Goal: Task Accomplishment & Management: Complete application form

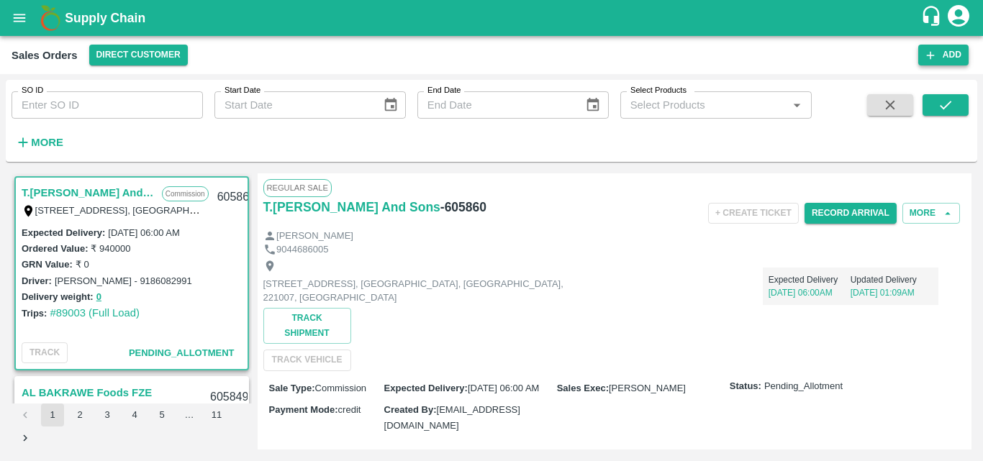
click at [944, 55] on button "Add" at bounding box center [943, 55] width 50 height 21
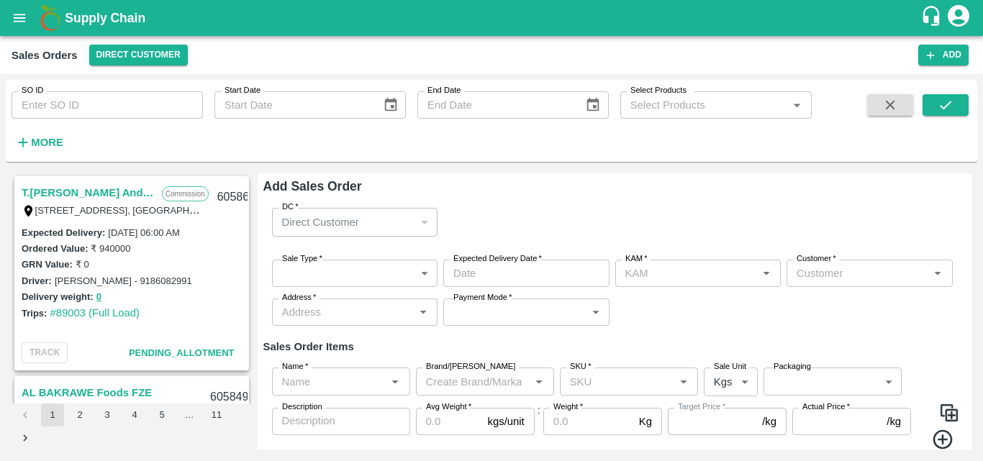
type input "Bharath M"
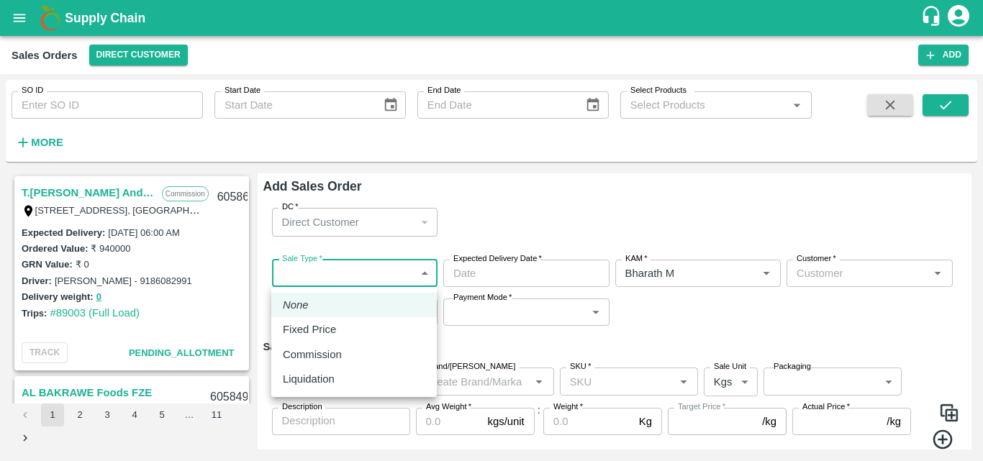
click at [429, 271] on body "Supply Chain Sales Orders Direct Customer Add SO ID SO ID Start Date Start Date…" at bounding box center [491, 230] width 983 height 461
click at [323, 355] on p "Commission" at bounding box center [312, 355] width 59 height 16
type input "2"
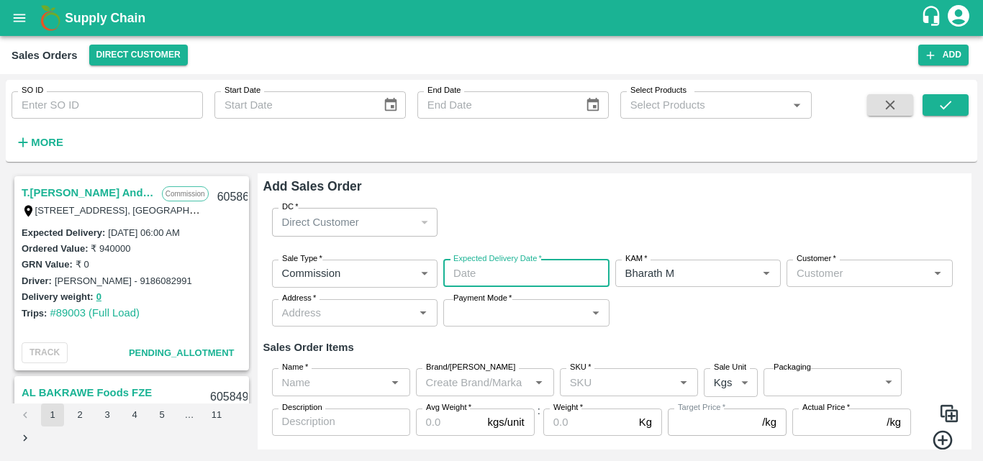
type input "DD/MM/YYYY hh:mm aa"
click at [523, 284] on input "DD/MM/YYYY hh:mm aa" at bounding box center [521, 273] width 156 height 27
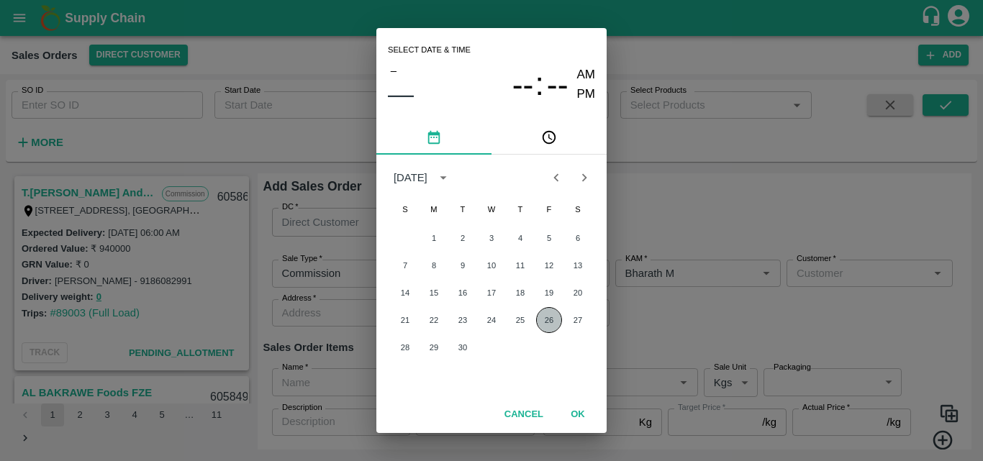
click at [553, 324] on button "26" at bounding box center [549, 320] width 26 height 26
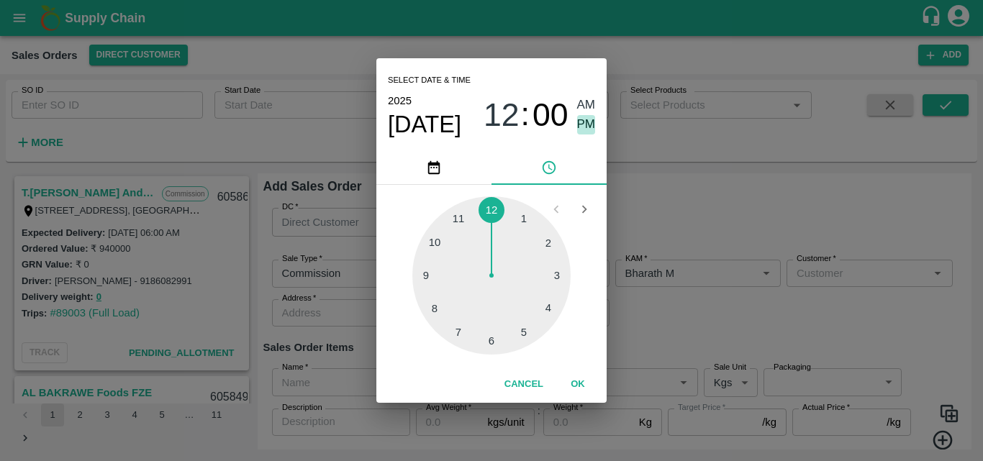
click at [586, 124] on span "PM" at bounding box center [586, 124] width 19 height 19
type input "[DATE] 12:00 PM"
click at [581, 379] on button "OK" at bounding box center [578, 384] width 46 height 25
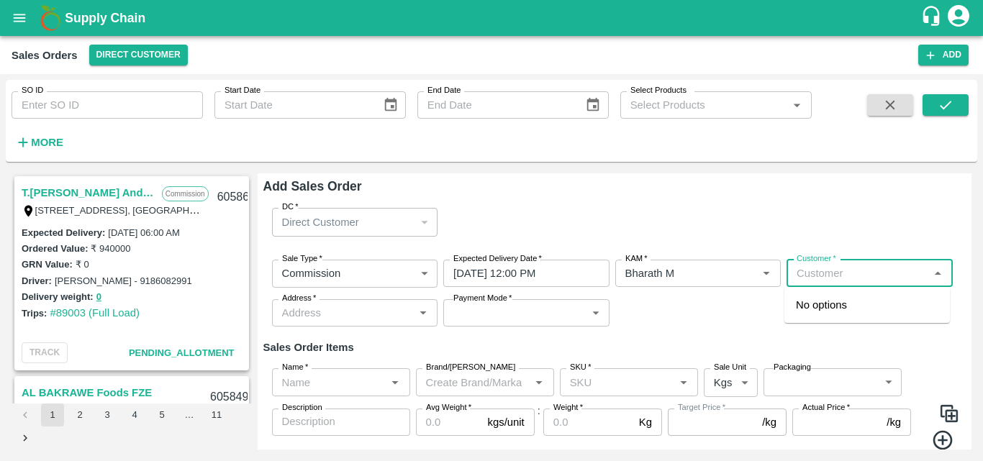
click at [845, 278] on input "Customer   *" at bounding box center [858, 273] width 134 height 19
click at [850, 297] on p "Green Spices Hut" at bounding box center [838, 305] width 84 height 16
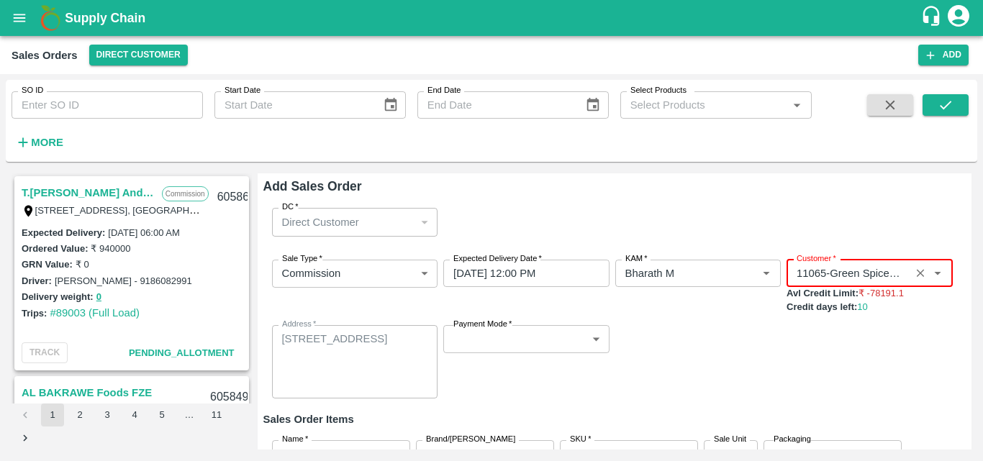
type input "11065-Green Spices Hut"
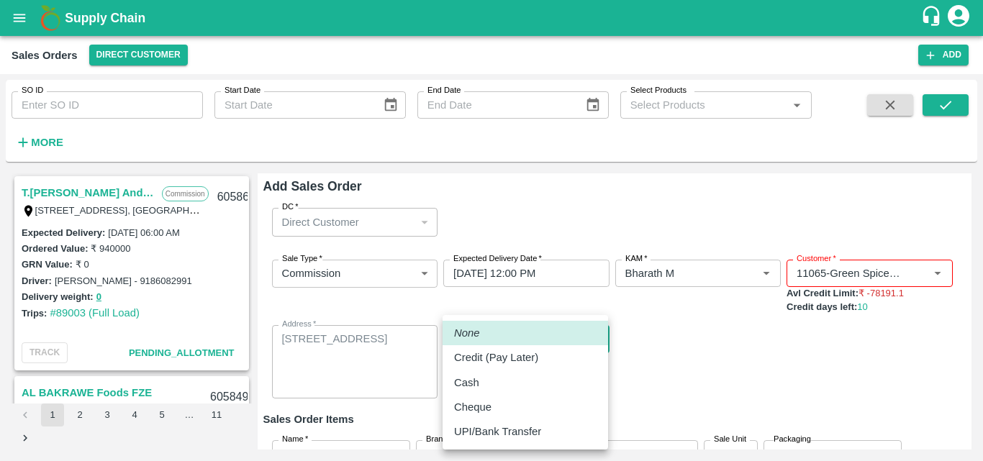
click at [576, 340] on body "Supply Chain Sales Orders Direct Customer Add SO ID SO ID Start Date Start Date…" at bounding box center [491, 230] width 983 height 461
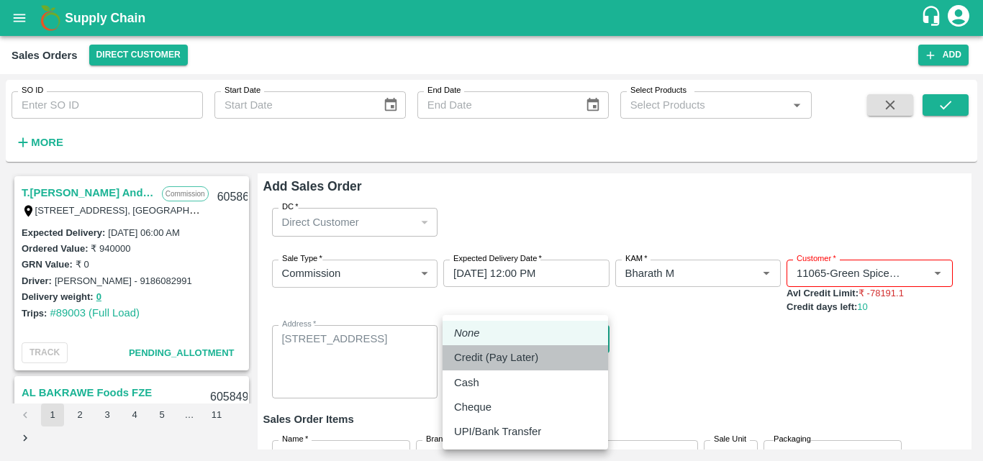
click at [535, 361] on p "Credit (Pay Later)" at bounding box center [496, 358] width 84 height 16
type input "credit"
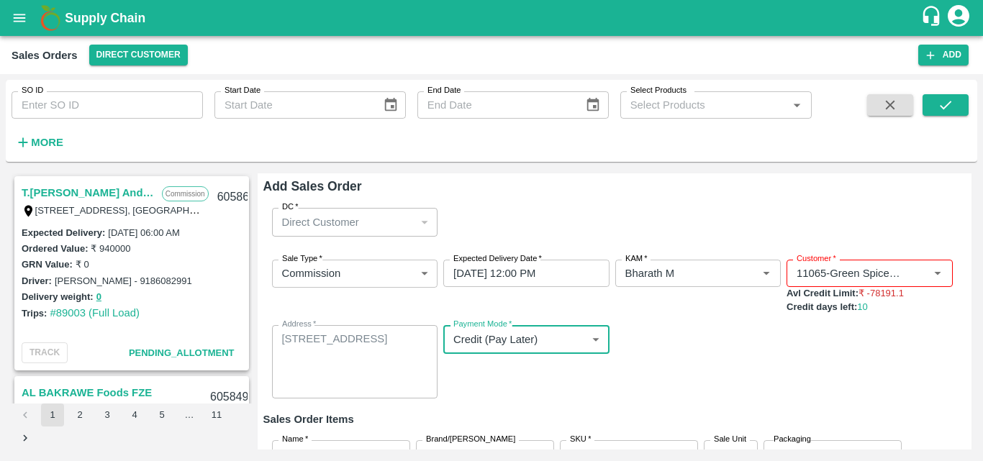
scroll to position [119, 0]
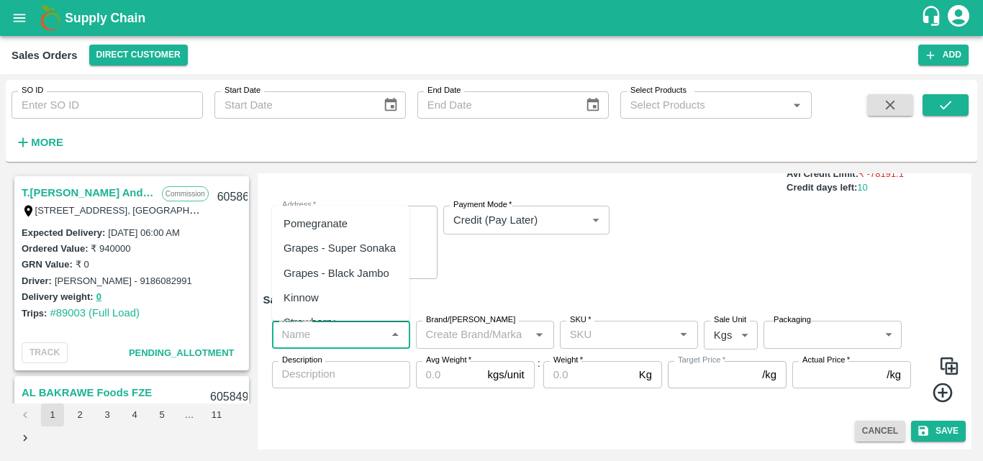
click at [362, 339] on input "Name   *" at bounding box center [329, 334] width 106 height 19
click at [331, 216] on div "Pomegranate" at bounding box center [315, 224] width 64 height 16
type input "Pomegranate"
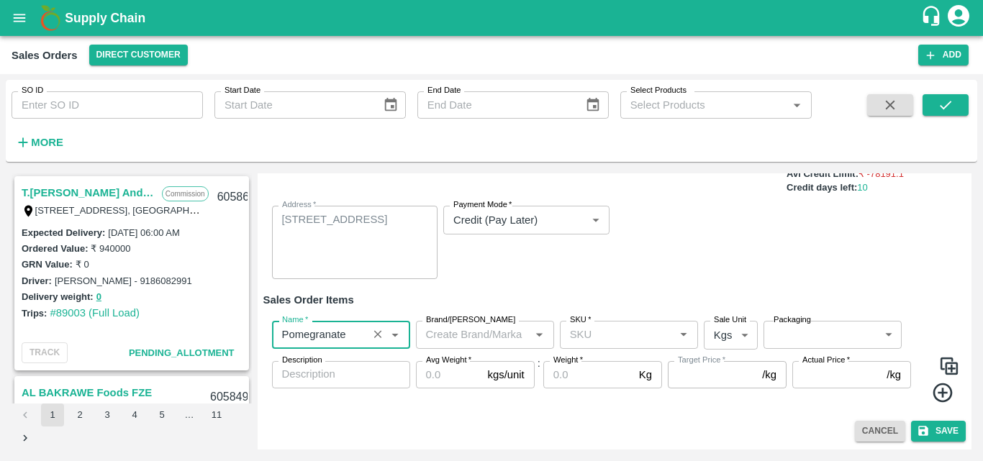
click at [467, 341] on input "Brand/[PERSON_NAME]" at bounding box center [473, 334] width 106 height 19
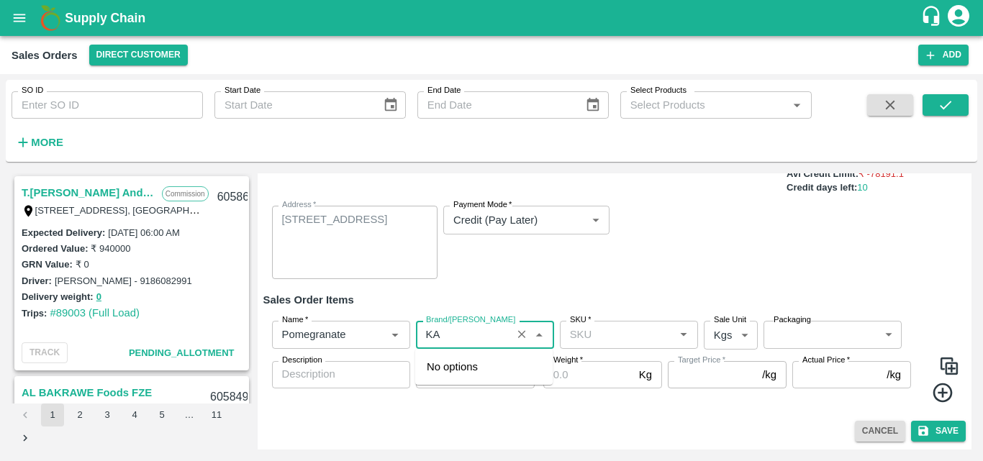
type input "K"
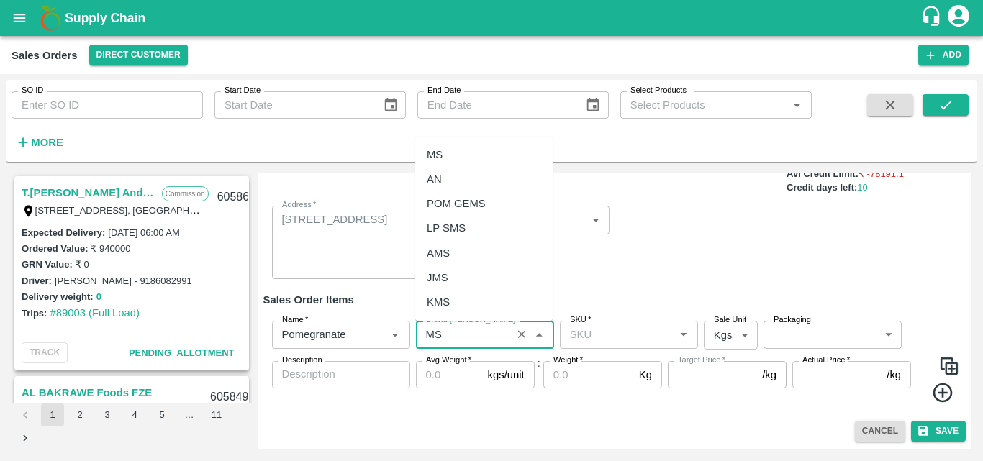
click at [446, 147] on div "MS" at bounding box center [483, 154] width 137 height 24
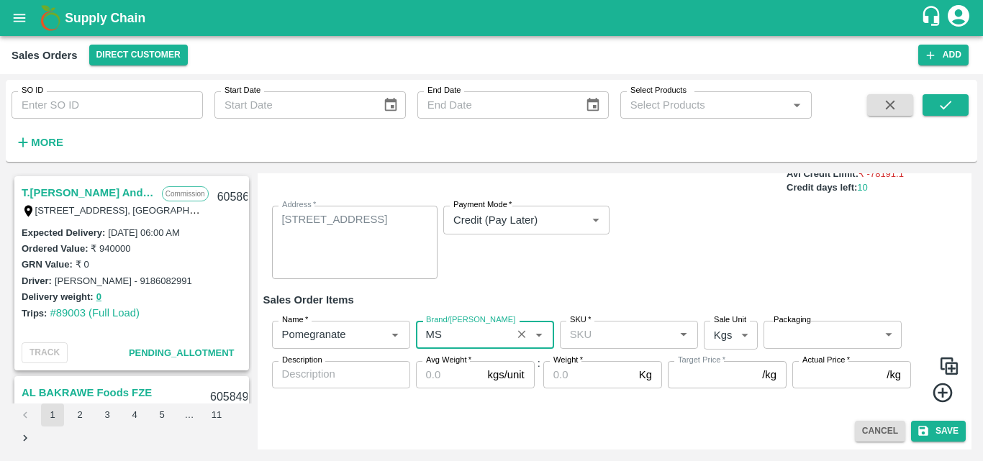
type input "MS"
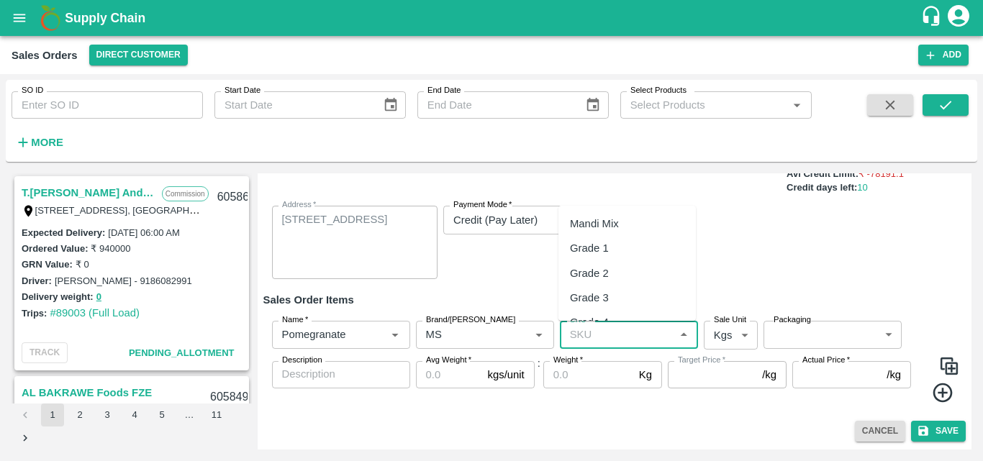
click at [599, 335] on input "SKU   *" at bounding box center [617, 334] width 106 height 19
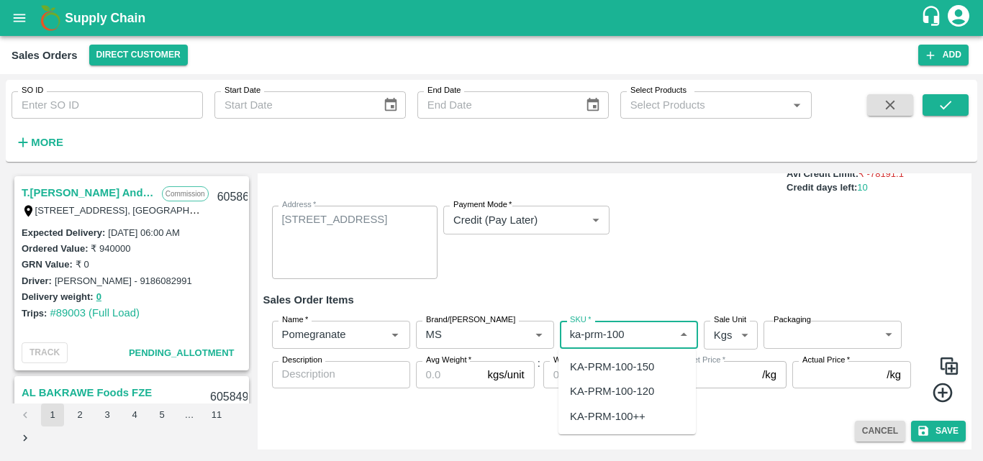
click at [619, 357] on div "KA-PRM-100-150" at bounding box center [626, 367] width 137 height 24
type input "KA-PRM-100-150"
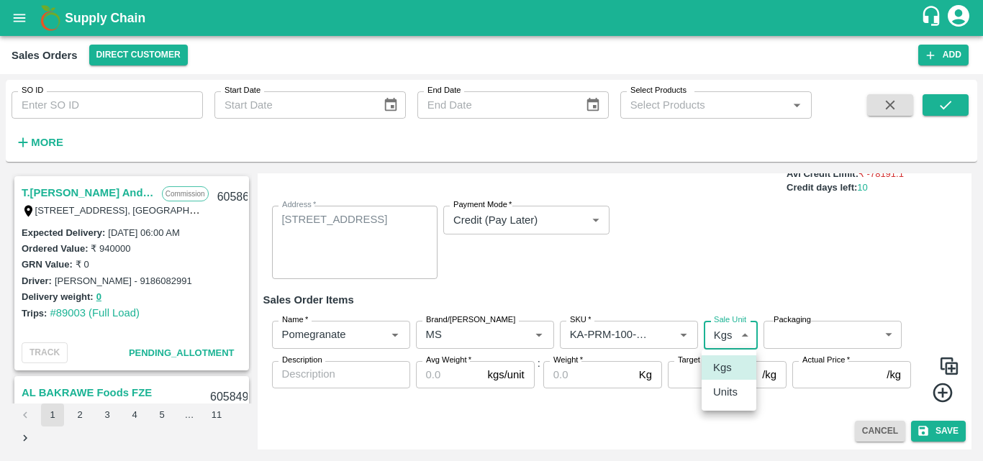
click at [735, 334] on body "Supply Chain Sales Orders Direct Customer Add SO ID SO ID Start Date Start Date…" at bounding box center [491, 230] width 983 height 461
click at [727, 394] on p "Units" at bounding box center [725, 392] width 24 height 16
type input "2"
click at [826, 339] on body "Supply Chain Sales Orders Direct Customer Add SO ID SO ID Start Date Start Date…" at bounding box center [491, 230] width 983 height 461
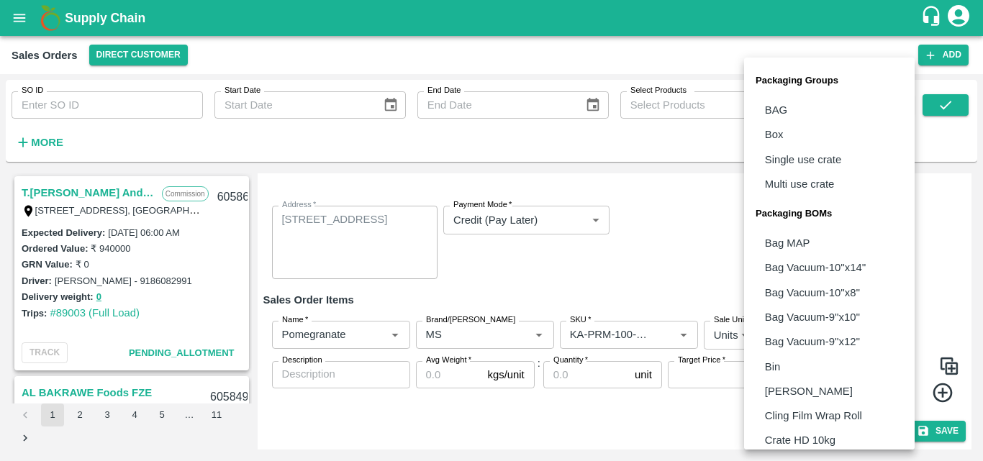
scroll to position [404, 0]
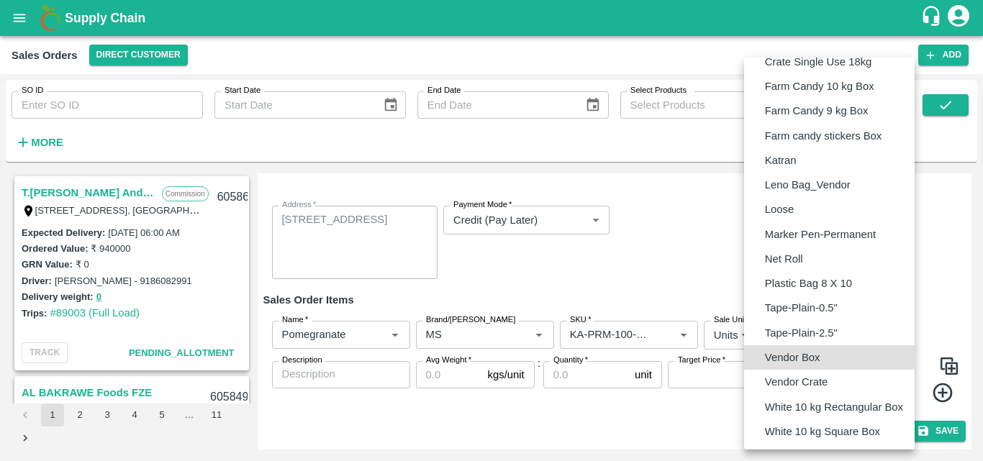
type input "BOM/276"
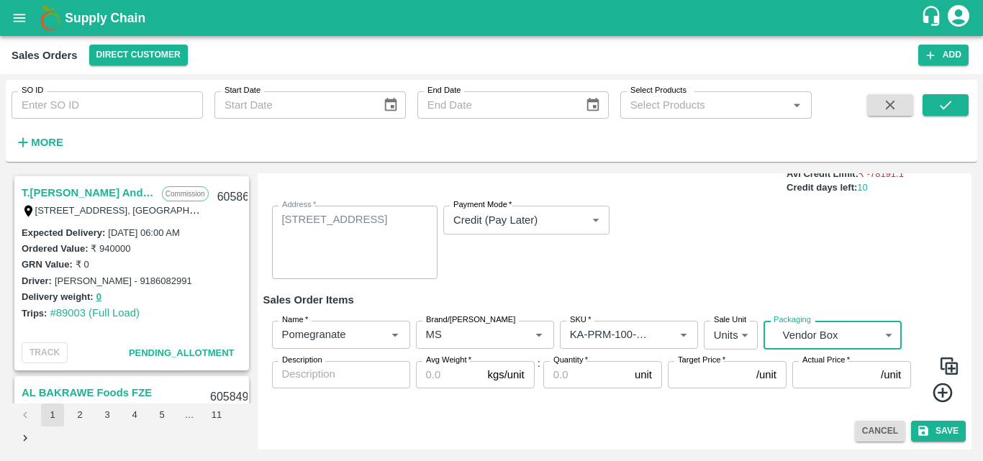
click at [337, 383] on div "x Description" at bounding box center [341, 374] width 138 height 27
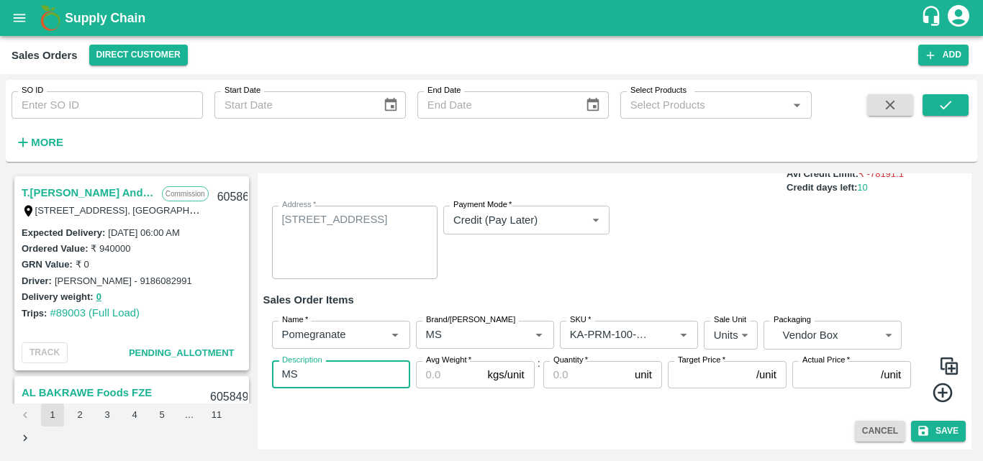
type textarea "MS"
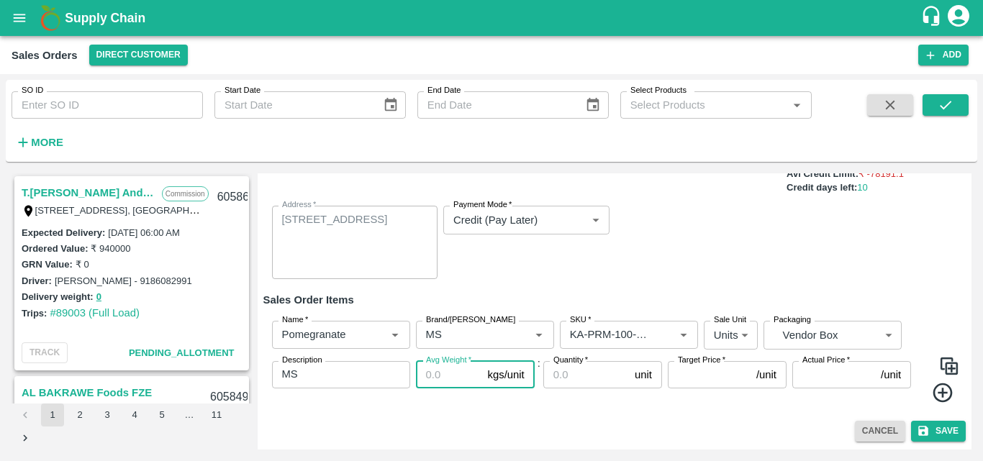
click at [442, 374] on input "Avg Weight   *" at bounding box center [449, 374] width 66 height 27
type input "9.5"
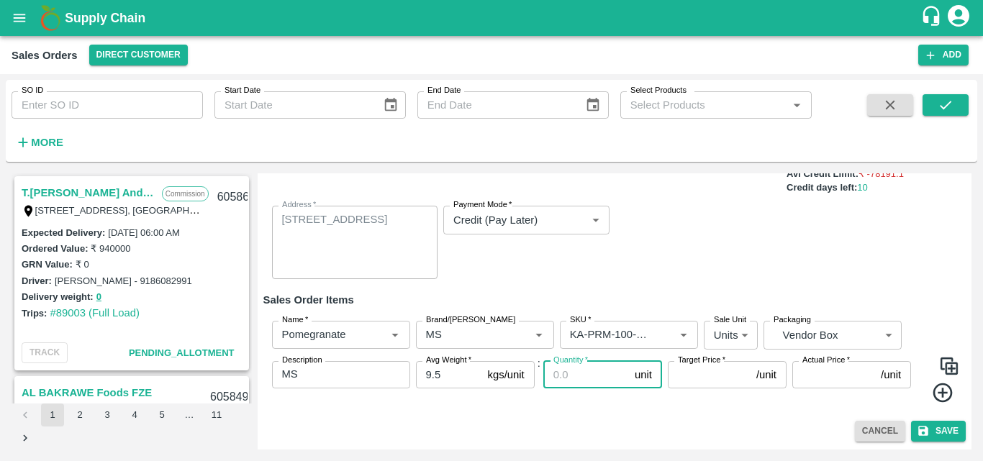
click at [560, 380] on input "Quantity   *" at bounding box center [586, 374] width 86 height 27
type input "15"
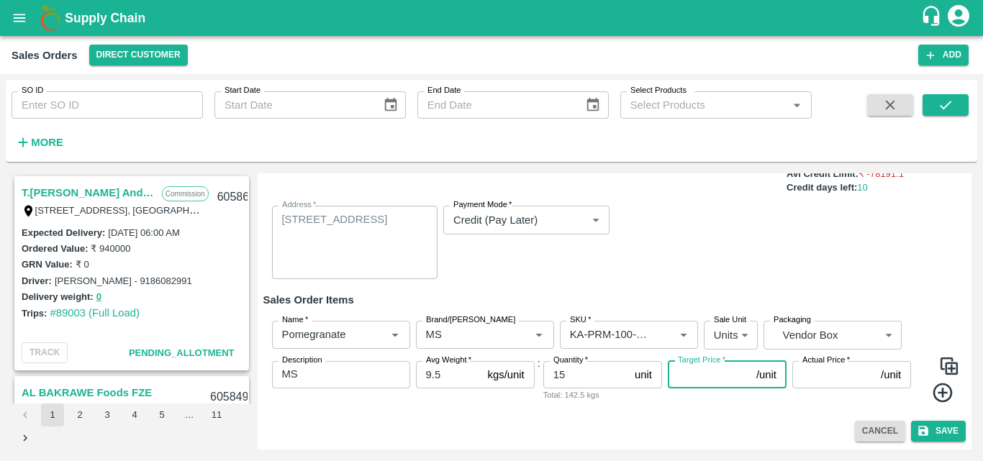
click at [726, 372] on input "Target Price   *" at bounding box center [709, 374] width 83 height 27
type input "700"
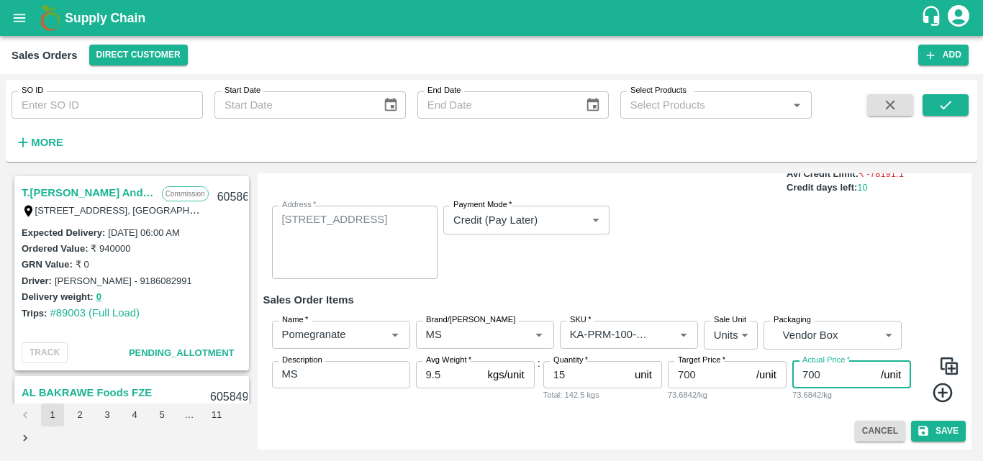
type input "700"
click at [942, 391] on icon at bounding box center [943, 393] width 24 height 24
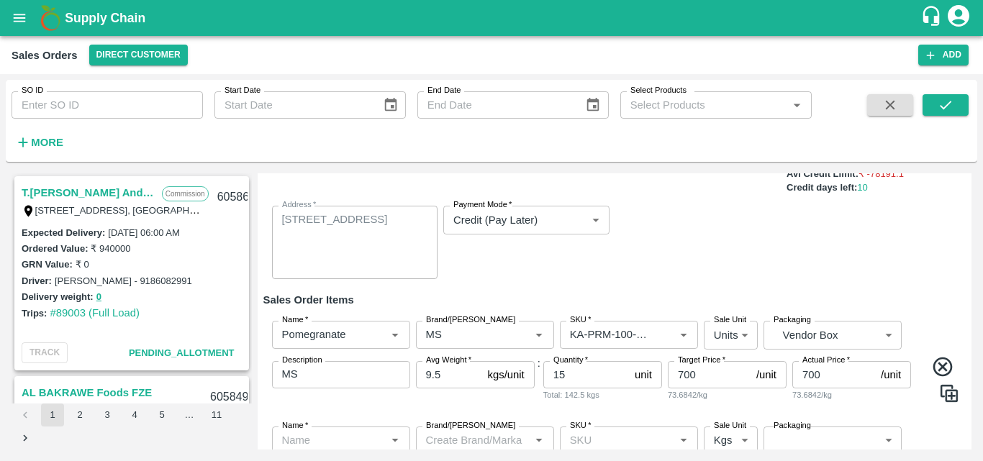
scroll to position [253, 0]
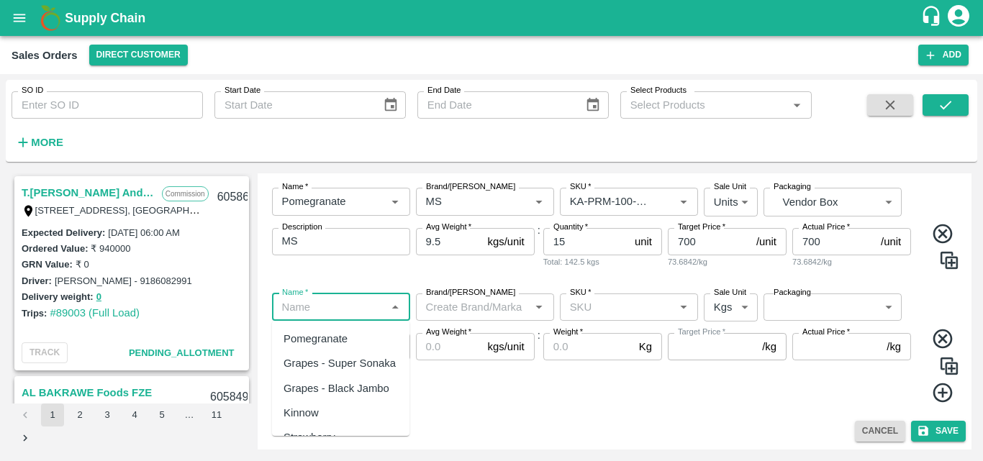
click at [348, 316] on input "Name   *" at bounding box center [329, 307] width 106 height 19
click at [340, 348] on div "Pomegranate" at bounding box center [340, 339] width 137 height 24
type input "Pomegranate"
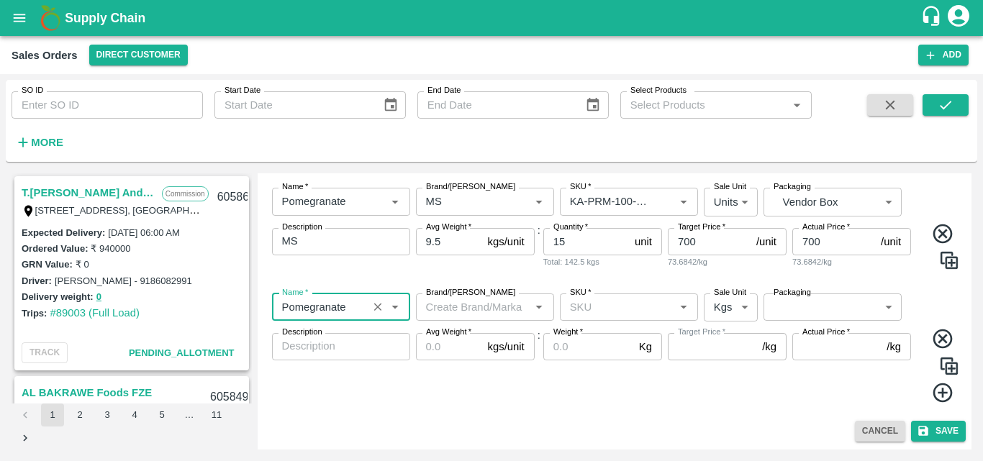
click at [471, 312] on input "Brand/[PERSON_NAME]" at bounding box center [473, 307] width 106 height 19
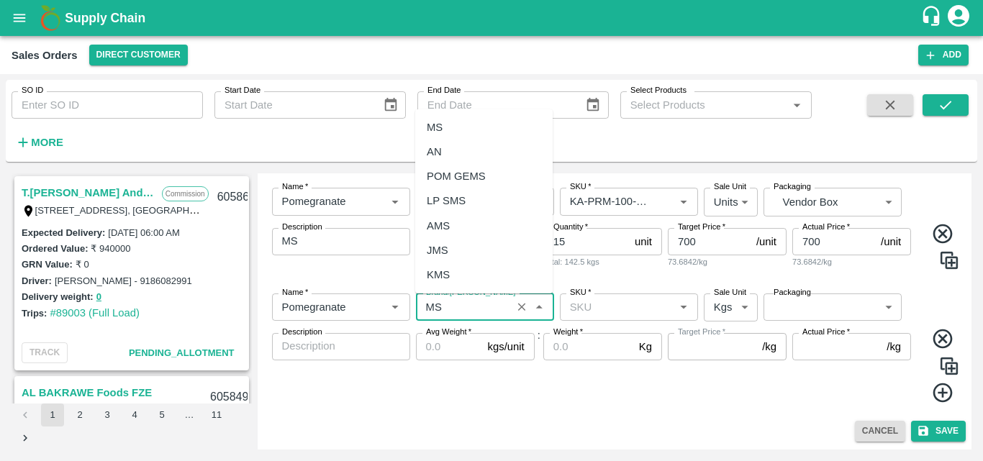
click at [443, 130] on div "MS" at bounding box center [483, 127] width 137 height 24
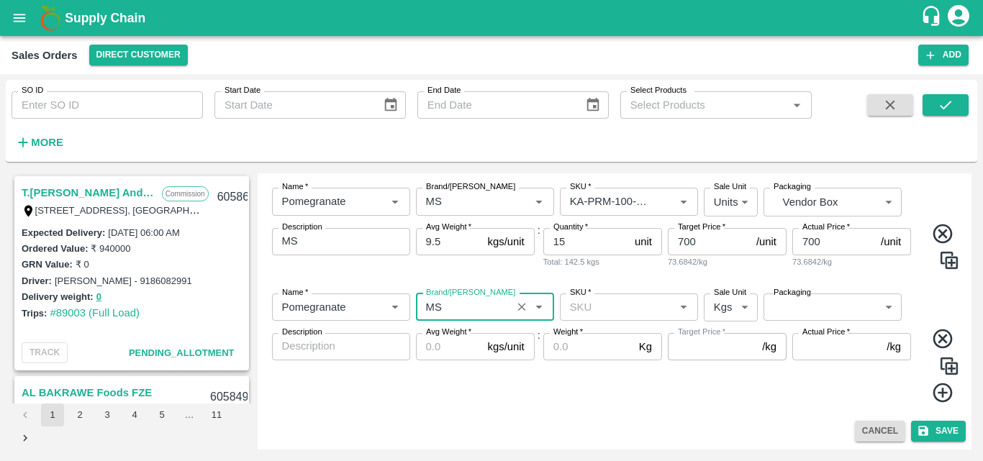
click at [586, 317] on div "SKU   *" at bounding box center [629, 307] width 138 height 27
type input "MS"
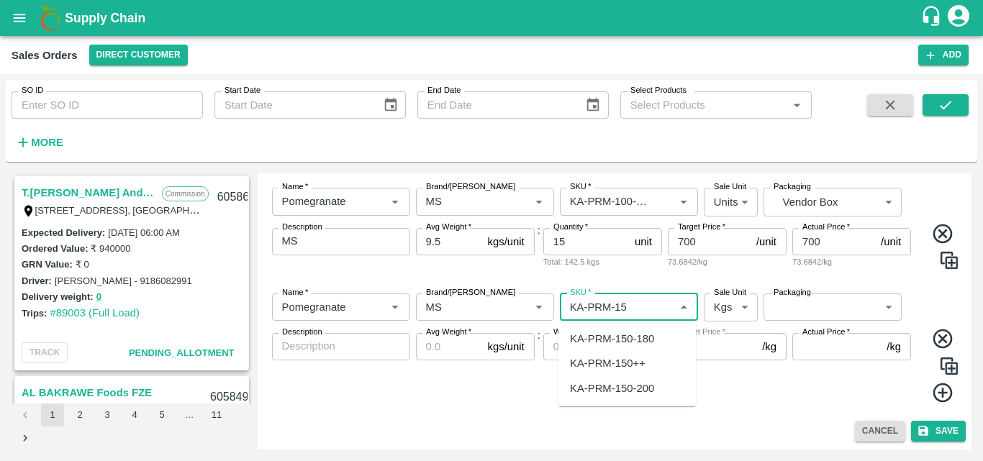
click at [628, 338] on div "KA-PRM-150-180" at bounding box center [612, 339] width 84 height 16
type input "KA-PRM-150-180"
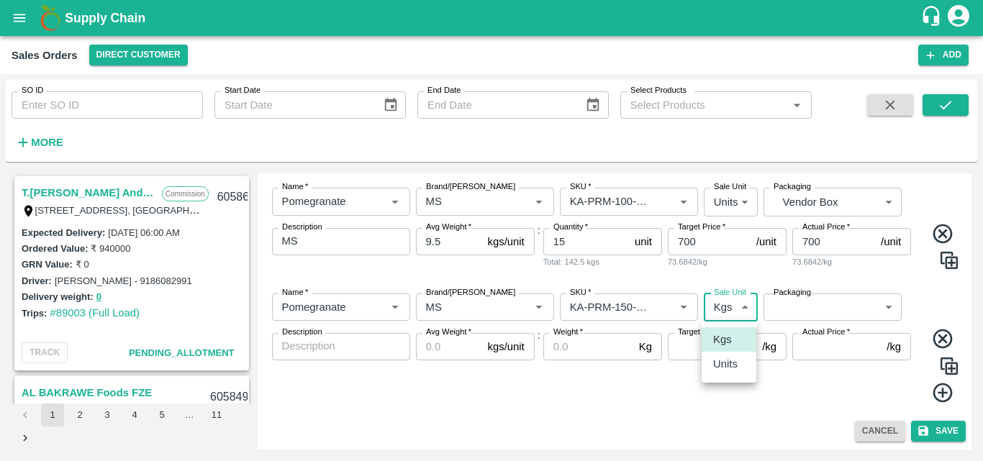
click at [726, 301] on body "Supply Chain Sales Orders Direct Customer Add SO ID SO ID Start Date Start Date…" at bounding box center [491, 230] width 983 height 461
click at [725, 362] on p "Units" at bounding box center [725, 364] width 24 height 16
type input "2"
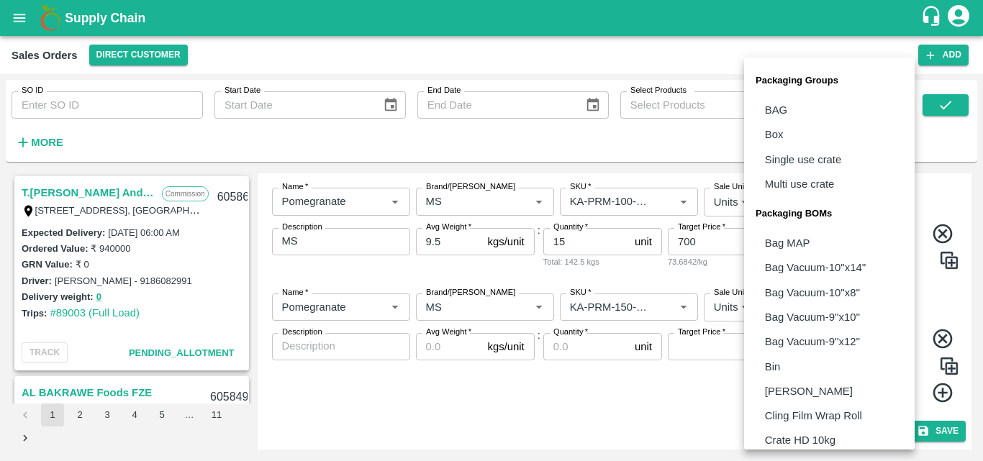
click at [822, 309] on body "Supply Chain Sales Orders Direct Customer Add SO ID SO ID Start Date Start Date…" at bounding box center [491, 230] width 983 height 461
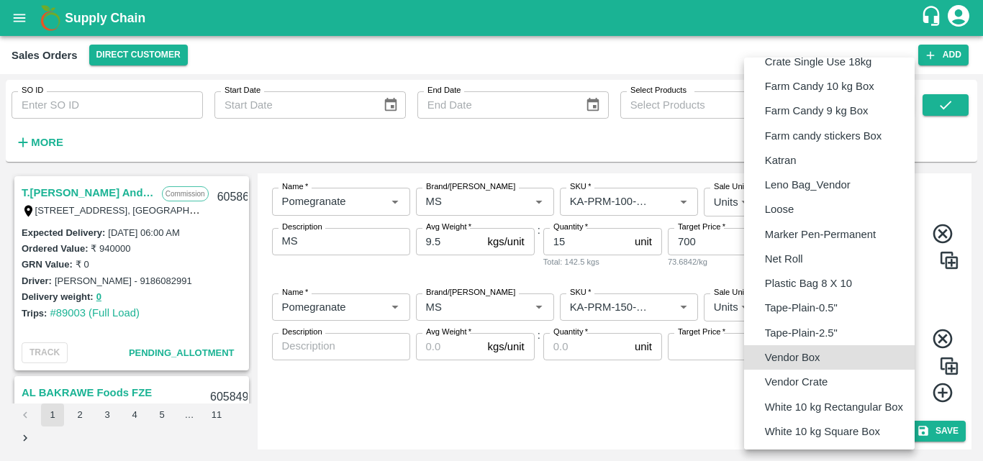
type input "BOM/276"
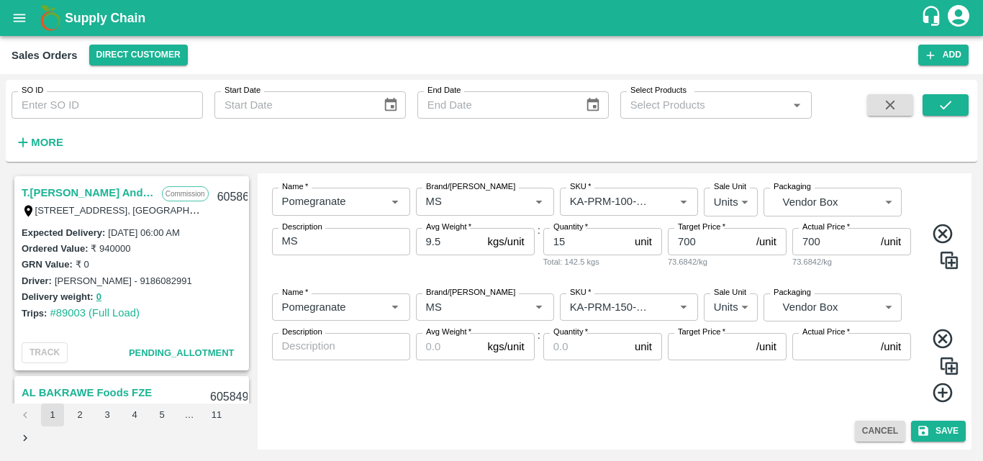
click at [309, 331] on label "Description" at bounding box center [302, 333] width 40 height 12
click at [309, 339] on textarea "Description" at bounding box center [341, 346] width 118 height 15
click at [322, 348] on textarea "Description" at bounding box center [341, 346] width 118 height 15
type textarea "MS"
click at [445, 349] on input "Avg Weight   *" at bounding box center [449, 346] width 66 height 27
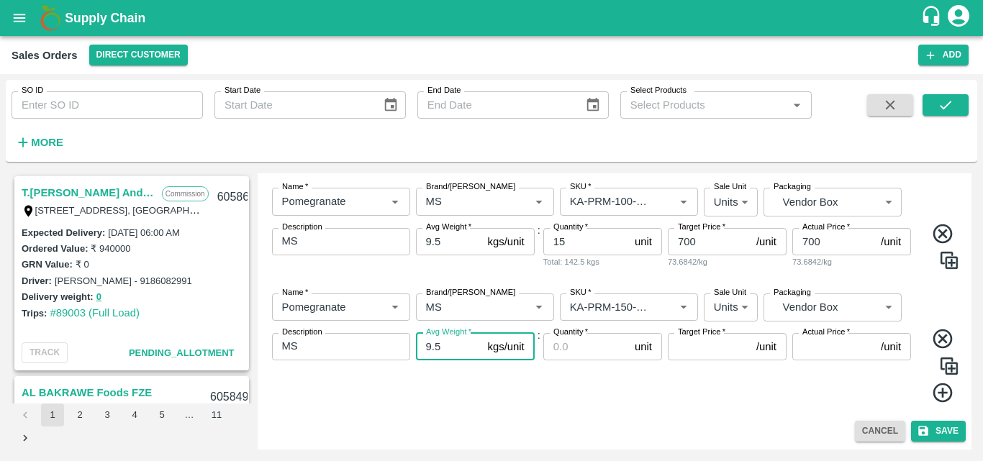
type input "9.5"
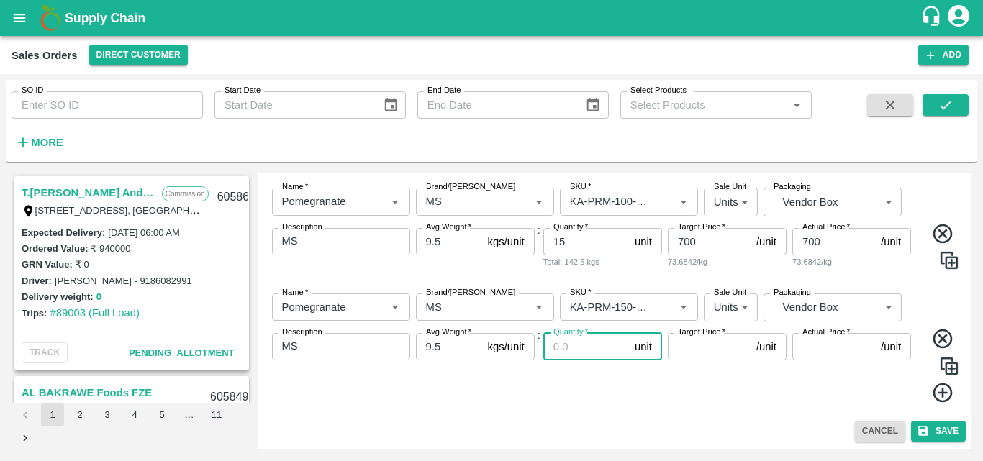
click at [586, 356] on input "Quantity   *" at bounding box center [586, 346] width 86 height 27
type input "29"
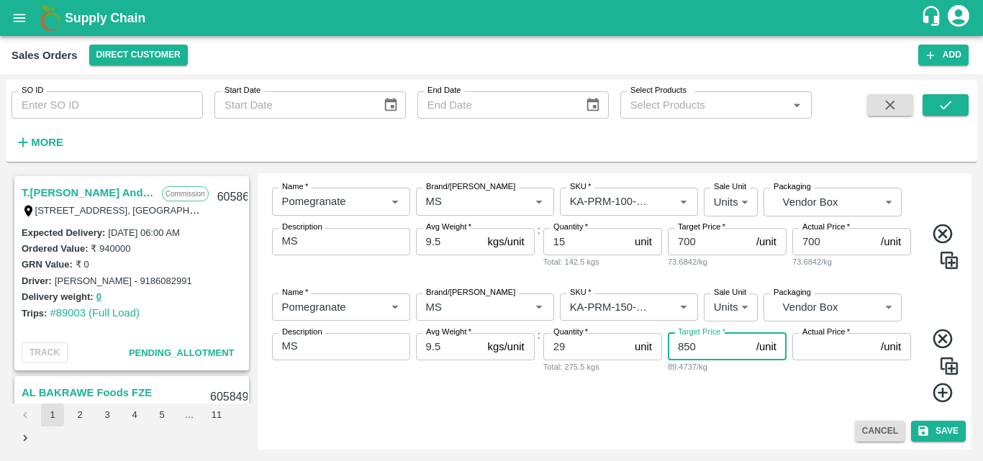
type input "850"
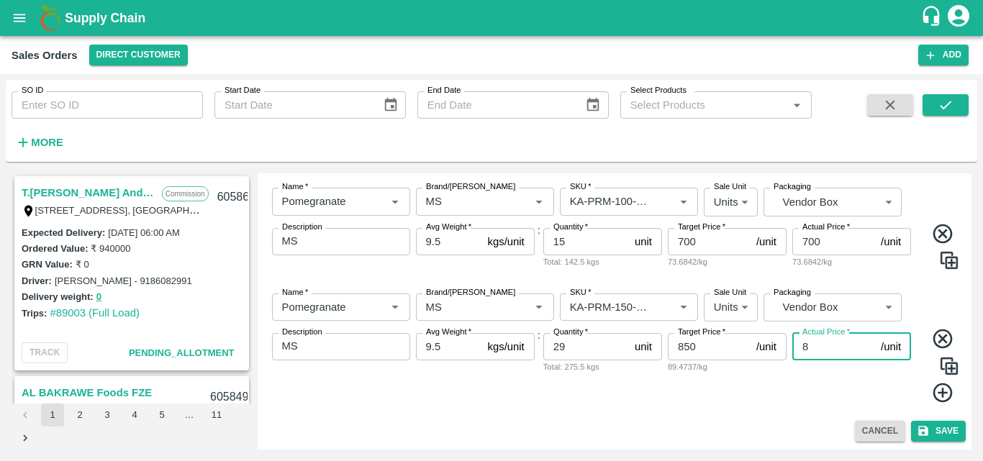
type input "85"
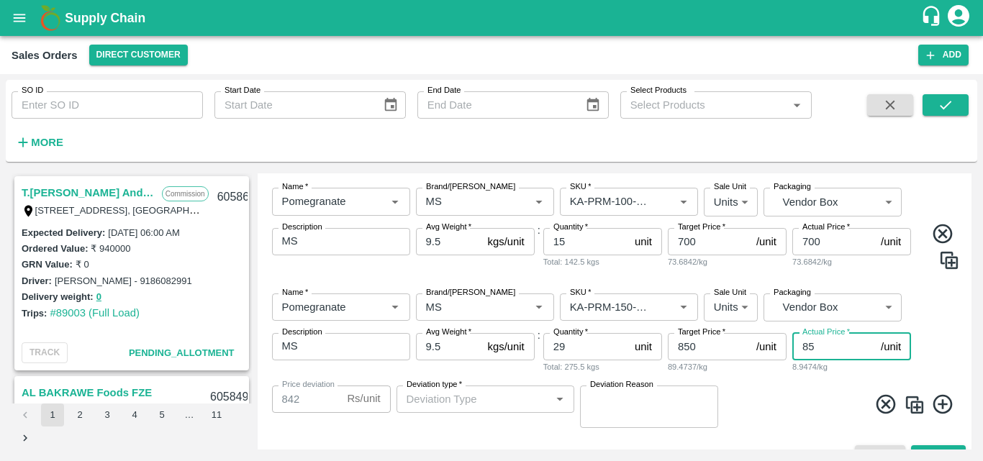
type input "765"
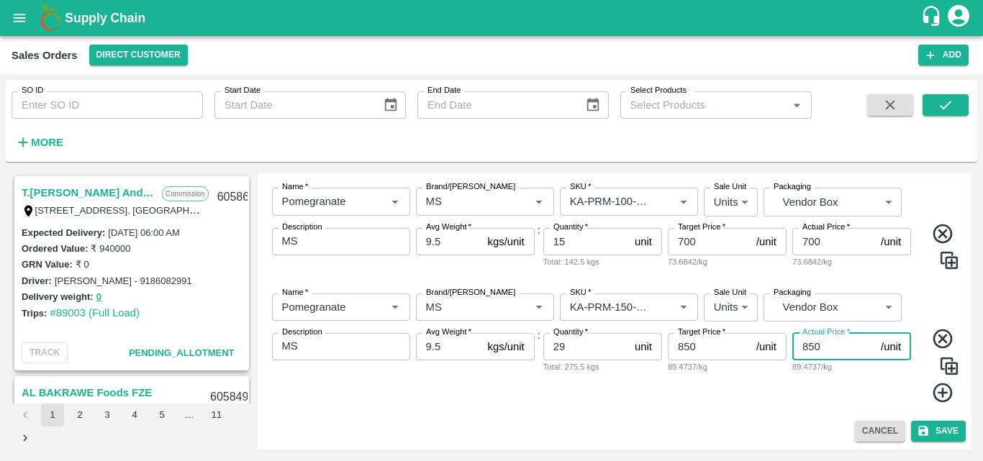
type input "850"
click at [934, 392] on icon at bounding box center [943, 393] width 24 height 24
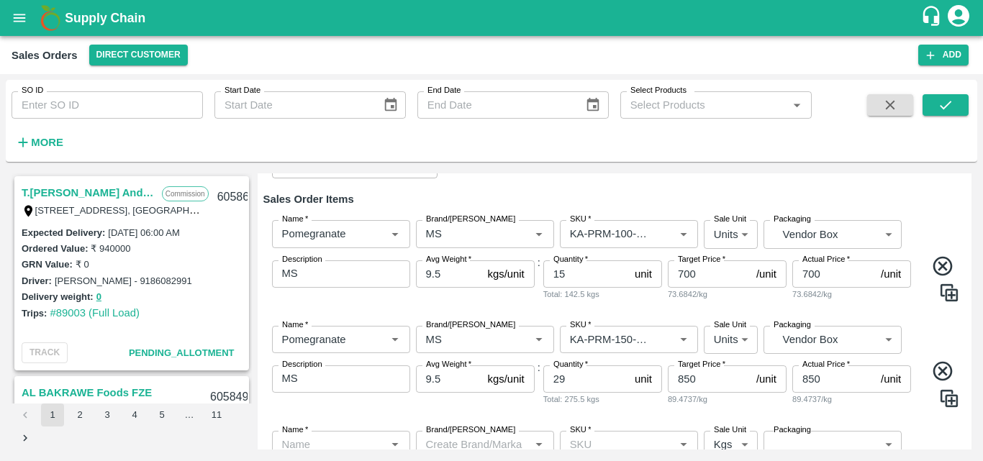
scroll to position [219, 0]
click at [720, 276] on input "700" at bounding box center [709, 274] width 83 height 27
type input "7"
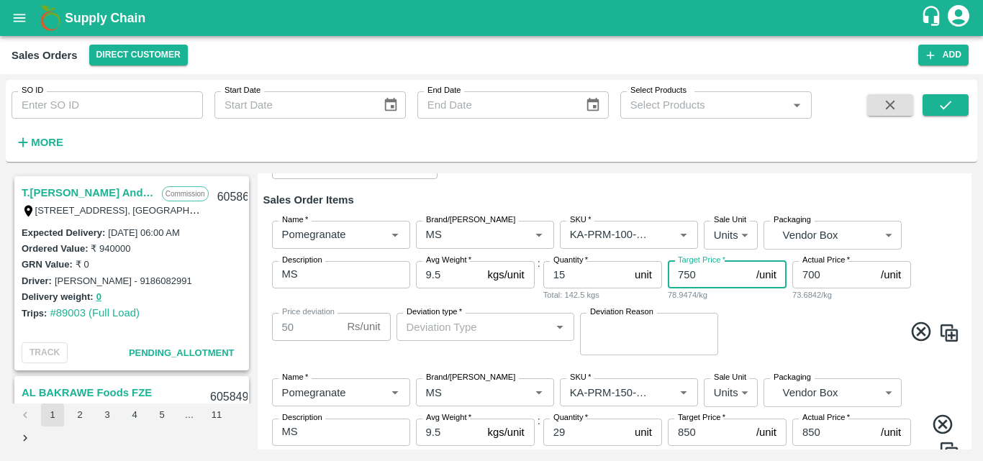
type input "750"
click at [849, 278] on input "700" at bounding box center [833, 274] width 83 height 27
type input "7"
type input "743"
type input "75"
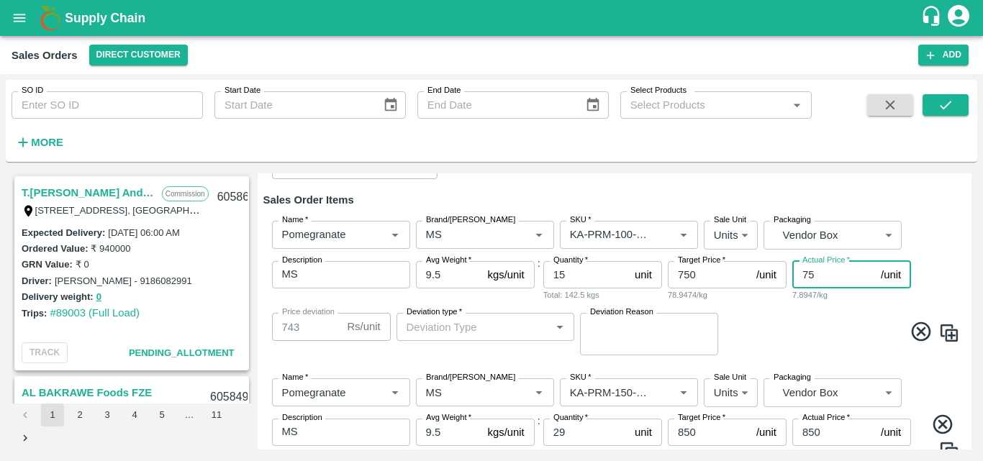
type input "675"
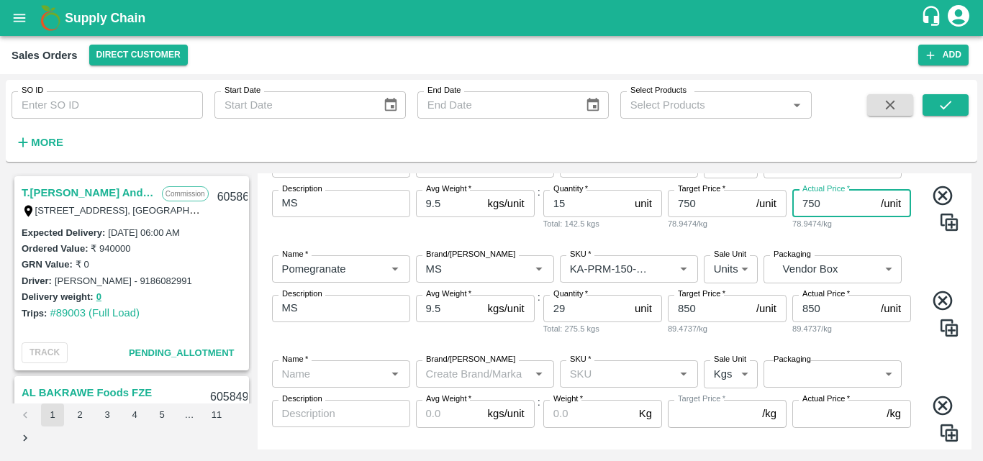
scroll to position [291, 0]
type input "750"
click at [704, 317] on input "850" at bounding box center [709, 307] width 83 height 27
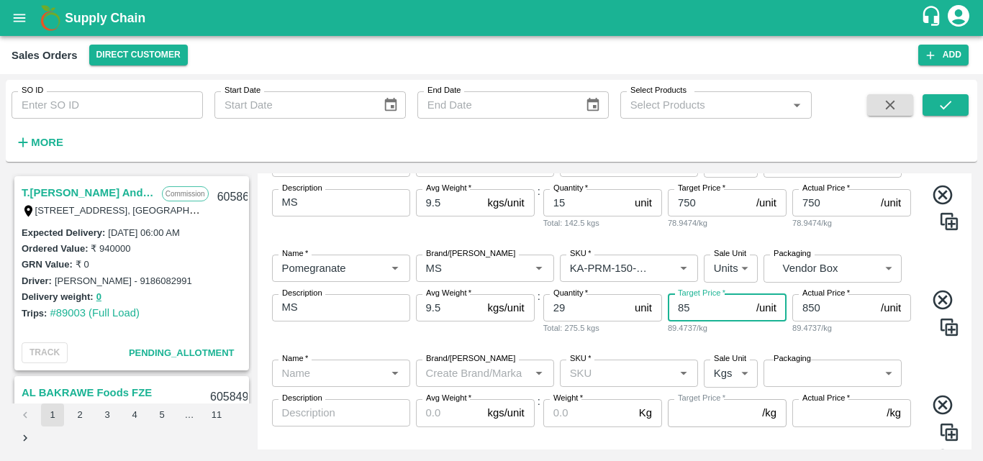
type input "8"
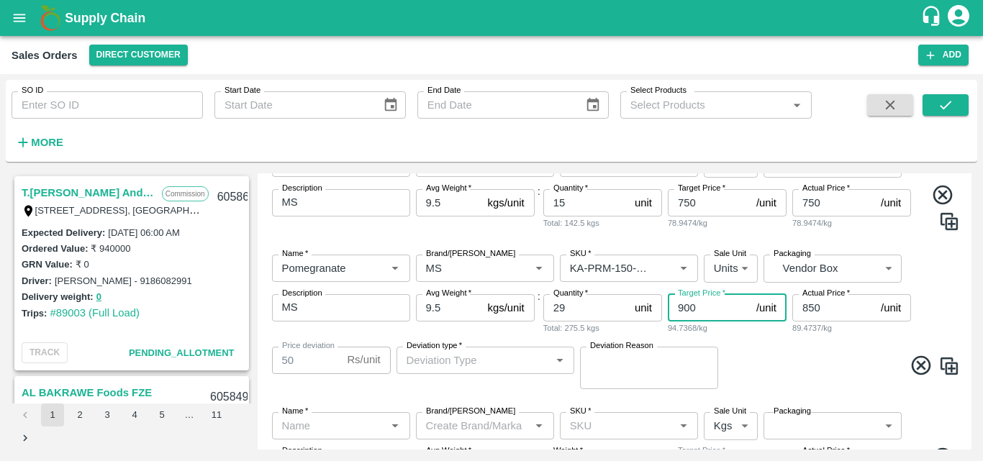
type input "900"
click at [826, 312] on input "850" at bounding box center [833, 307] width 83 height 27
type input "8"
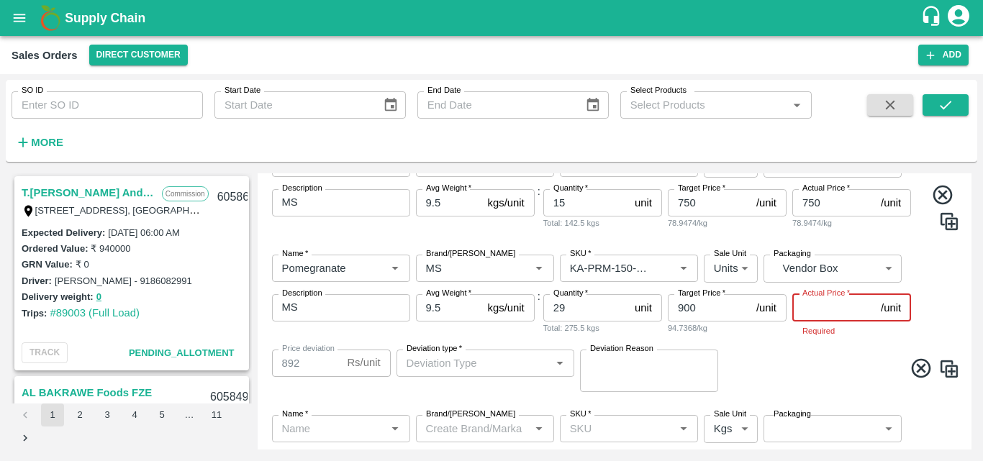
type input "892"
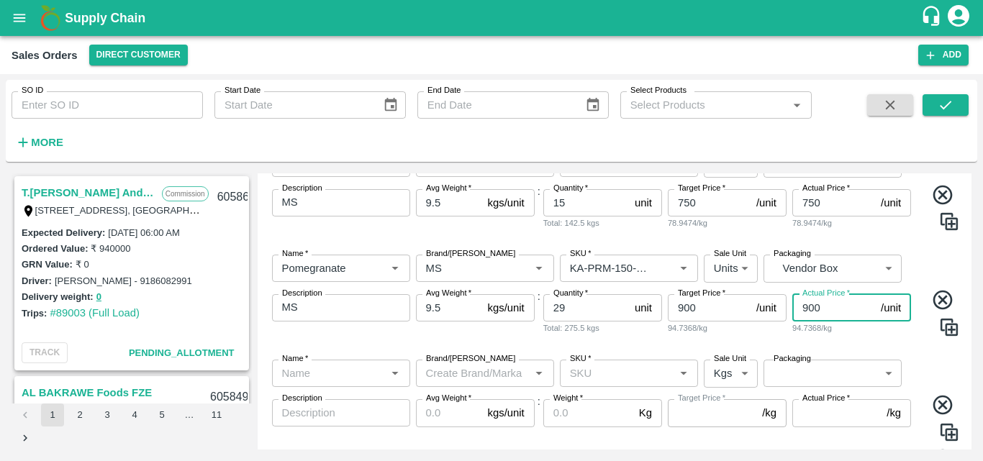
click at [339, 360] on div "Name   *" at bounding box center [341, 373] width 138 height 27
type input "900"
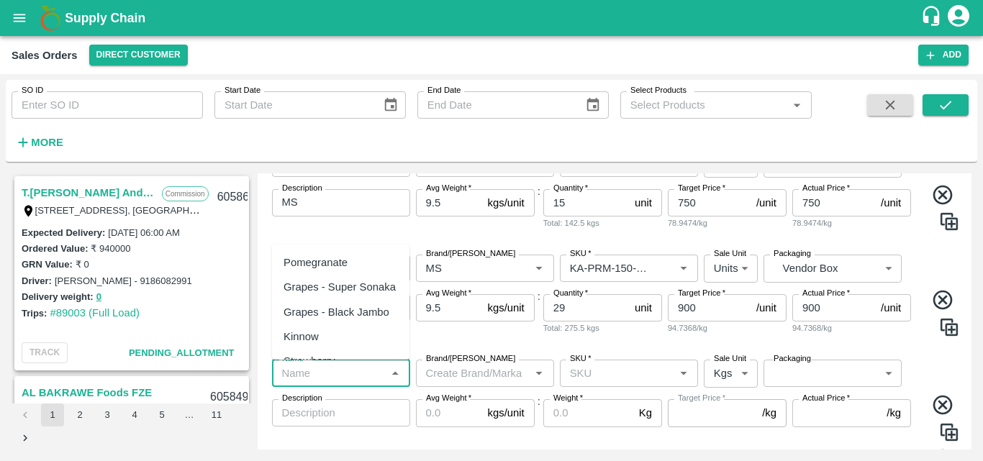
click at [324, 261] on div "Pomegranate" at bounding box center [315, 263] width 64 height 16
type input "Pomegranate"
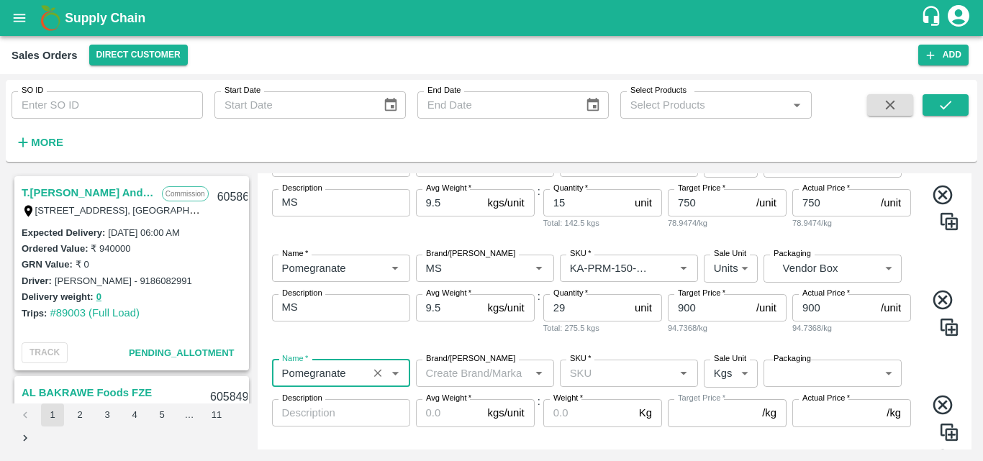
click at [468, 367] on input "Brand/[PERSON_NAME]" at bounding box center [473, 373] width 106 height 19
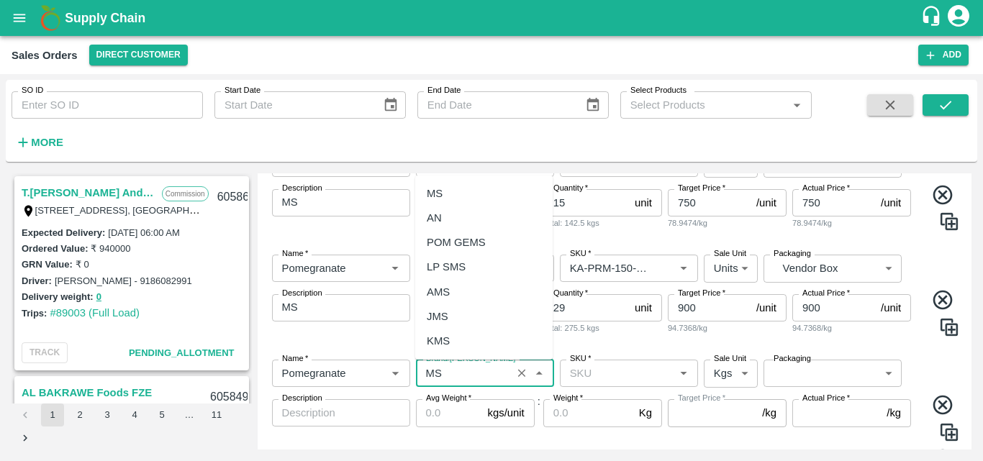
click at [440, 194] on div "MS" at bounding box center [435, 194] width 16 height 16
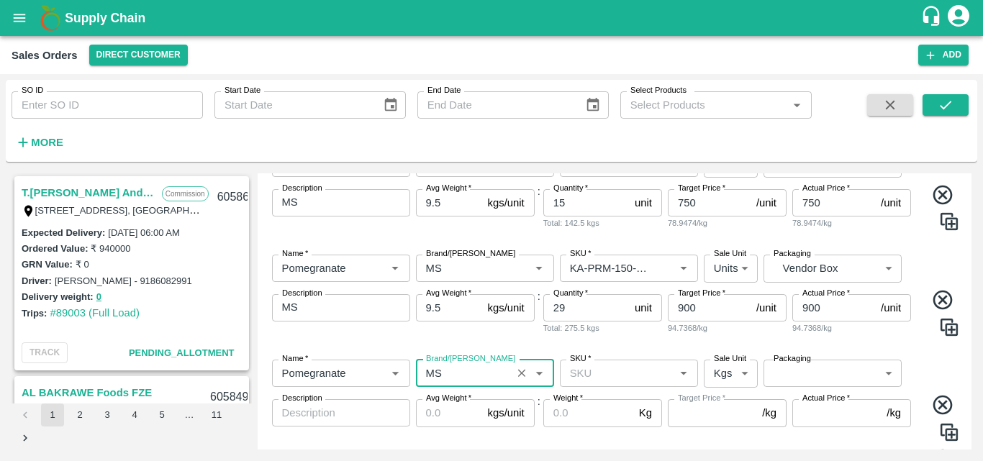
type input "MS"
click at [604, 366] on input "SKU   *" at bounding box center [617, 373] width 106 height 19
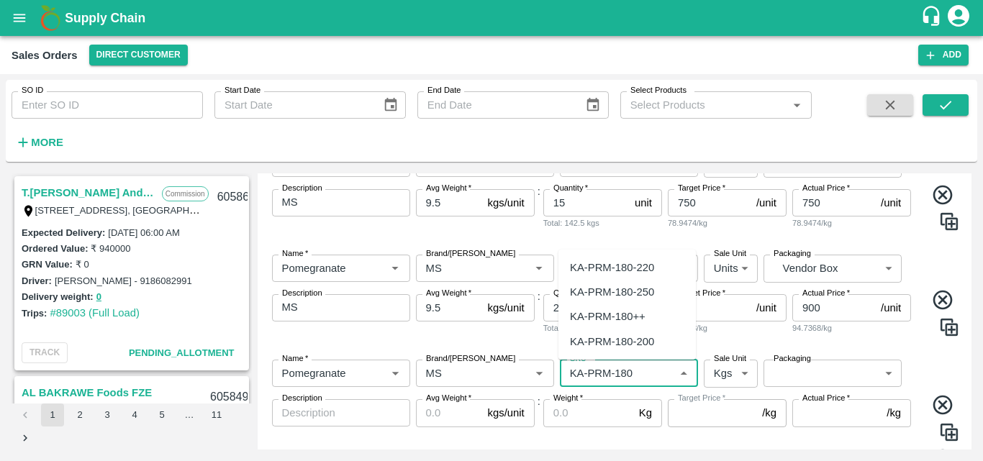
click at [637, 268] on div "KA-PRM-180-220" at bounding box center [612, 268] width 84 height 16
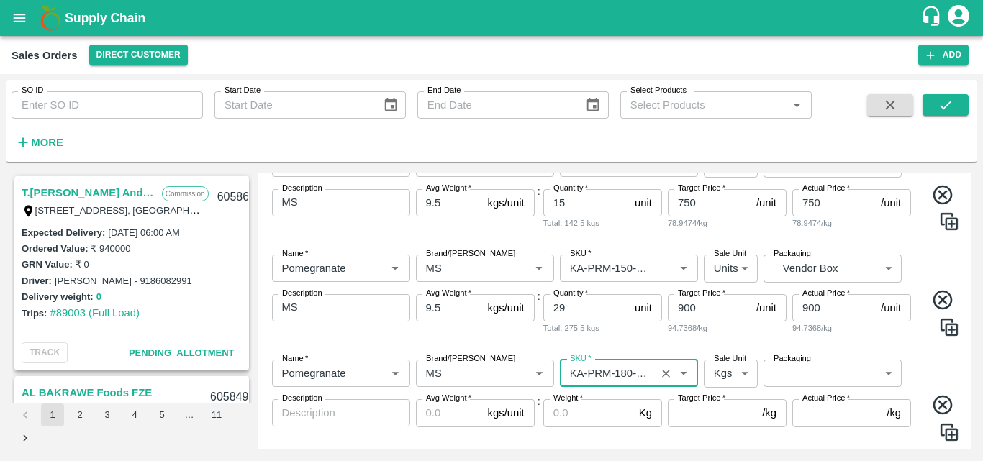
type input "KA-PRM-180-220"
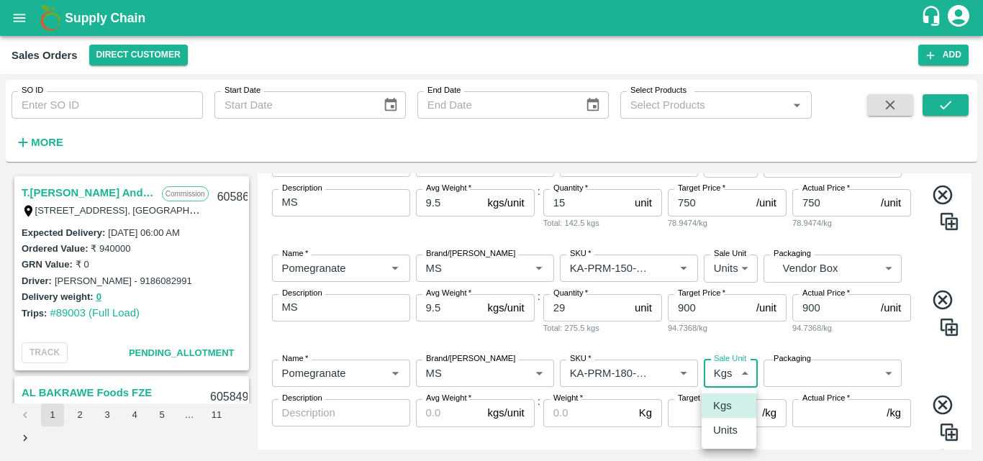
click at [724, 371] on body "Supply Chain Sales Orders Direct Customer Add SO ID SO ID Start Date Start Date…" at bounding box center [491, 230] width 983 height 461
click at [730, 427] on p "Units" at bounding box center [725, 430] width 24 height 16
type input "2"
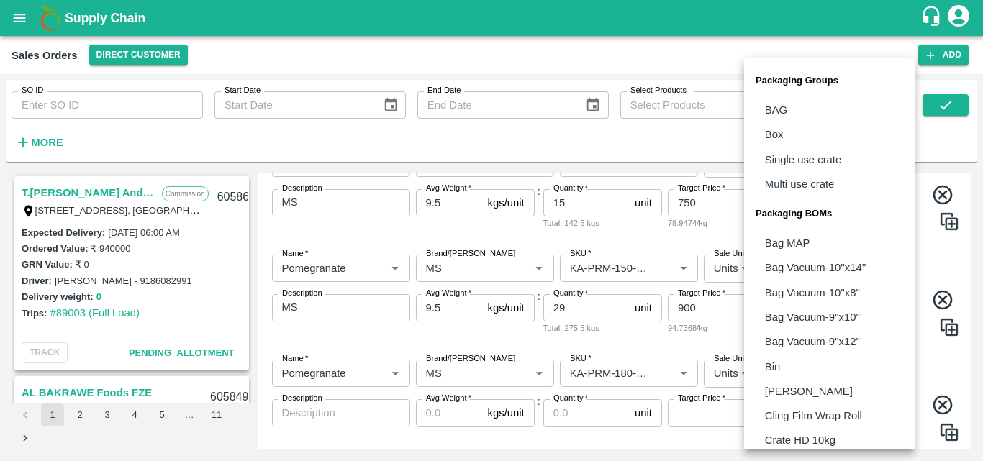
click at [821, 385] on body "Supply Chain Sales Orders Direct Customer Add SO ID SO ID Start Date Start Date…" at bounding box center [491, 230] width 983 height 461
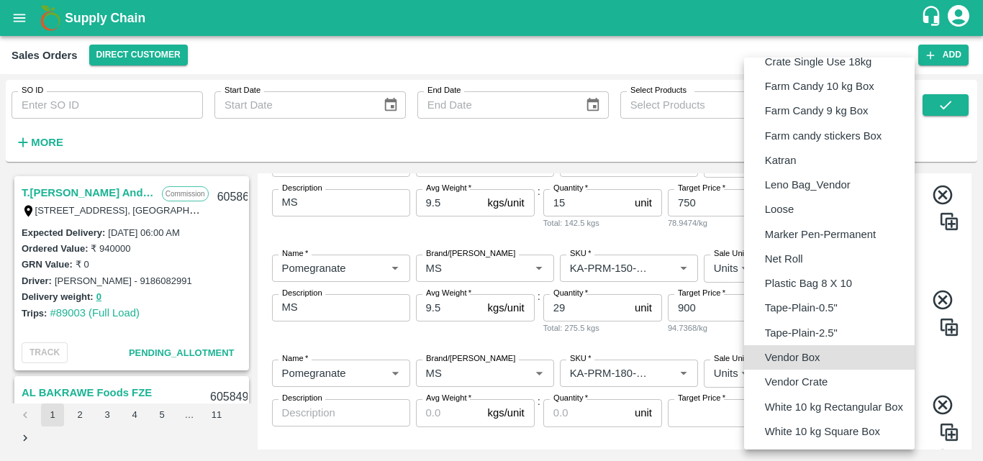
type input "BOM/276"
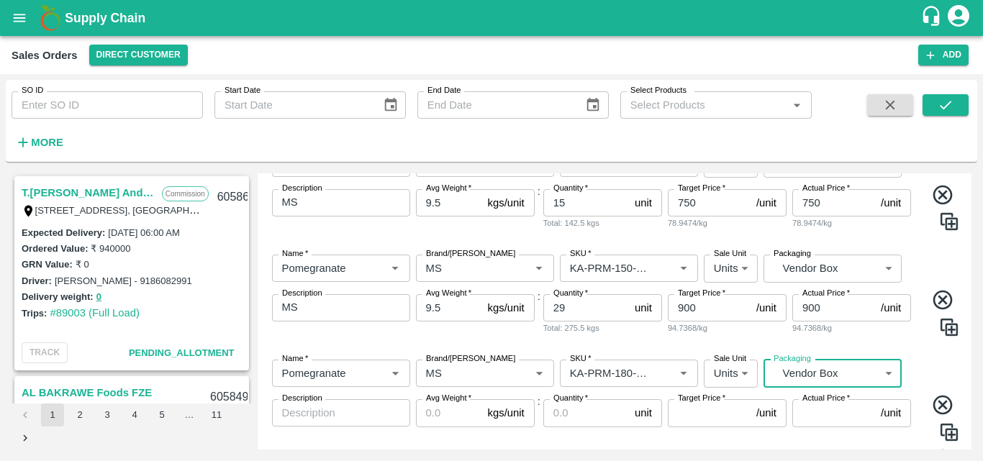
scroll to position [358, 0]
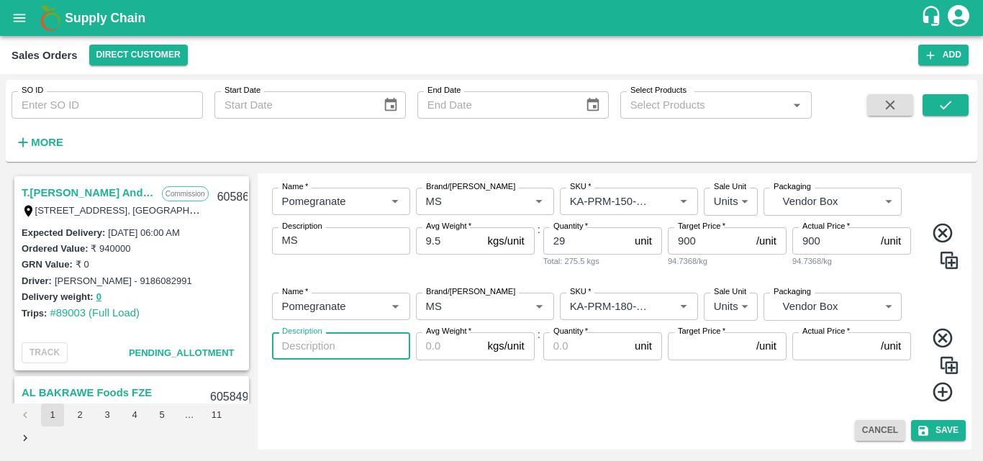
click at [345, 349] on textarea "Description" at bounding box center [341, 346] width 118 height 15
type textarea "MS"
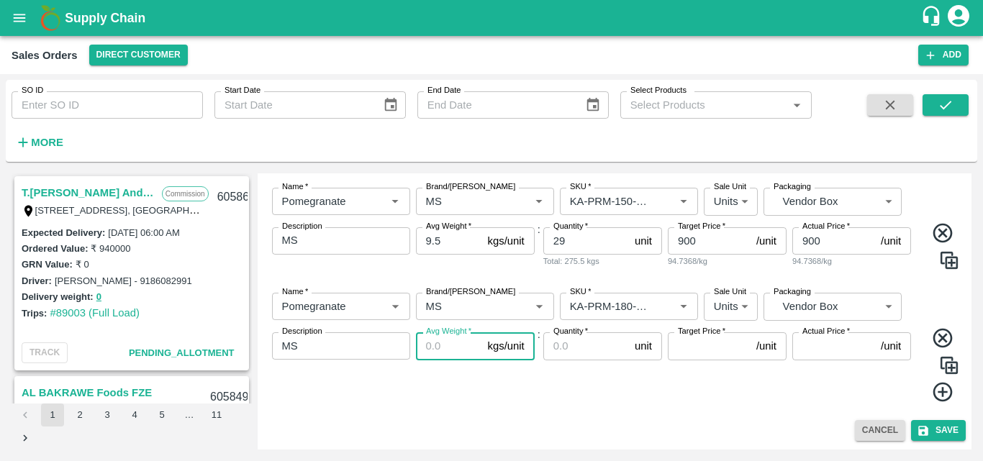
click at [443, 342] on input "Avg Weight   *" at bounding box center [449, 345] width 66 height 27
type input "9.5"
click at [576, 354] on input "Quantity   *" at bounding box center [586, 345] width 86 height 27
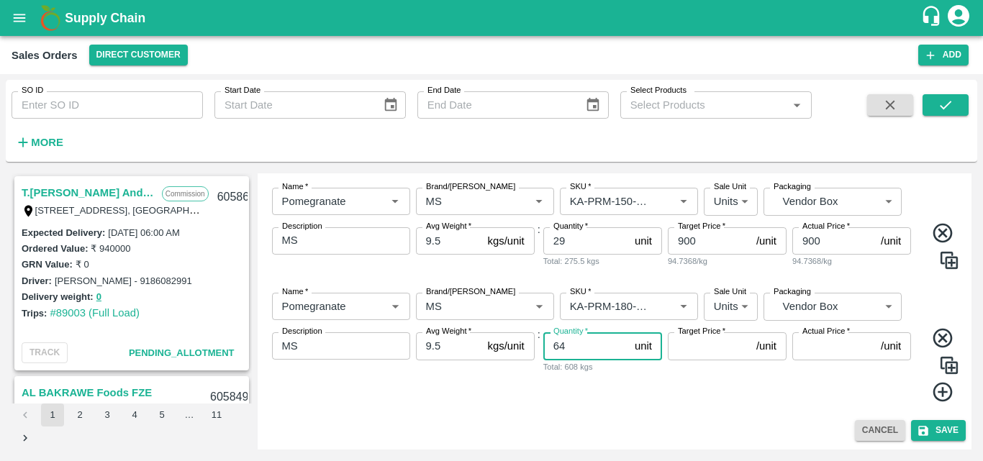
type input "64"
click at [678, 358] on input "Target Price   *" at bounding box center [709, 345] width 83 height 27
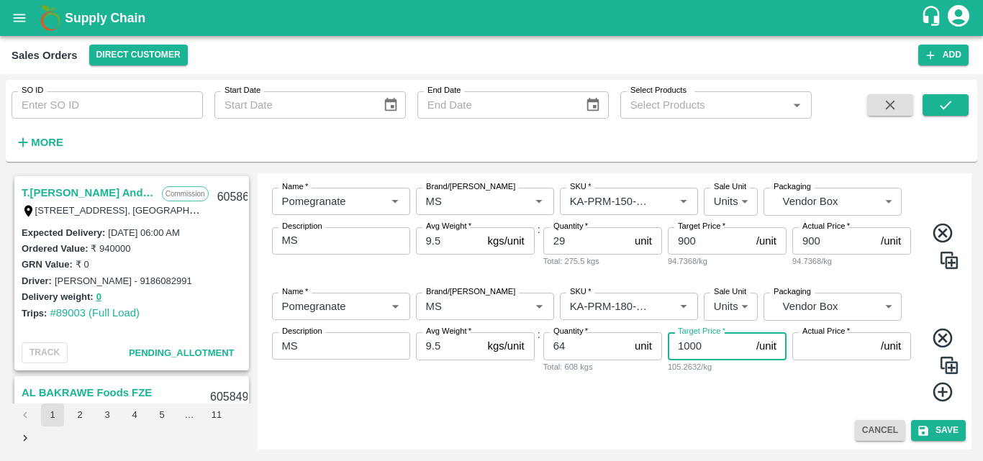
type input "1000"
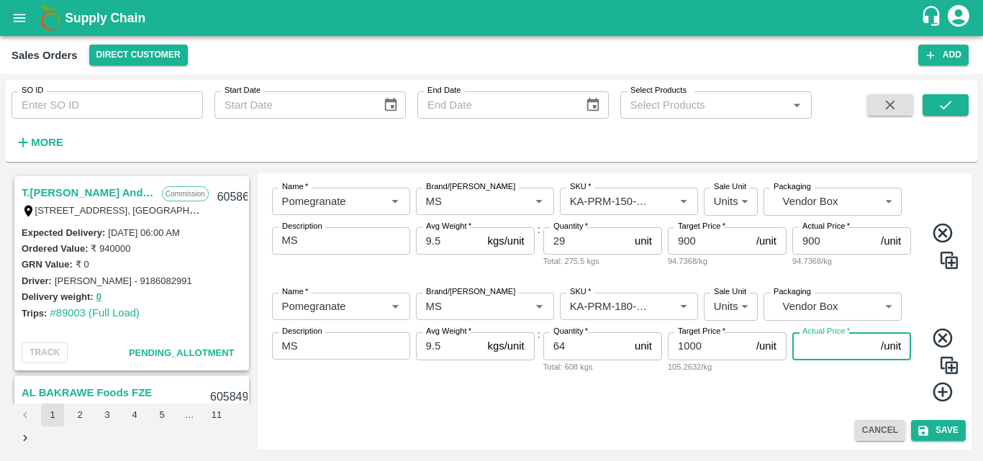
click at [810, 350] on input "Actual Price   *" at bounding box center [833, 345] width 83 height 27
type input "1000"
click at [939, 395] on icon at bounding box center [941, 392] width 19 height 19
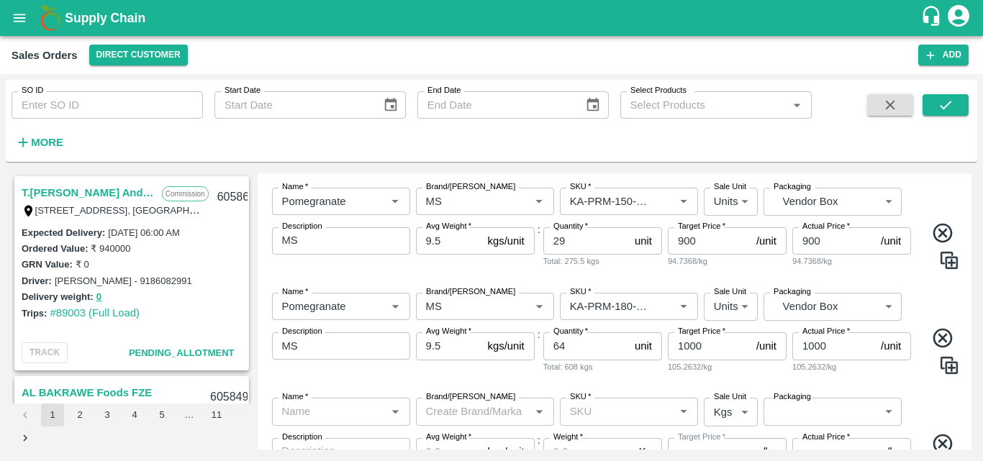
scroll to position [463, 0]
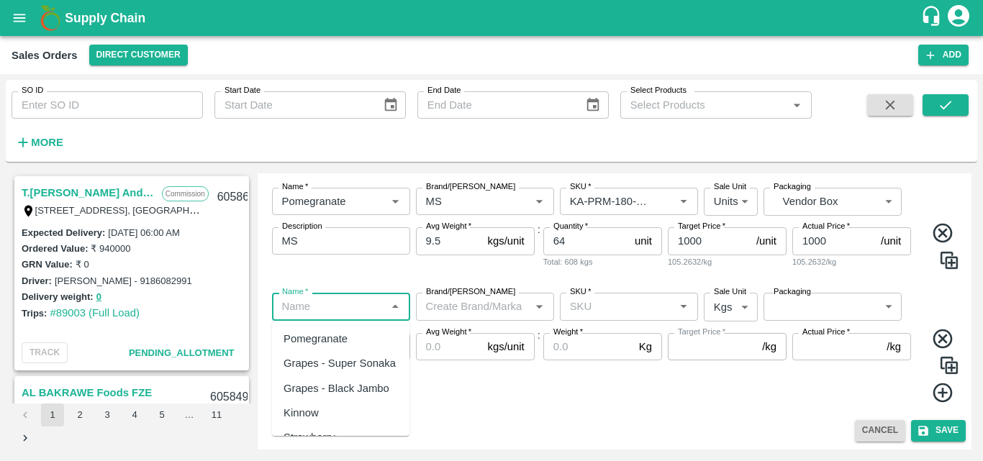
click at [340, 309] on input "Name   *" at bounding box center [329, 306] width 106 height 19
click at [333, 342] on div "Pomegranate" at bounding box center [315, 339] width 64 height 16
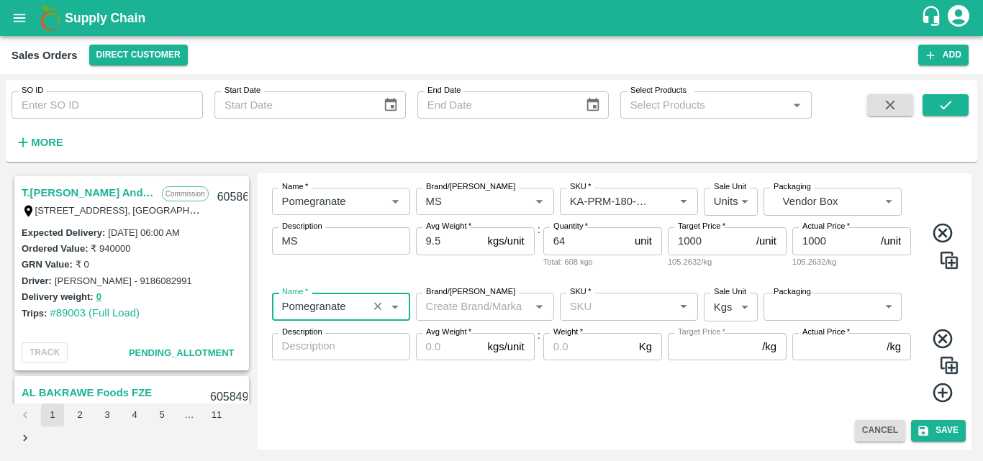
type input "Pomegranate"
click at [453, 301] on input "Brand/[PERSON_NAME]" at bounding box center [473, 306] width 106 height 19
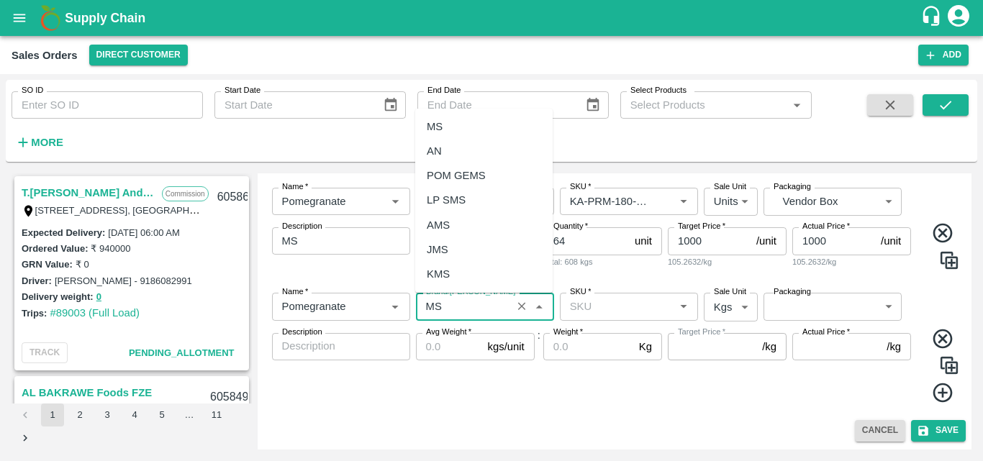
click at [449, 127] on div "MS" at bounding box center [483, 126] width 137 height 24
type input "MS"
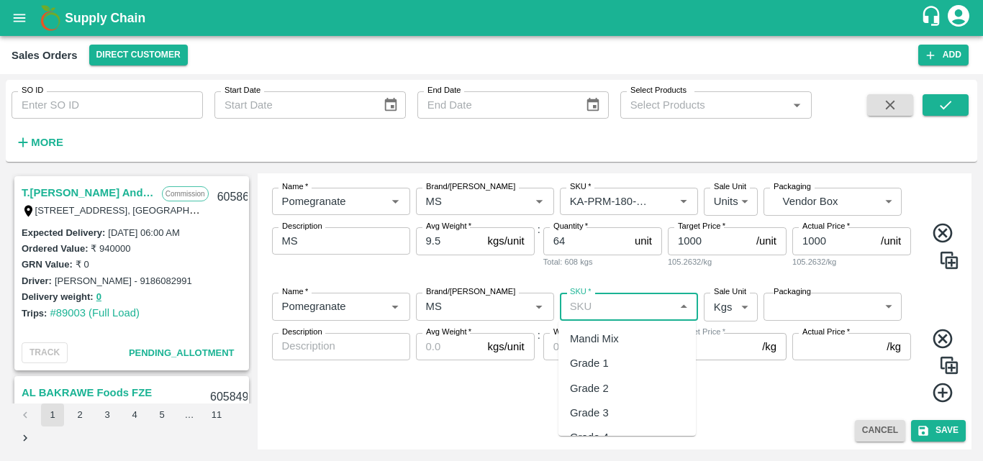
click at [576, 309] on input "SKU   *" at bounding box center [617, 306] width 106 height 19
click at [628, 345] on div "KA-PRM-220-250" at bounding box center [612, 339] width 84 height 16
type input "KA-PRM-220-250"
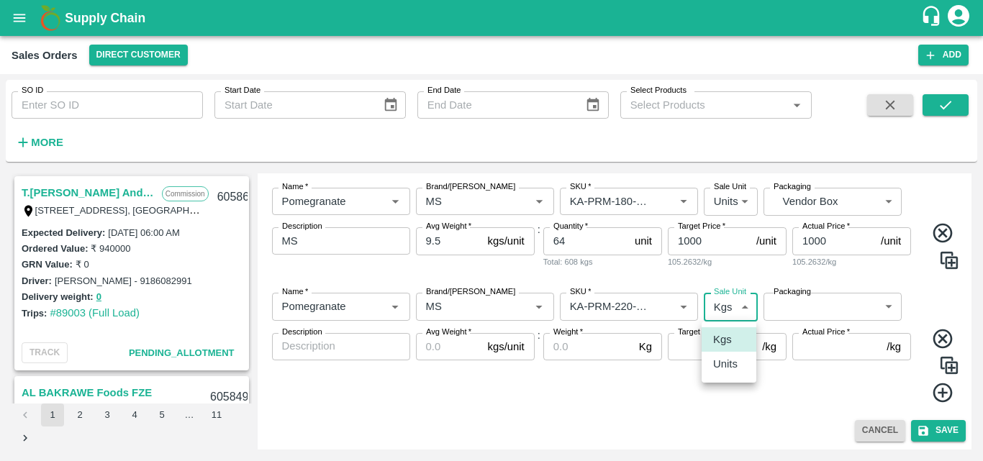
click at [730, 309] on body "Supply Chain Sales Orders Direct Customer Add SO ID SO ID Start Date Start Date…" at bounding box center [491, 230] width 983 height 461
click at [730, 364] on p "Units" at bounding box center [725, 364] width 24 height 16
type input "2"
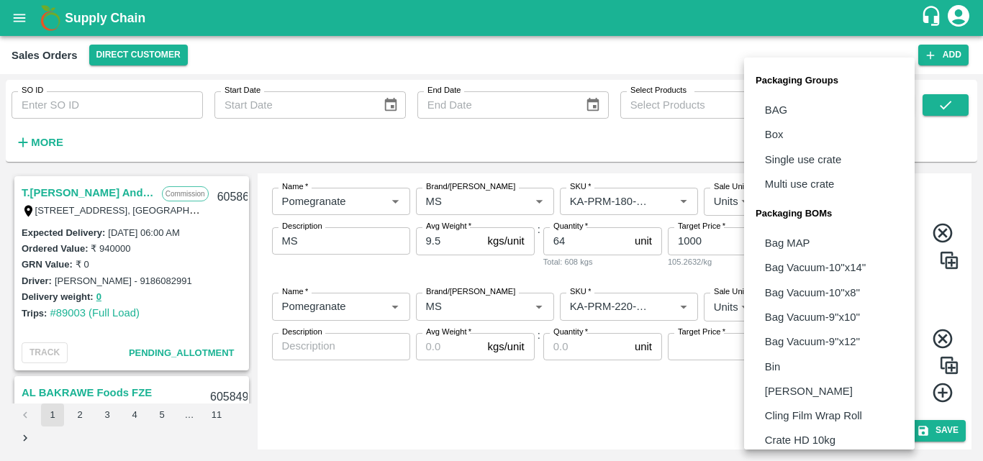
click at [840, 295] on body "Supply Chain Sales Orders Direct Customer Add SO ID SO ID Start Date Start Date…" at bounding box center [491, 230] width 983 height 461
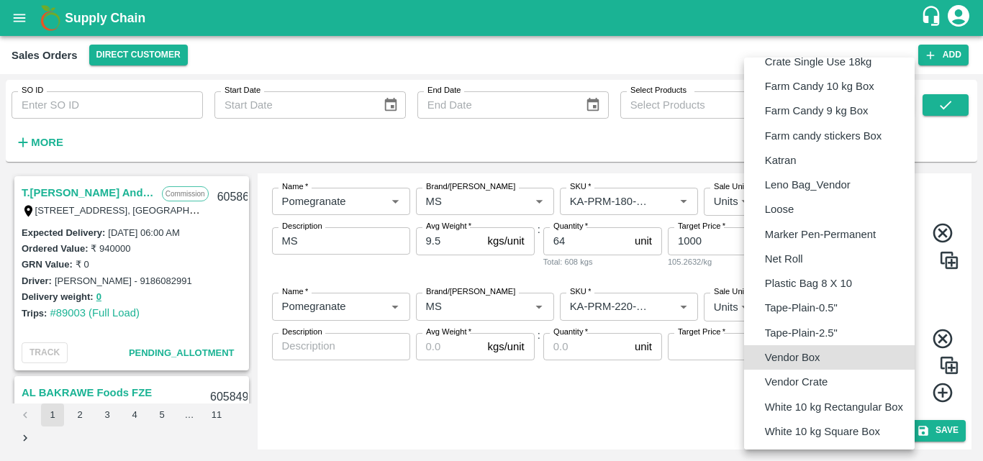
type input "BOM/276"
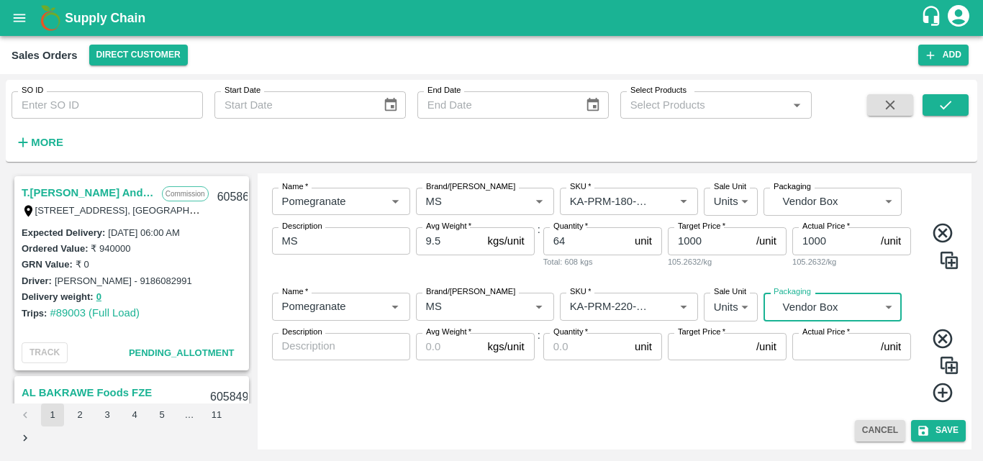
click at [322, 357] on div "x Description" at bounding box center [341, 346] width 138 height 27
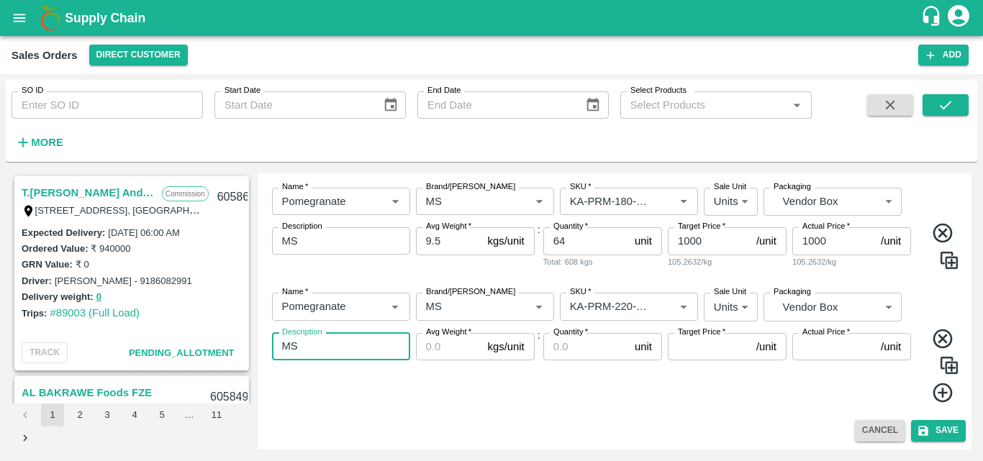
type textarea "MS"
click at [444, 344] on input "Avg Weight   *" at bounding box center [449, 346] width 66 height 27
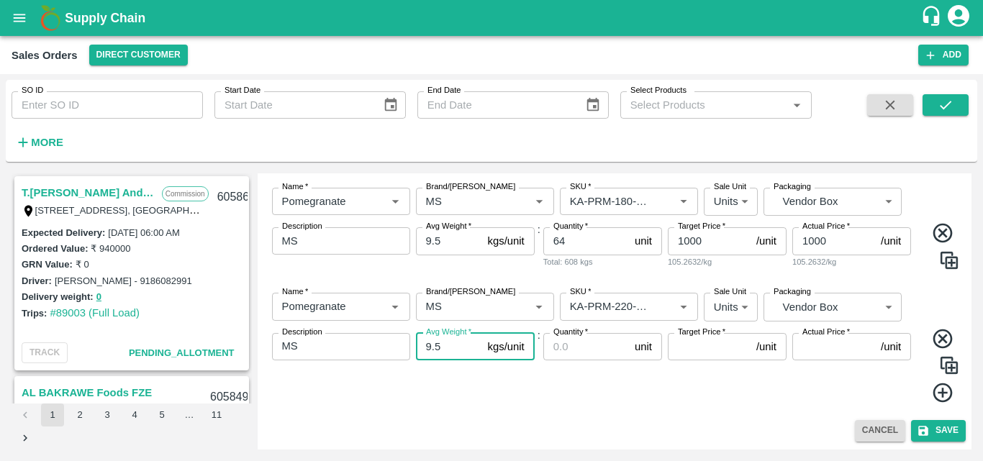
type input "9.5"
click at [582, 350] on input "Quantity   *" at bounding box center [586, 346] width 86 height 27
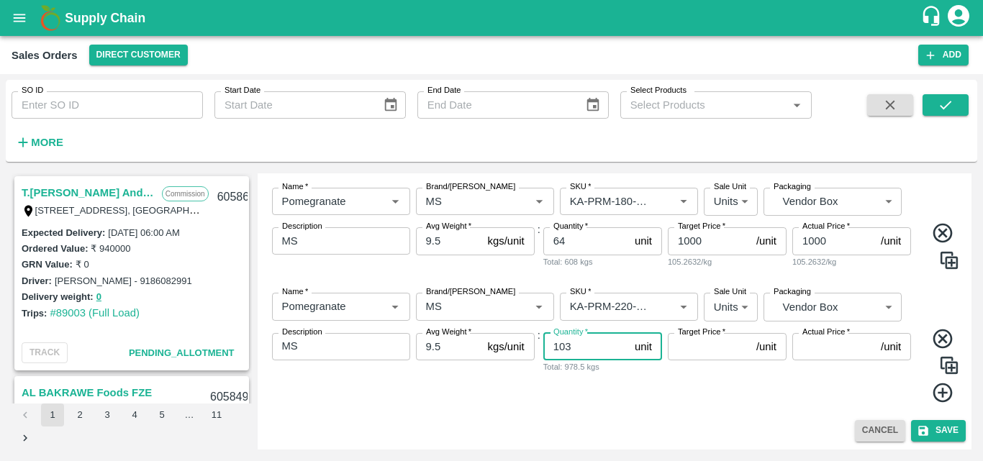
type input "103"
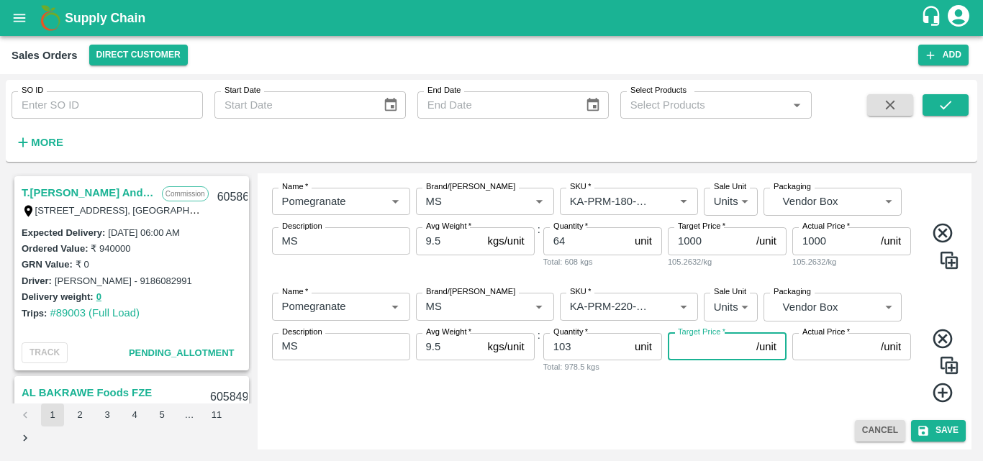
click at [687, 350] on input "Target Price   *" at bounding box center [709, 346] width 83 height 27
type input "1100"
click at [825, 348] on input "Actual Price   *" at bounding box center [833, 346] width 83 height 27
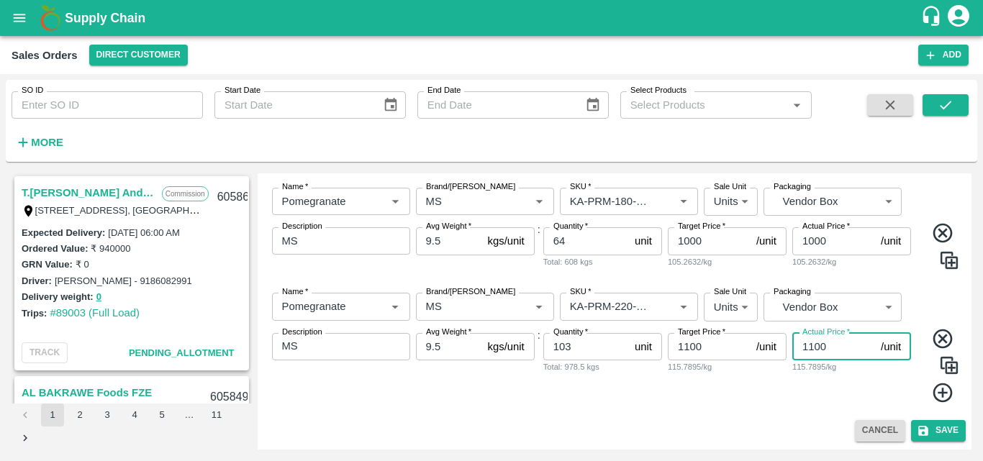
type input "1100"
click at [941, 394] on icon at bounding box center [941, 392] width 19 height 19
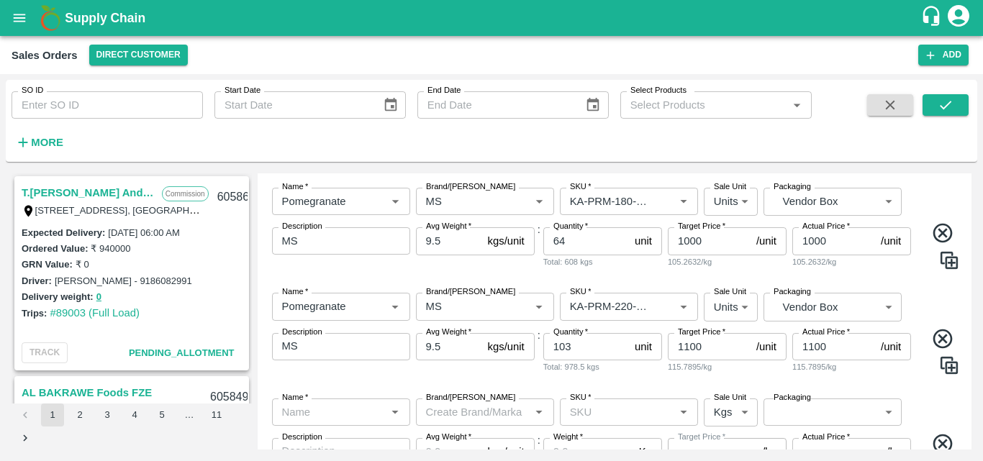
scroll to position [568, 0]
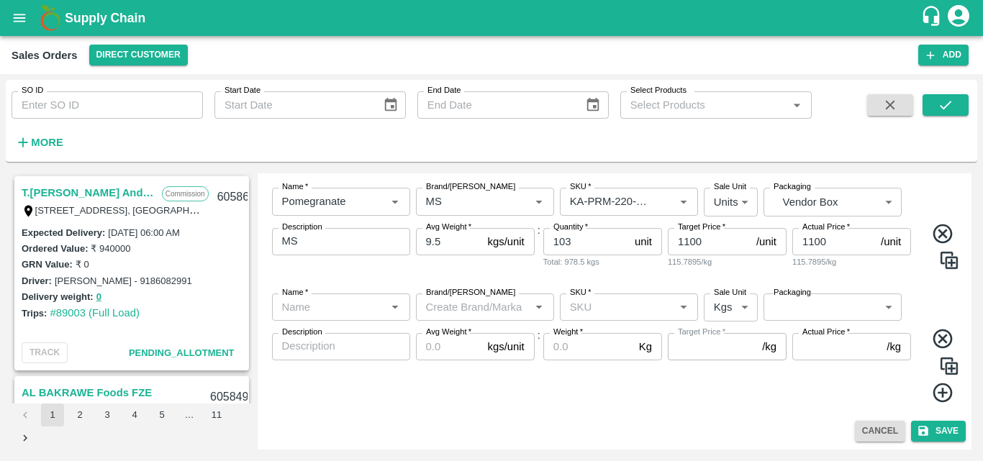
click at [317, 299] on input "Name   *" at bounding box center [329, 307] width 106 height 19
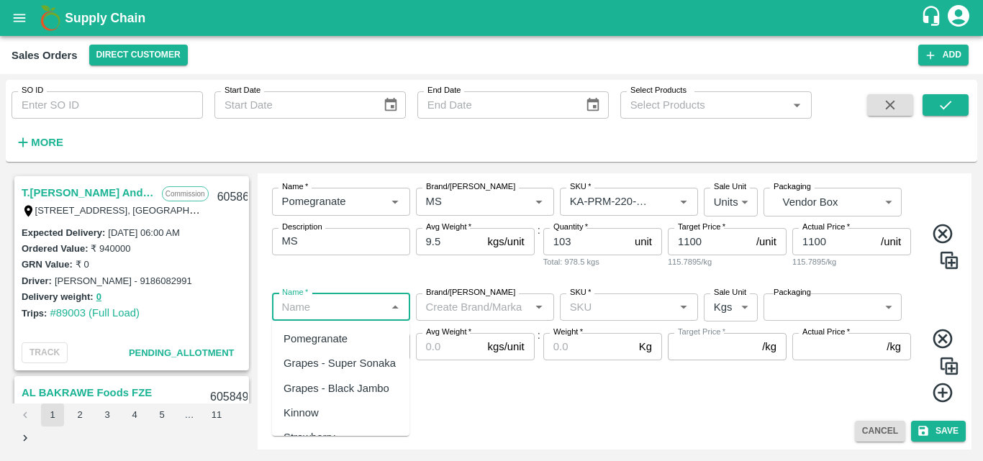
click at [326, 339] on div "Pomegranate" at bounding box center [315, 339] width 64 height 16
type input "Pomegranate"
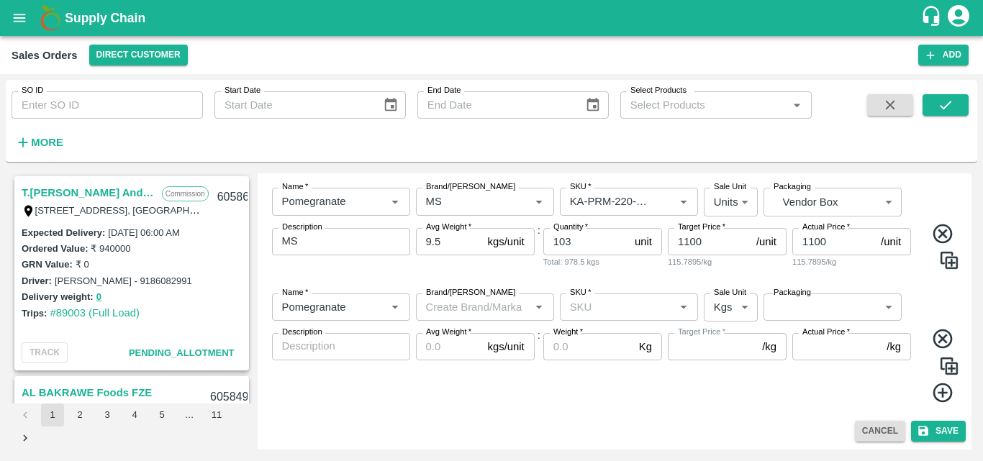
drag, startPoint x: 474, startPoint y: 289, endPoint x: 485, endPoint y: 314, distance: 27.4
click at [485, 314] on div "Name   * Name   * Brand/[PERSON_NAME]/[PERSON_NAME]   * SKU   * Sale Unit Kgs 1…" at bounding box center [614, 348] width 703 height 133
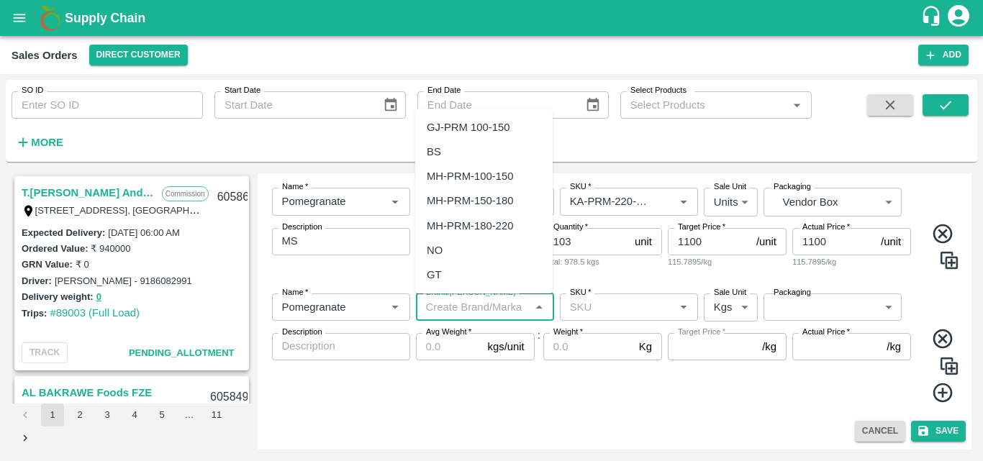
click at [485, 314] on input "Brand/[PERSON_NAME]" at bounding box center [473, 307] width 106 height 19
click at [439, 132] on div "MS" at bounding box center [435, 127] width 16 height 16
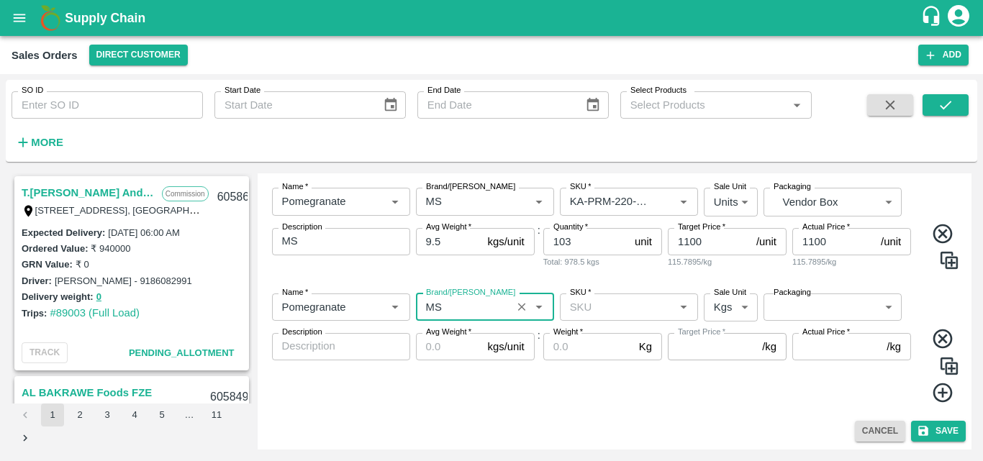
type input "MS"
click at [586, 309] on input "SKU   *" at bounding box center [617, 307] width 106 height 19
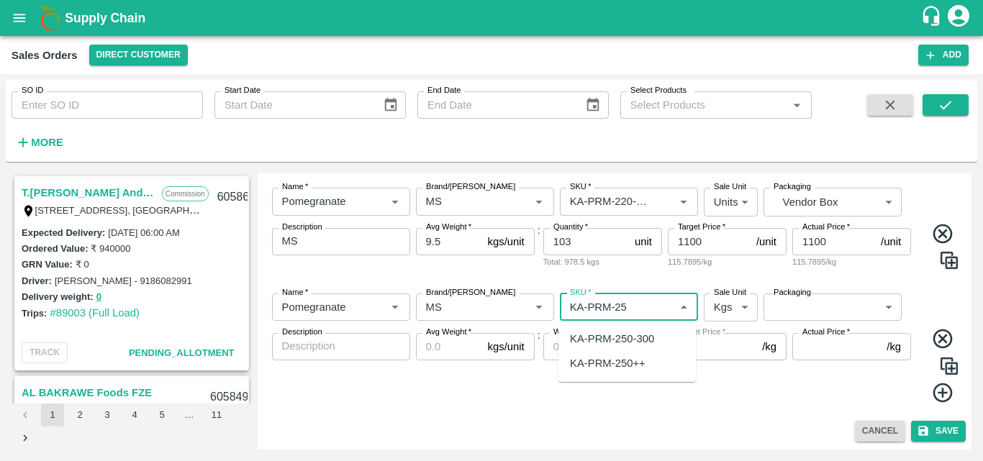
click at [620, 343] on div "KA-PRM-250-300" at bounding box center [612, 339] width 84 height 16
type input "KA-PRM-250-300"
click at [725, 304] on body "Supply Chain Sales Orders Direct Customer Add SO ID SO ID Start Date Start Date…" at bounding box center [491, 230] width 983 height 461
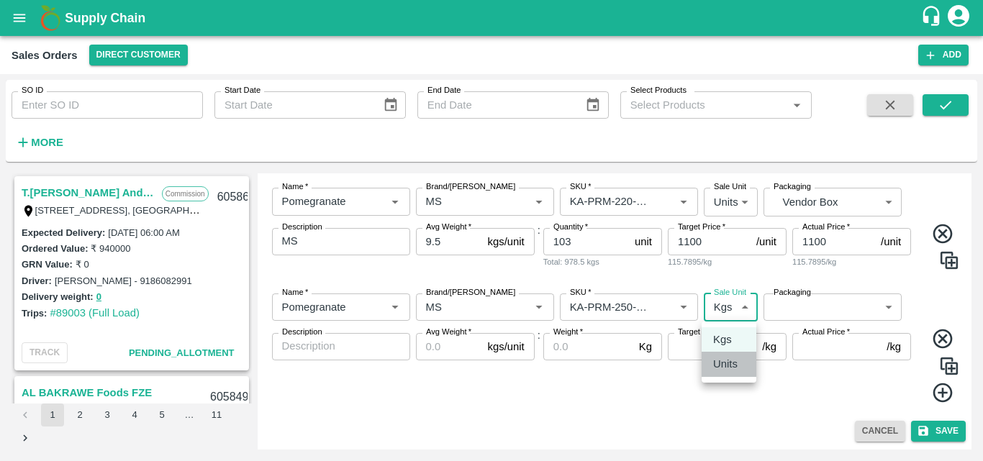
click at [732, 356] on p "Units" at bounding box center [725, 364] width 24 height 16
type input "2"
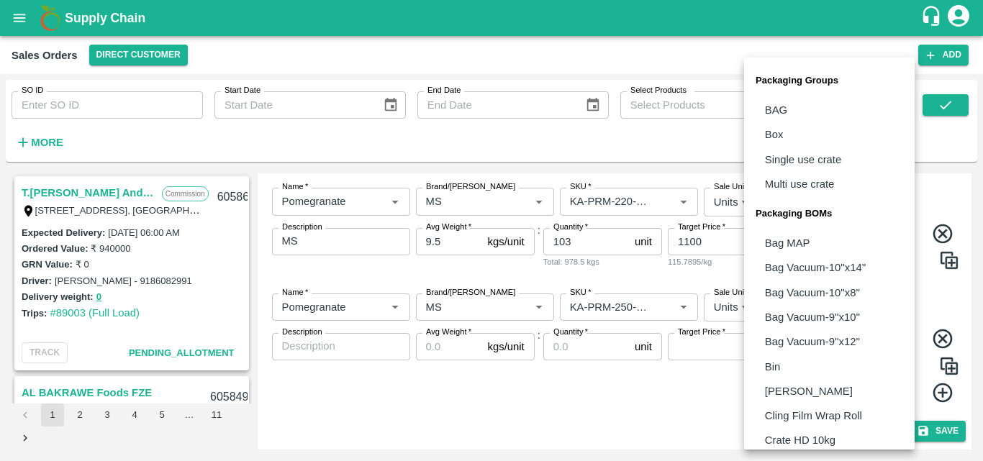
click at [809, 316] on body "Supply Chain Sales Orders Direct Customer Add SO ID SO ID Start Date Start Date…" at bounding box center [491, 230] width 983 height 461
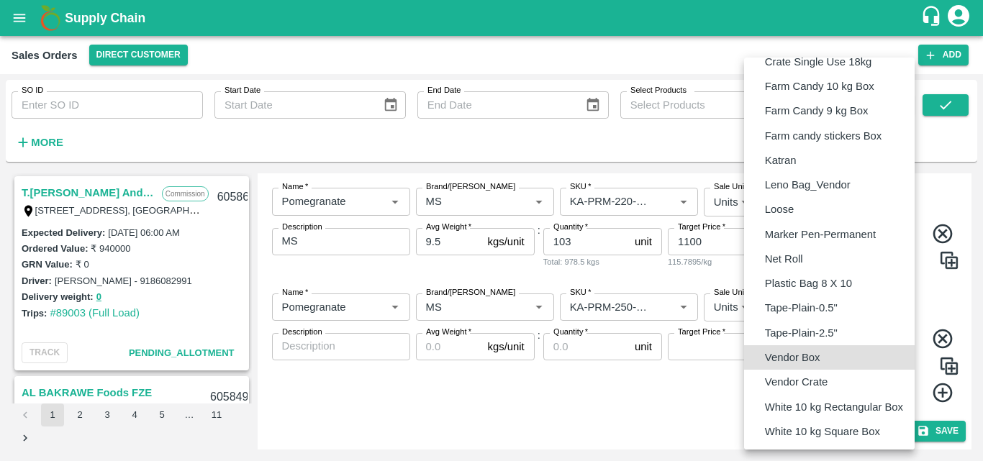
type input "BOM/276"
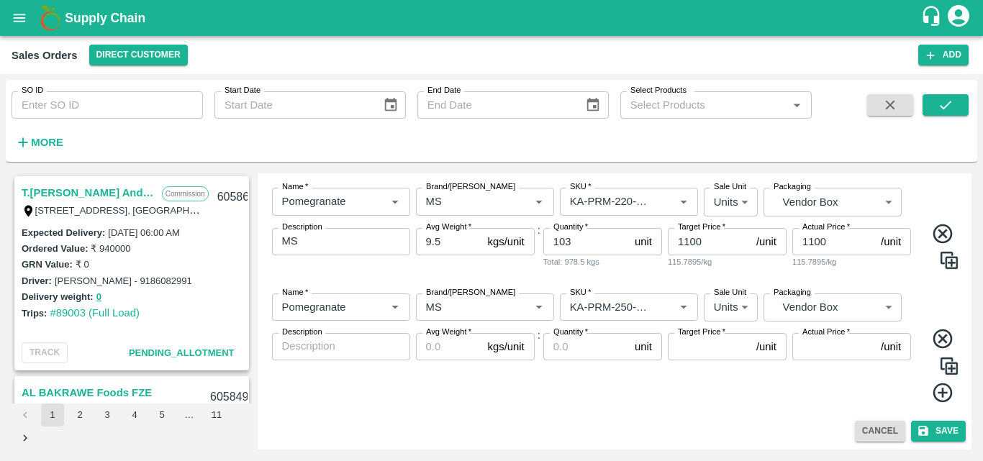
click at [345, 336] on div "x Description" at bounding box center [341, 346] width 138 height 27
type textarea "MS"
click at [453, 342] on input "Avg Weight   *" at bounding box center [449, 346] width 66 height 27
type input "9.5"
click at [553, 354] on input "Quantity   *" at bounding box center [586, 346] width 86 height 27
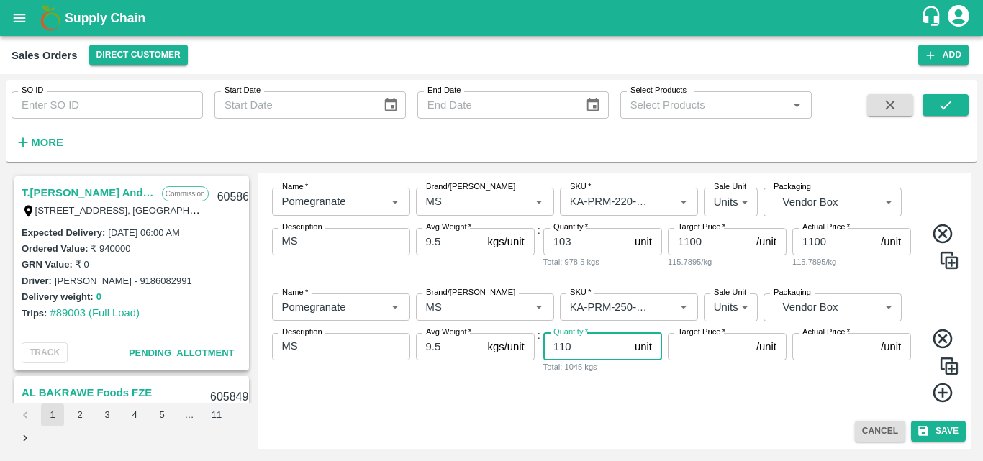
type input "110"
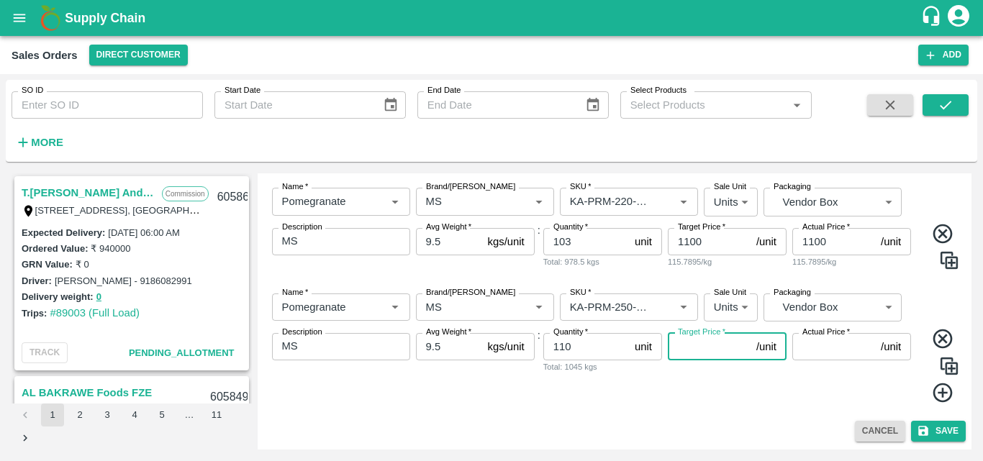
click at [694, 353] on input "Target Price   *" at bounding box center [709, 346] width 83 height 27
type input "1200"
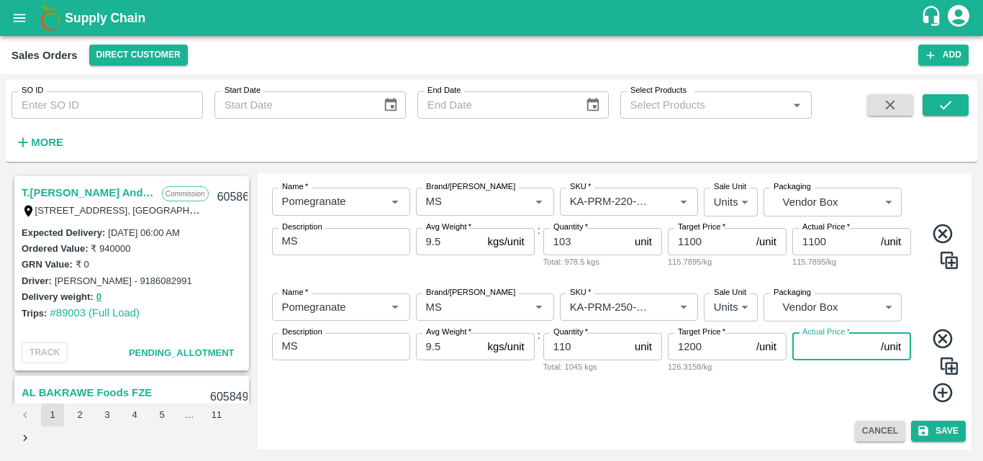
click at [823, 348] on input "Actual Price   *" at bounding box center [833, 346] width 83 height 27
type input "1200"
click at [935, 397] on icon at bounding box center [943, 393] width 24 height 24
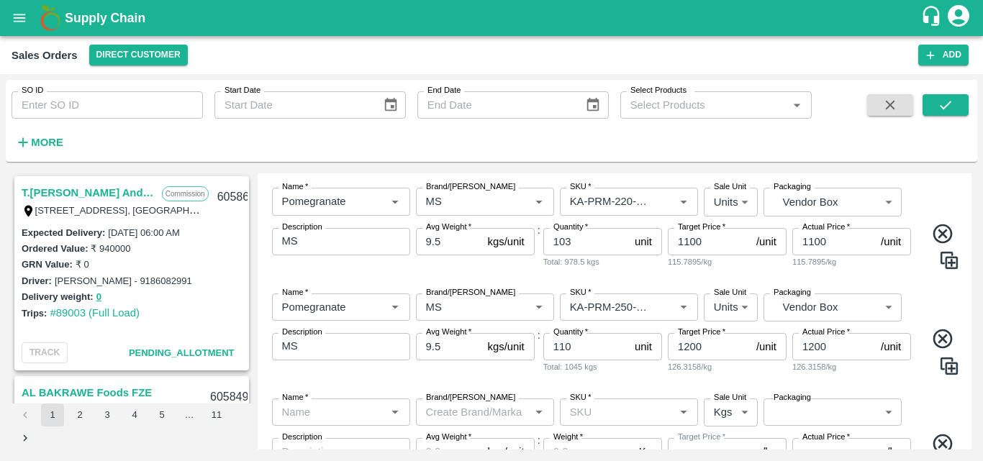
scroll to position [674, 0]
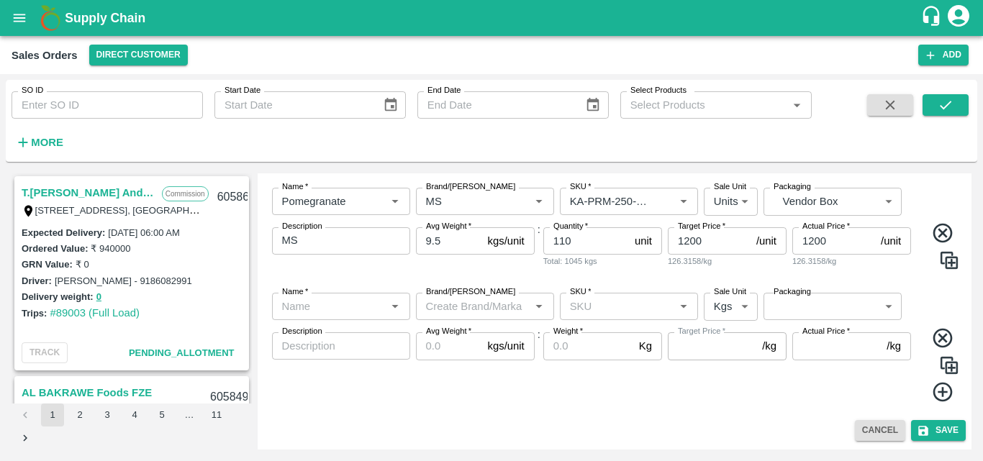
click at [337, 307] on input "Name   *" at bounding box center [329, 306] width 106 height 19
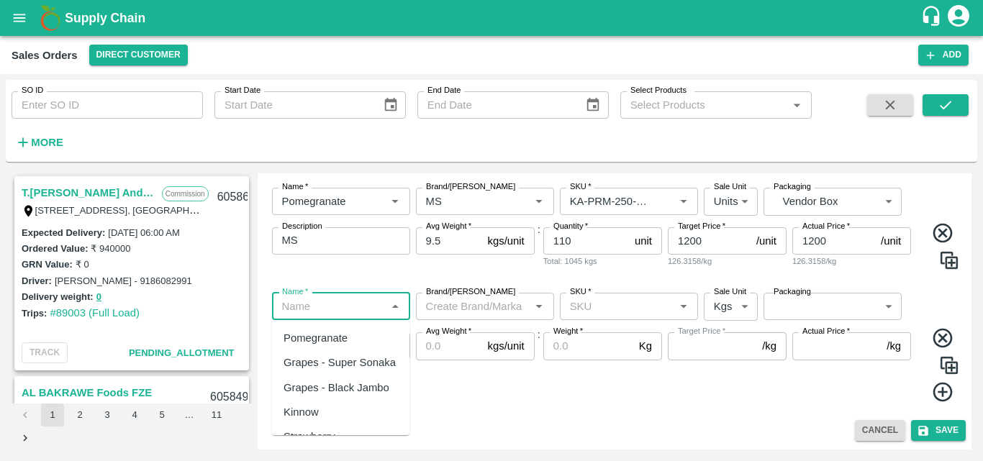
click at [345, 331] on div "Pomegranate" at bounding box center [315, 338] width 64 height 16
type input "Pomegranate"
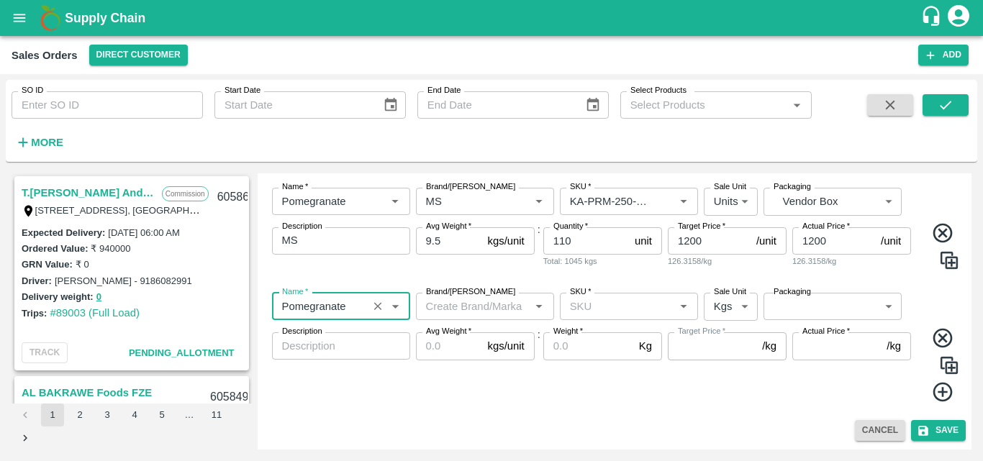
click at [460, 309] on input "Brand/[PERSON_NAME]" at bounding box center [473, 306] width 106 height 19
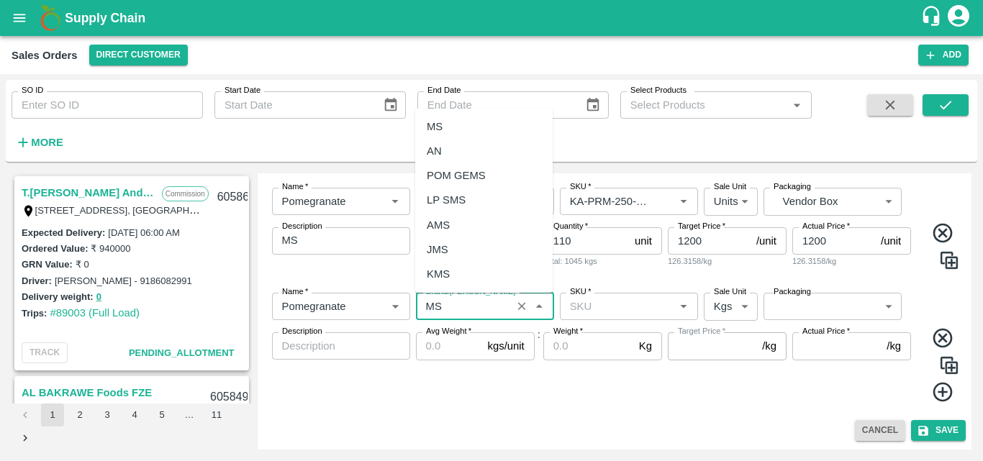
click at [446, 128] on div "MS" at bounding box center [483, 126] width 137 height 24
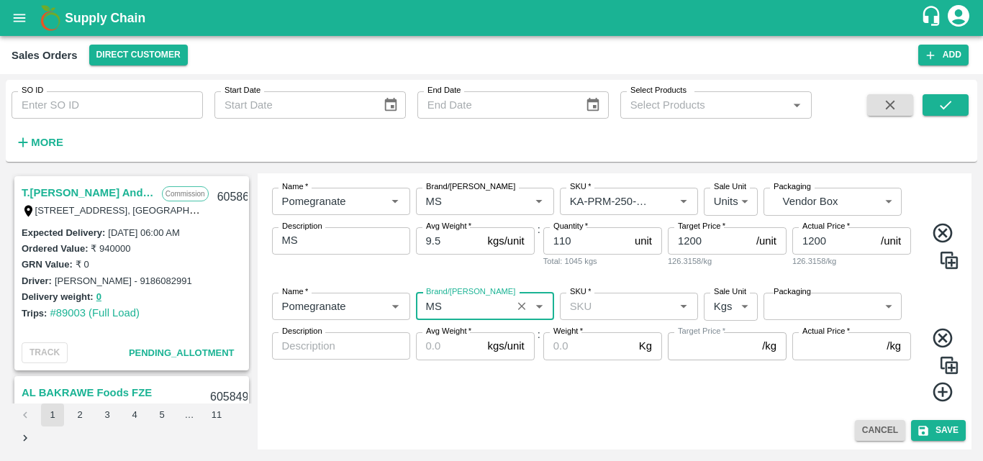
type input "MS"
click at [592, 305] on input "SKU   *" at bounding box center [617, 306] width 106 height 19
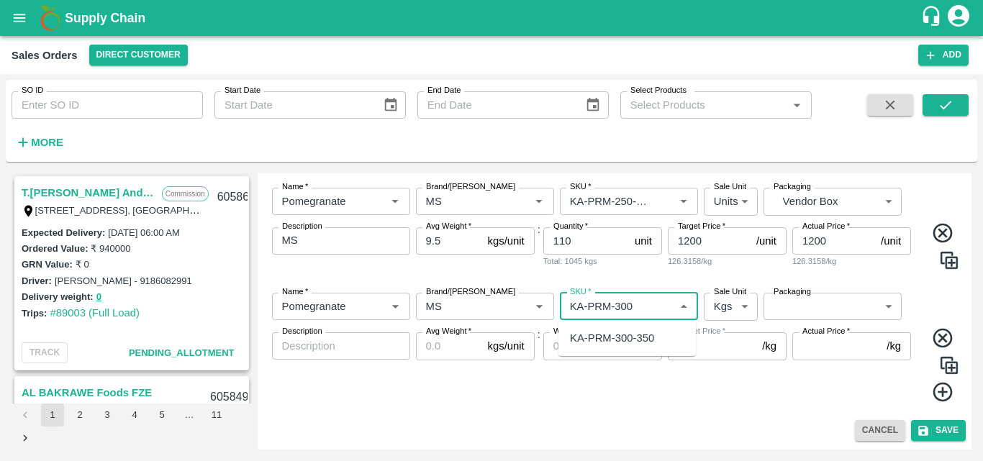
click at [631, 342] on div "KA-PRM-300-350" at bounding box center [612, 338] width 84 height 16
type input "KA-PRM-300-350"
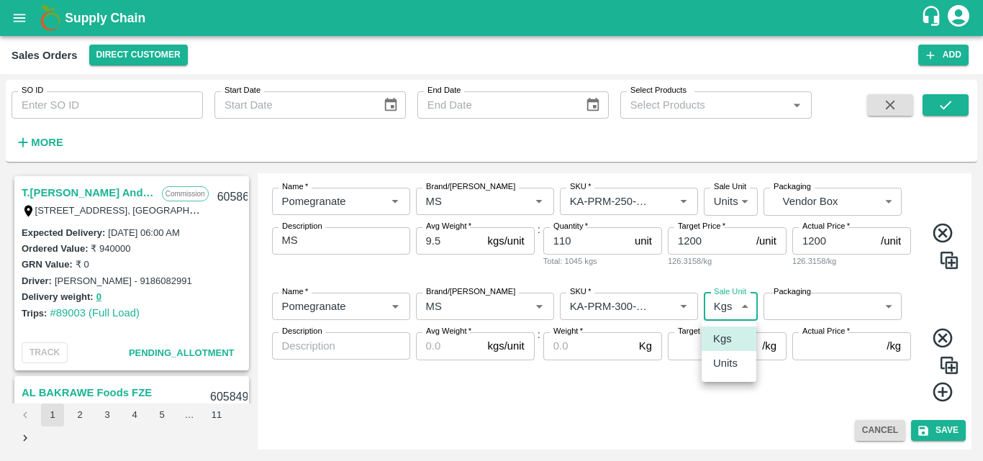
click at [731, 304] on body "Supply Chain Sales Orders Direct Customer Add SO ID SO ID Start Date Start Date…" at bounding box center [491, 230] width 983 height 461
click at [732, 369] on p "Units" at bounding box center [725, 363] width 24 height 16
type input "2"
click at [835, 309] on body "Supply Chain Sales Orders Direct Customer Add SO ID SO ID Start Date Start Date…" at bounding box center [491, 230] width 983 height 461
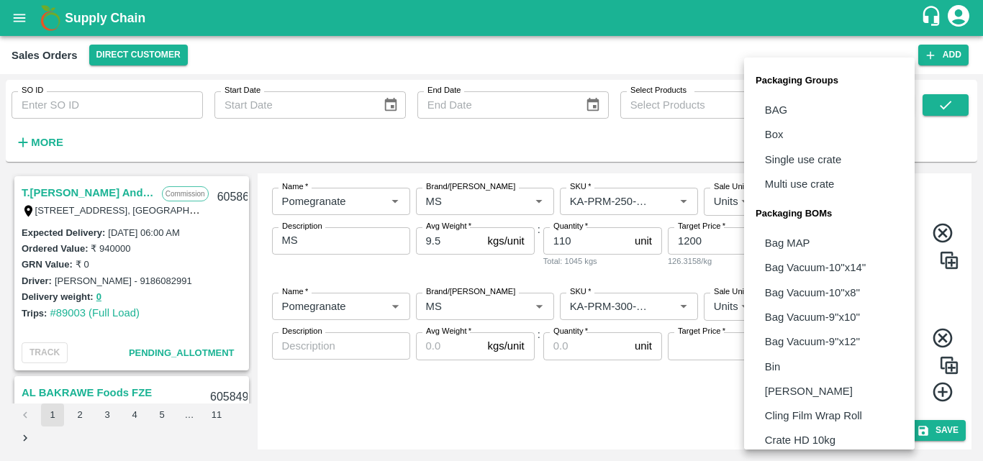
scroll to position [404, 0]
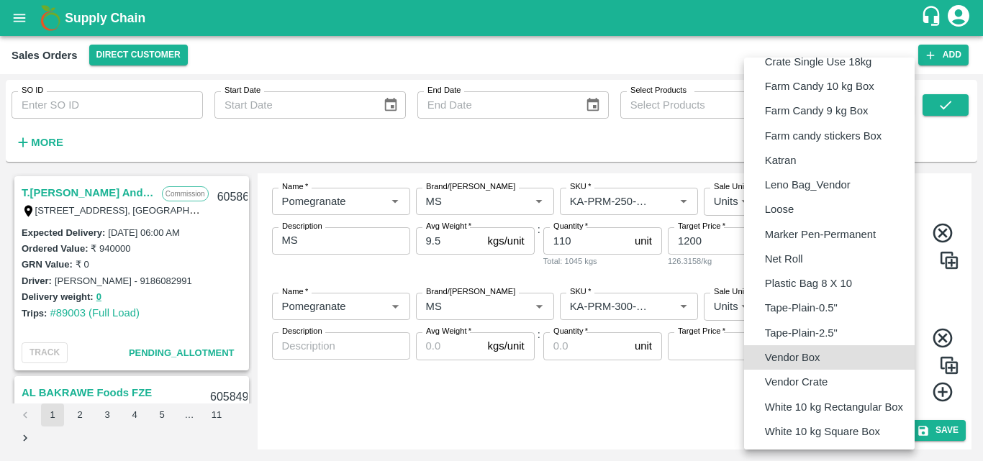
type input "BOM/276"
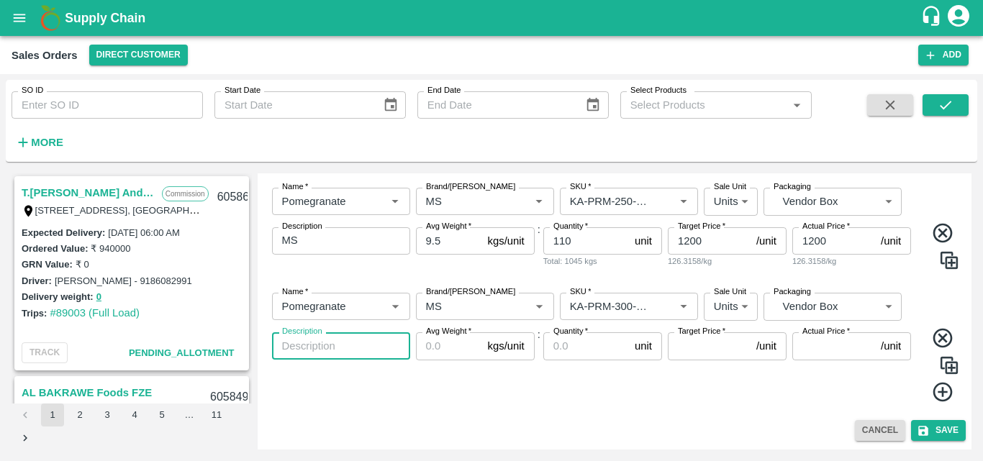
click at [352, 352] on textarea "Description" at bounding box center [341, 346] width 118 height 15
type textarea "MS"
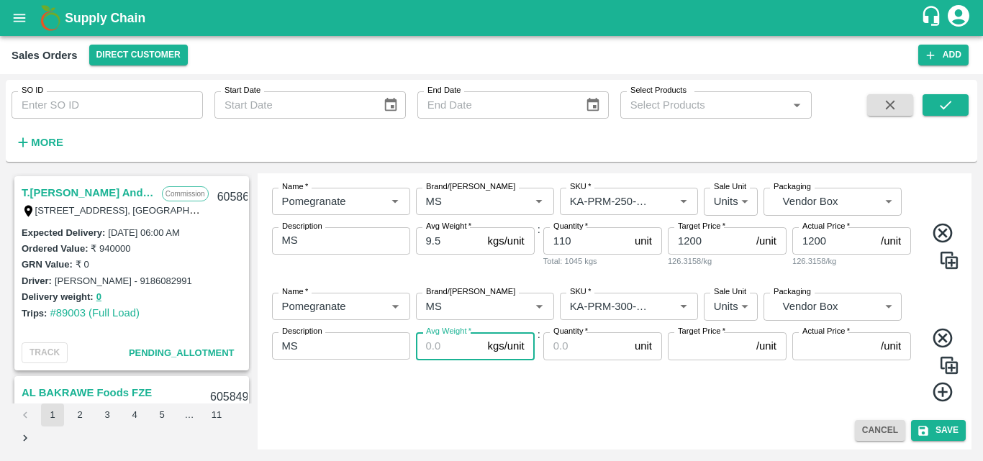
click at [424, 344] on input "Avg Weight   *" at bounding box center [449, 345] width 66 height 27
type input "9.5"
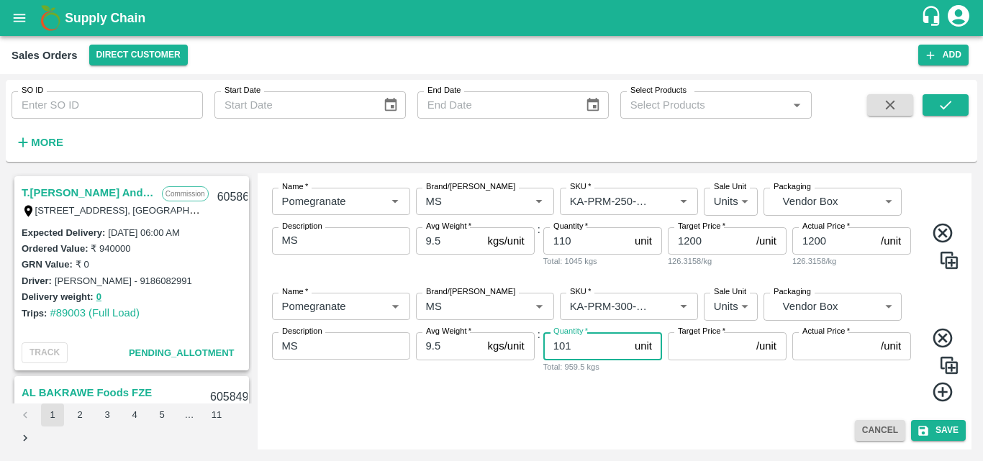
type input "101"
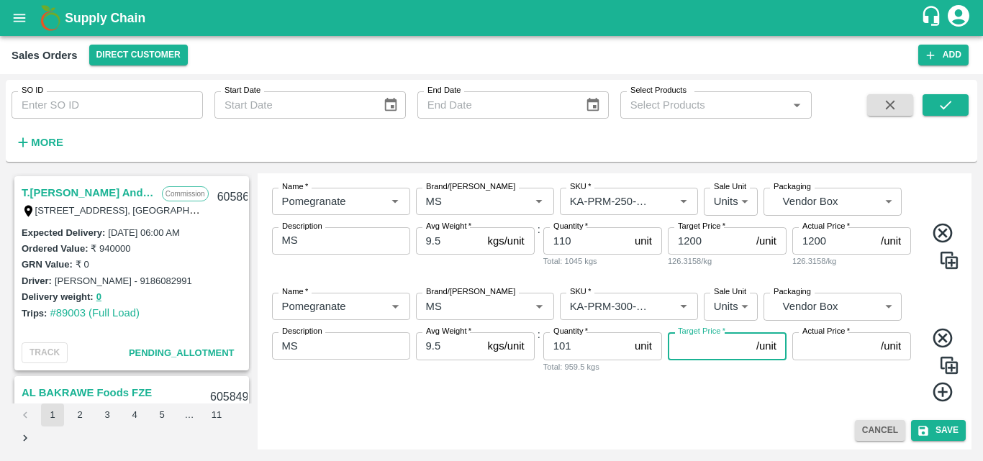
click at [693, 351] on input "Target Price   *" at bounding box center [709, 345] width 83 height 27
type input "1300"
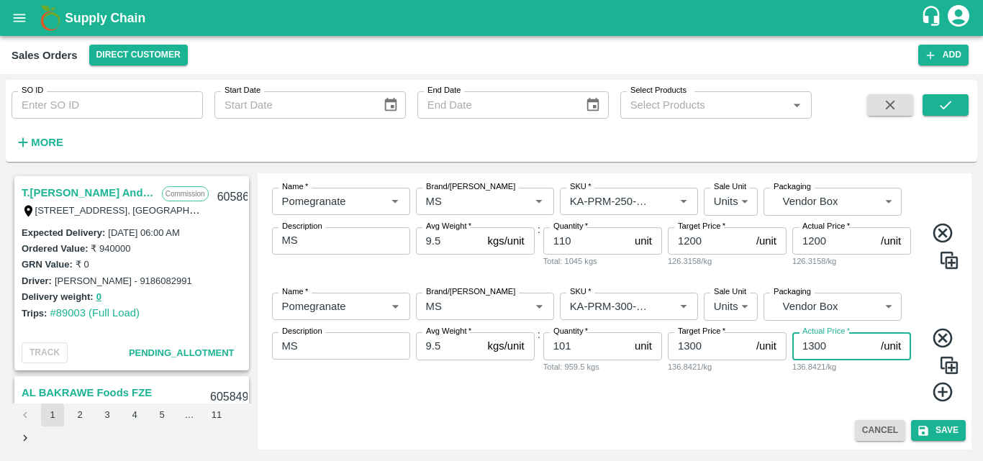
type input "1300"
click at [937, 396] on icon at bounding box center [943, 393] width 24 height 24
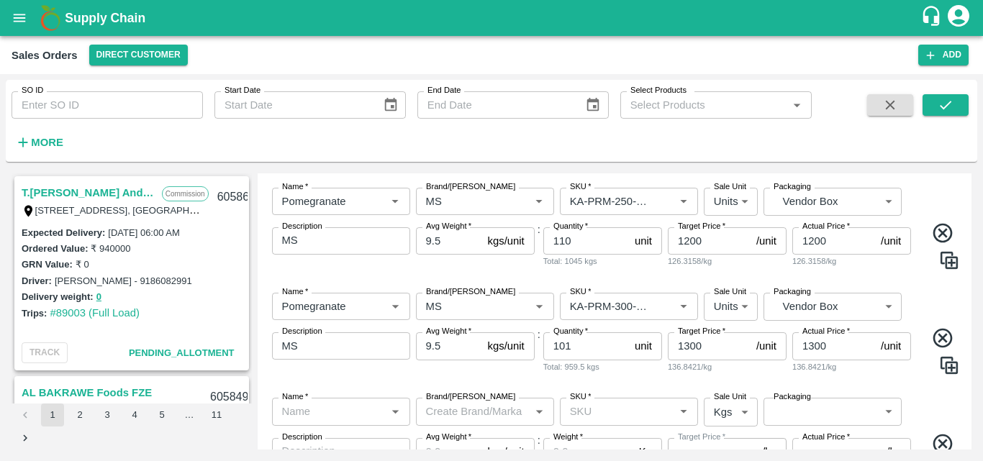
scroll to position [779, 0]
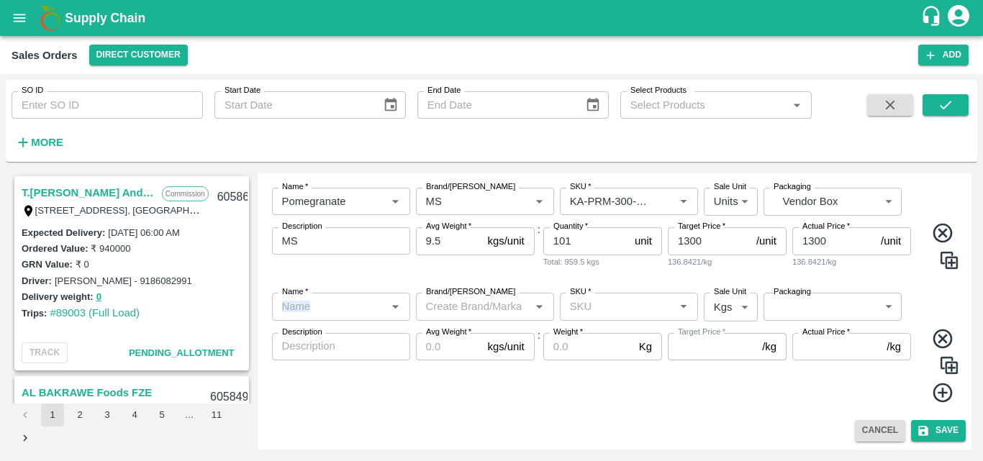
drag, startPoint x: 346, startPoint y: 322, endPoint x: 336, endPoint y: 312, distance: 14.8
click at [336, 312] on div "Name   * Name   * Brand/[PERSON_NAME]/[PERSON_NAME]   * SKU   * Sale Unit Kgs 1…" at bounding box center [614, 347] width 703 height 133
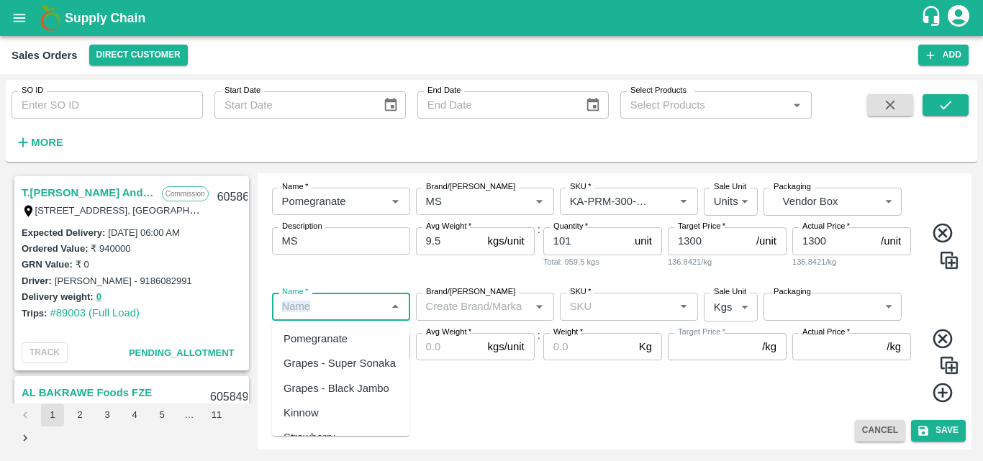
click at [336, 312] on input "Name   *" at bounding box center [329, 306] width 106 height 19
click at [342, 334] on div "Pomegranate" at bounding box center [315, 339] width 64 height 16
type input "Pomegranate"
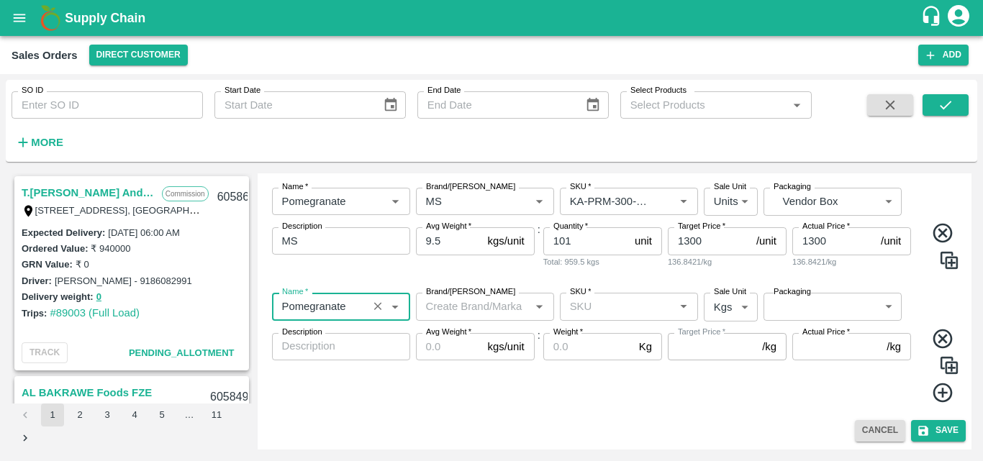
click at [471, 310] on input "Brand/[PERSON_NAME]" at bounding box center [473, 306] width 106 height 19
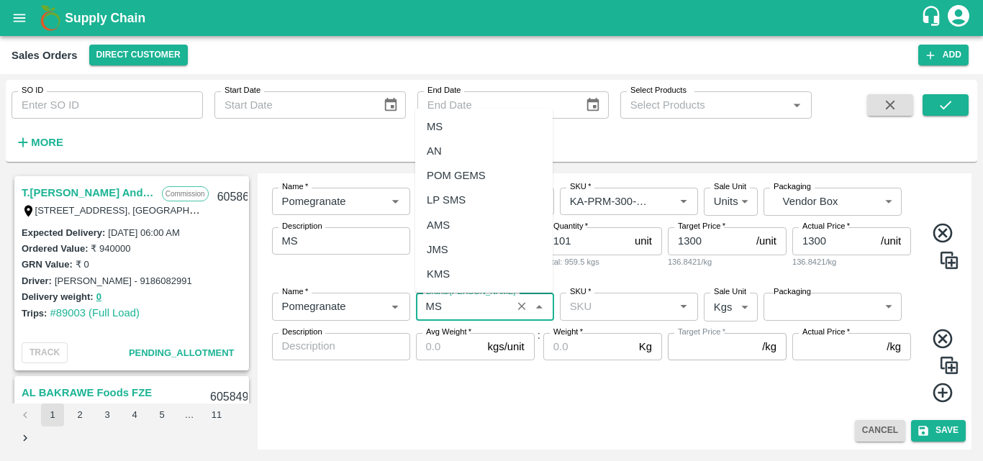
click at [448, 127] on div "MS" at bounding box center [483, 126] width 137 height 24
type input "MS"
click at [596, 298] on input "SKU   *" at bounding box center [617, 306] width 106 height 19
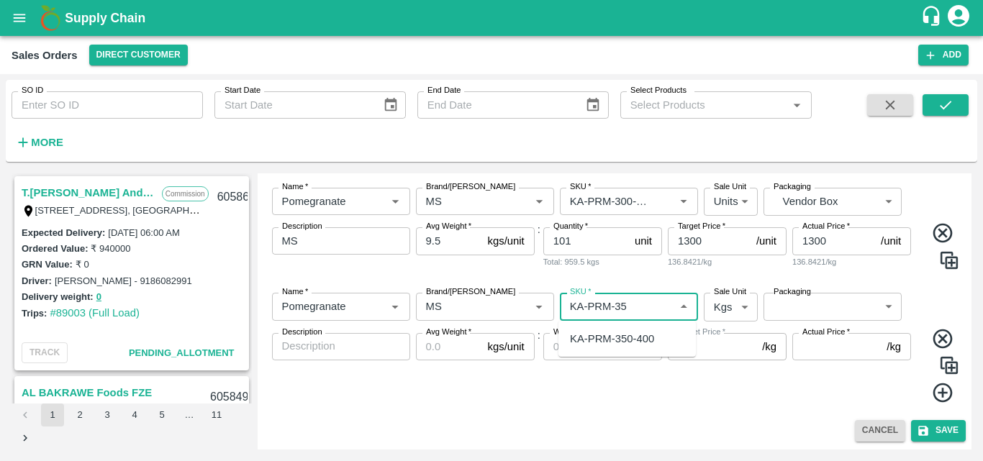
click at [626, 328] on div "KA-PRM-350-400" at bounding box center [626, 339] width 137 height 24
type input "KA-PRM-350-400"
click at [728, 302] on body "Supply Chain Sales Orders Direct Customer Add SO ID SO ID Start Date Start Date…" at bounding box center [491, 230] width 983 height 461
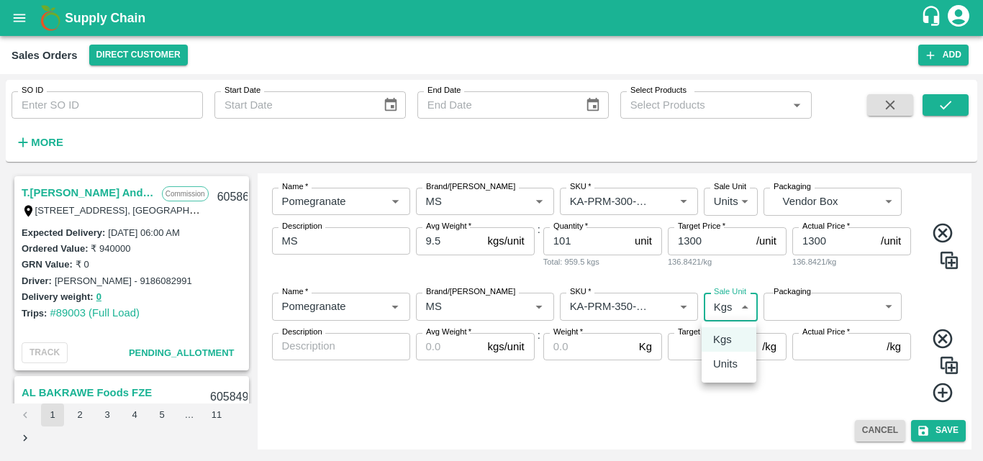
click at [730, 379] on ul "Kgs Units" at bounding box center [728, 352] width 55 height 61
click at [728, 365] on p "Units" at bounding box center [725, 364] width 24 height 16
type input "2"
click at [826, 310] on body "Supply Chain Sales Orders Direct Customer Add SO ID SO ID Start Date Start Date…" at bounding box center [491, 230] width 983 height 461
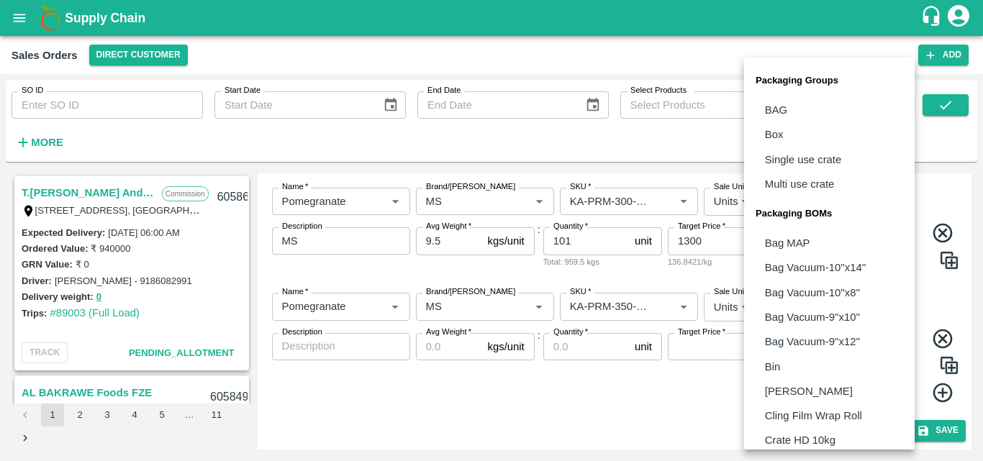
scroll to position [404, 0]
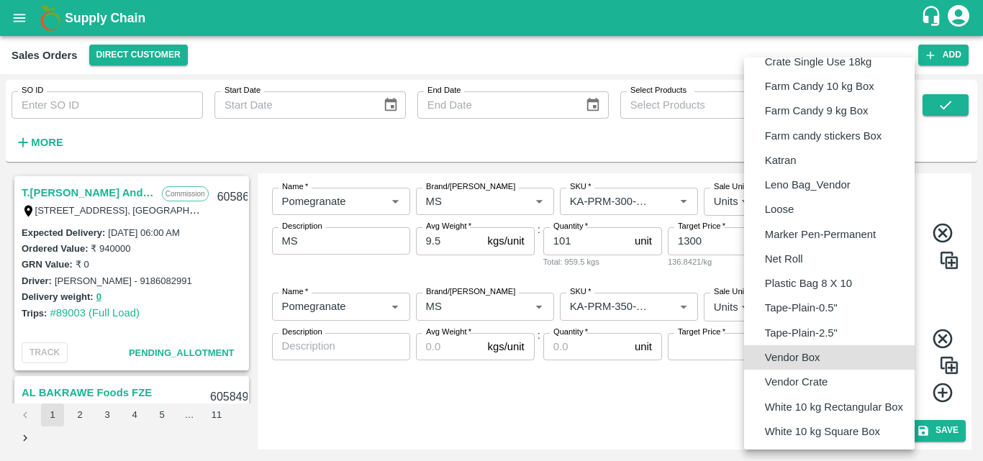
type input "BOM/276"
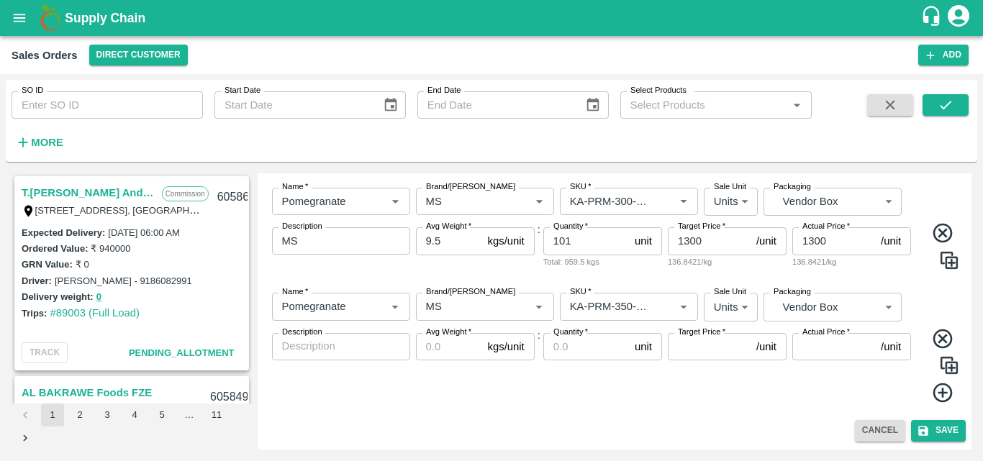
click at [324, 355] on div "x Description" at bounding box center [341, 346] width 138 height 27
type textarea "MS"
click at [437, 358] on input "Avg Weight   *" at bounding box center [449, 346] width 66 height 27
type input "9.5"
click at [565, 360] on input "Quantity   *" at bounding box center [586, 346] width 86 height 27
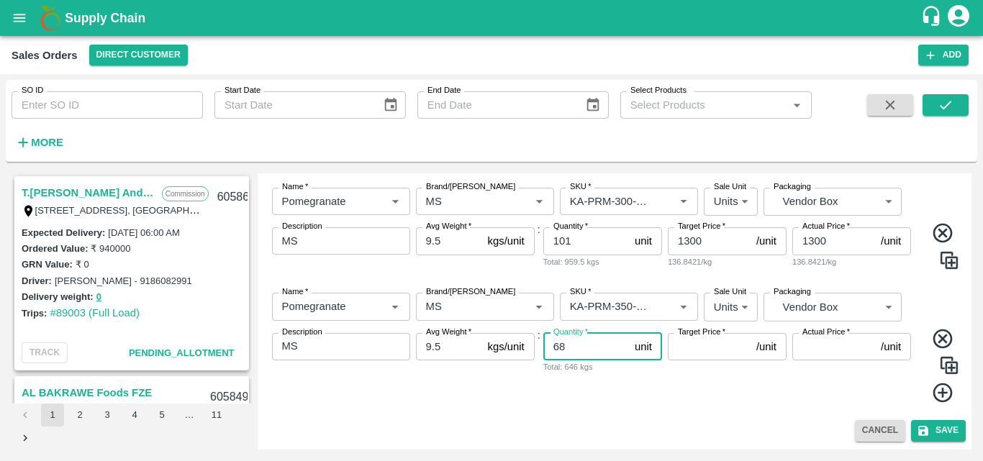
type input "68"
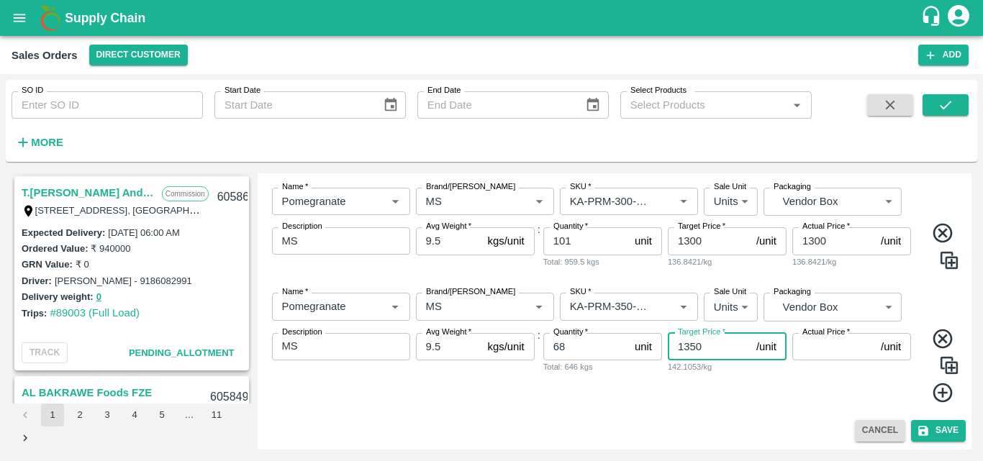
type input "1350"
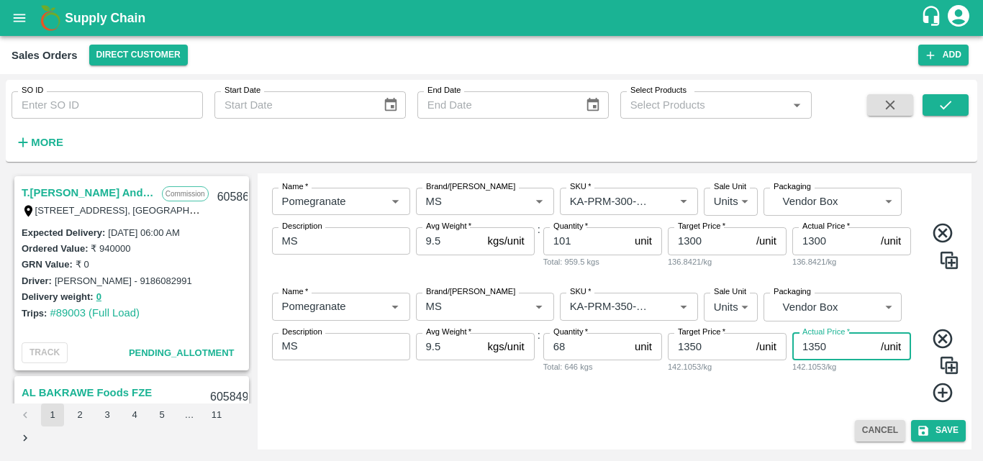
type input "1350"
click at [939, 394] on icon at bounding box center [941, 392] width 19 height 19
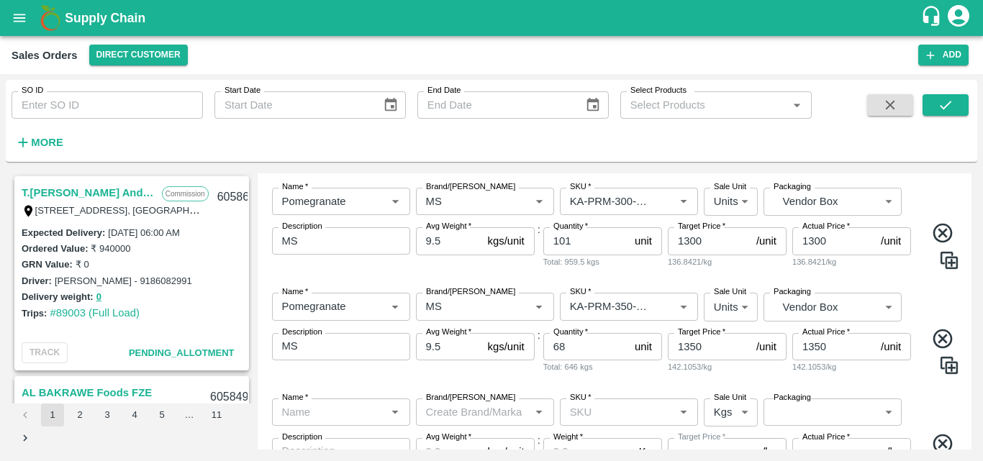
scroll to position [884, 0]
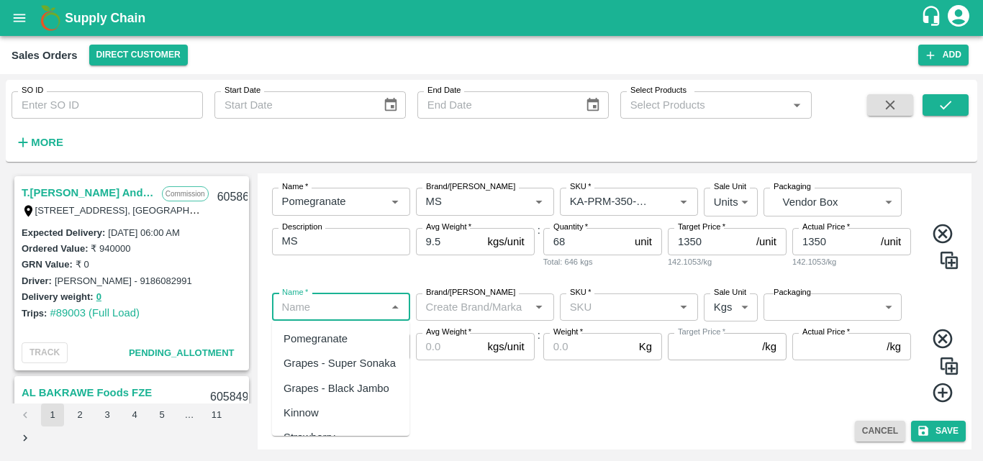
click at [299, 312] on input "Name   *" at bounding box center [329, 307] width 106 height 19
click at [337, 336] on div "Pomegranate" at bounding box center [315, 339] width 64 height 16
type input "Pomegranate"
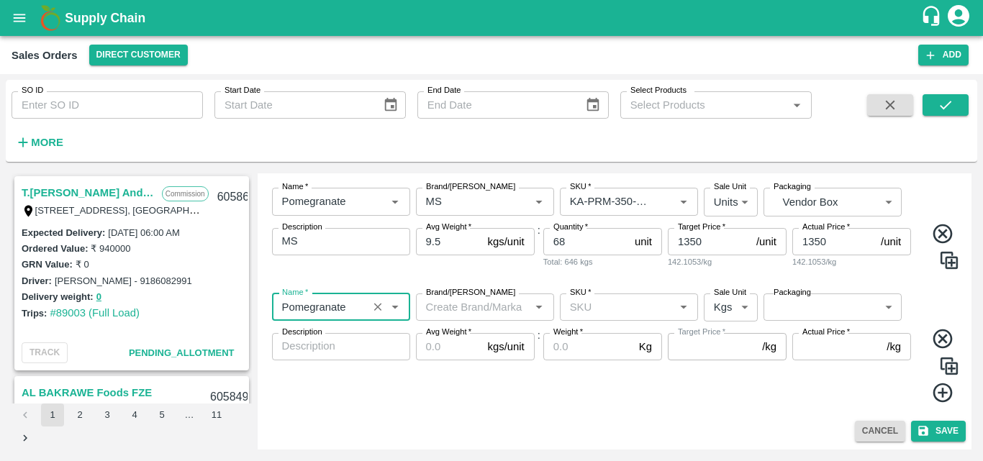
click at [464, 303] on input "Brand/[PERSON_NAME]" at bounding box center [473, 307] width 106 height 19
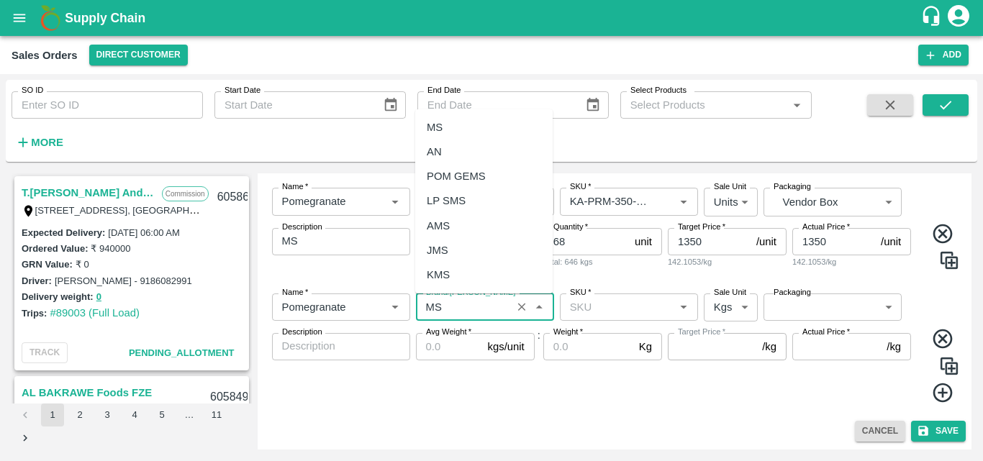
click at [439, 115] on div "MS" at bounding box center [483, 127] width 137 height 24
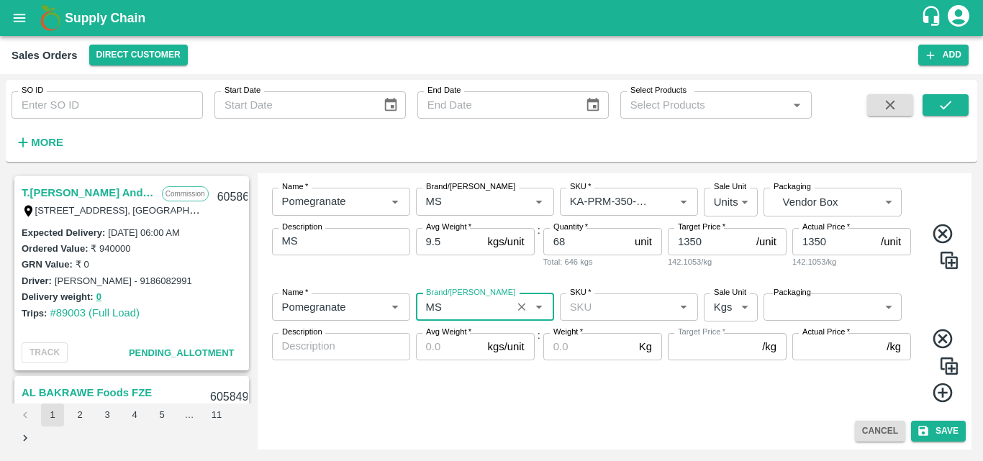
type input "MS"
click at [588, 302] on input "SKU   *" at bounding box center [617, 307] width 106 height 19
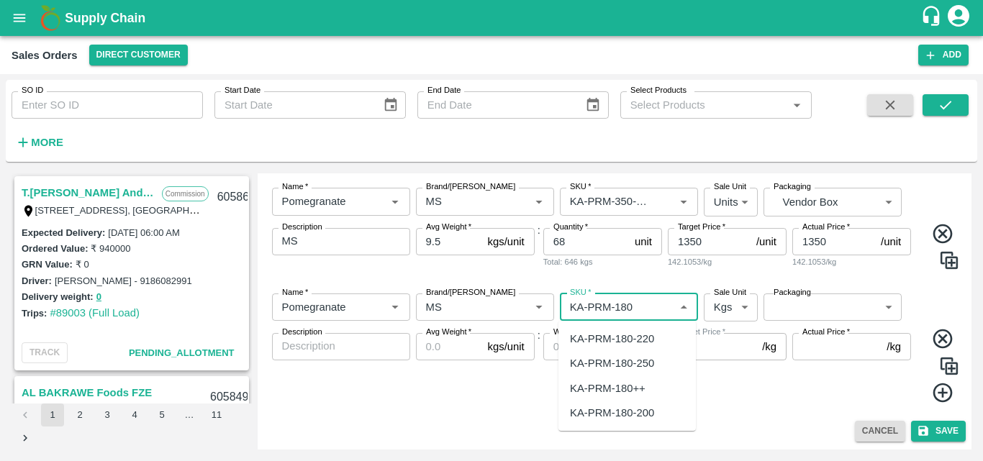
click at [622, 381] on div "KA-PRM-180++" at bounding box center [608, 389] width 76 height 16
type input "KA-PRM-180++"
click at [727, 307] on body "Supply Chain Sales Orders Direct Customer Add SO ID SO ID Start Date Start Date…" at bounding box center [491, 230] width 983 height 461
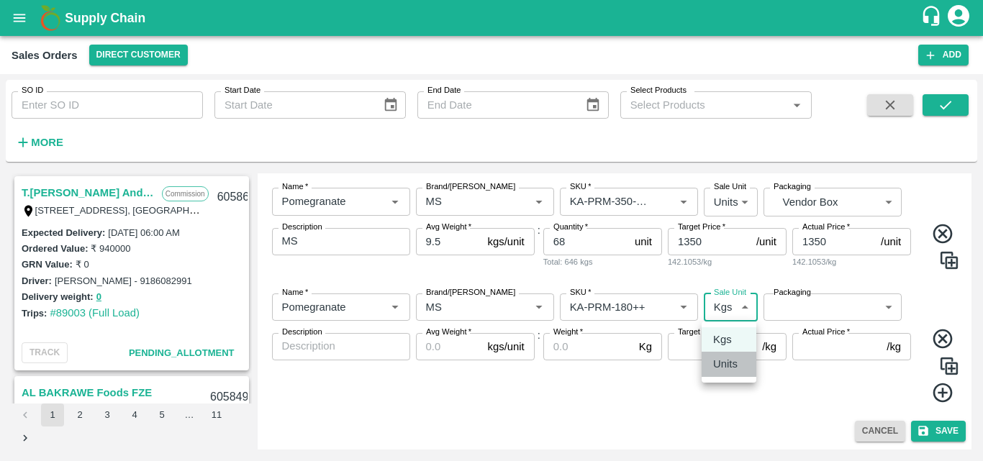
click at [727, 373] on li "Units" at bounding box center [728, 364] width 55 height 24
type input "2"
click at [824, 312] on body "Supply Chain Sales Orders Direct Customer Add SO ID SO ID Start Date Start Date…" at bounding box center [491, 230] width 983 height 461
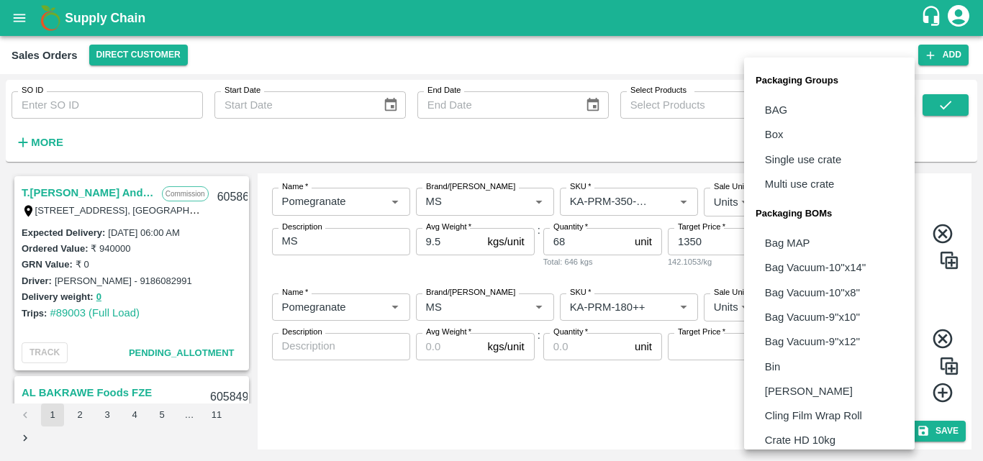
scroll to position [404, 0]
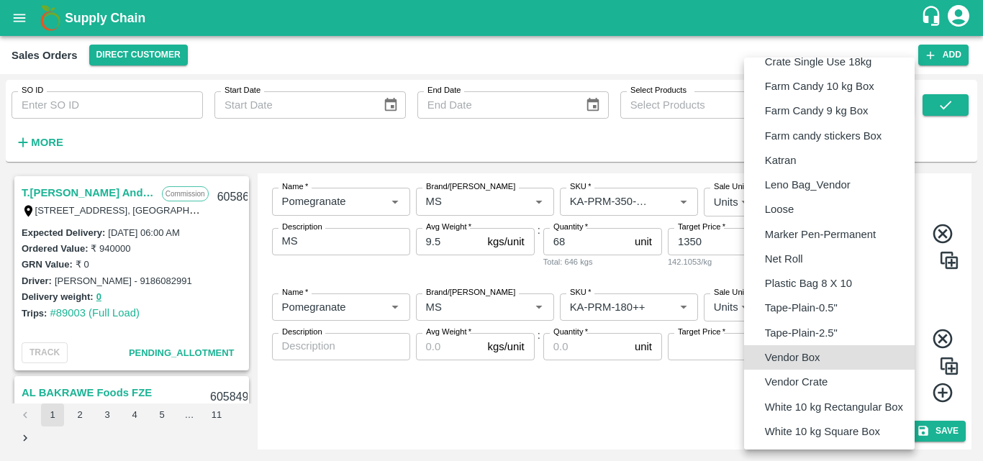
type input "BOM/276"
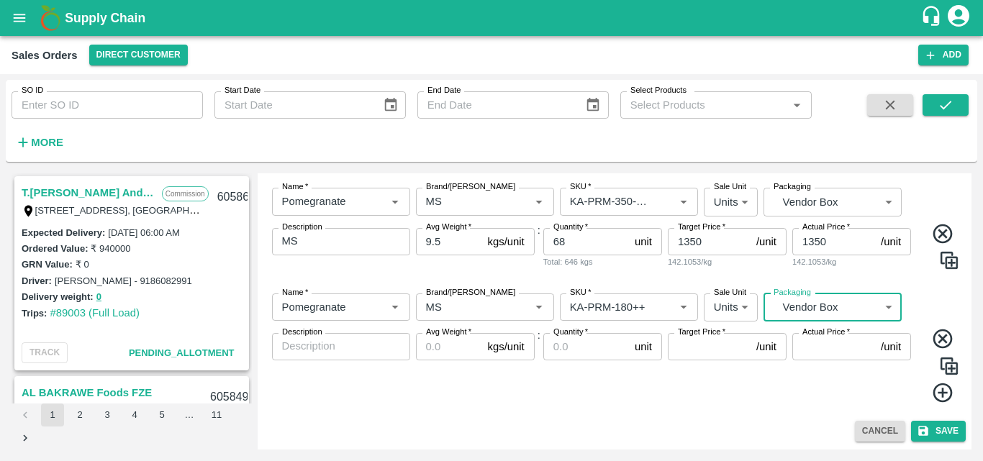
click at [317, 348] on textarea "Description" at bounding box center [341, 346] width 118 height 15
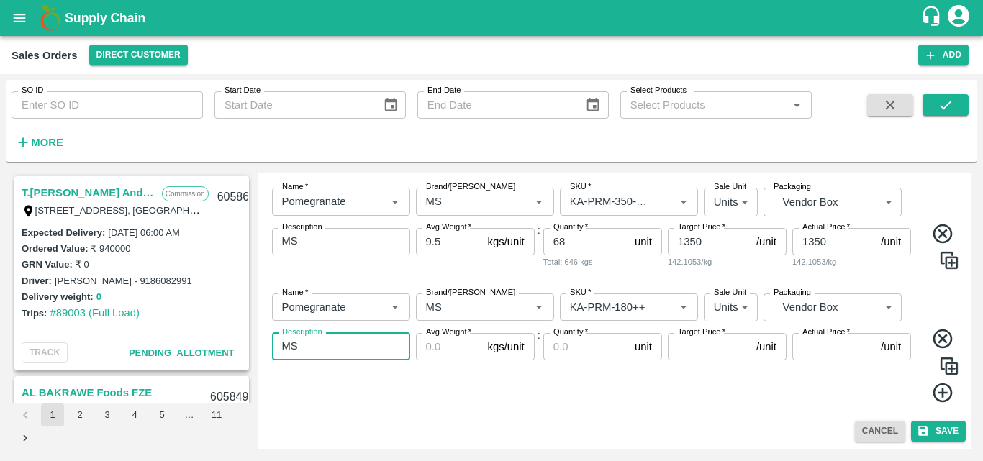
type textarea "MS"
click at [450, 350] on input "Avg Weight   *" at bounding box center [449, 346] width 66 height 27
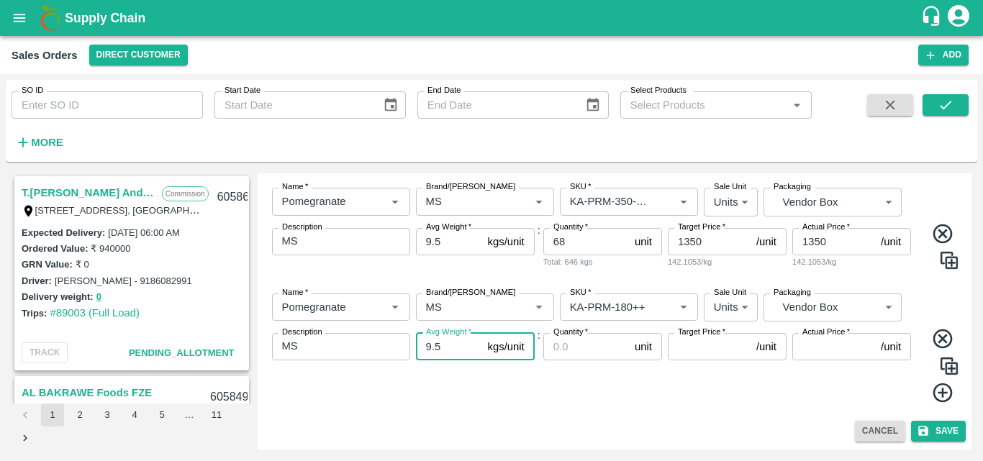
type input "9.5"
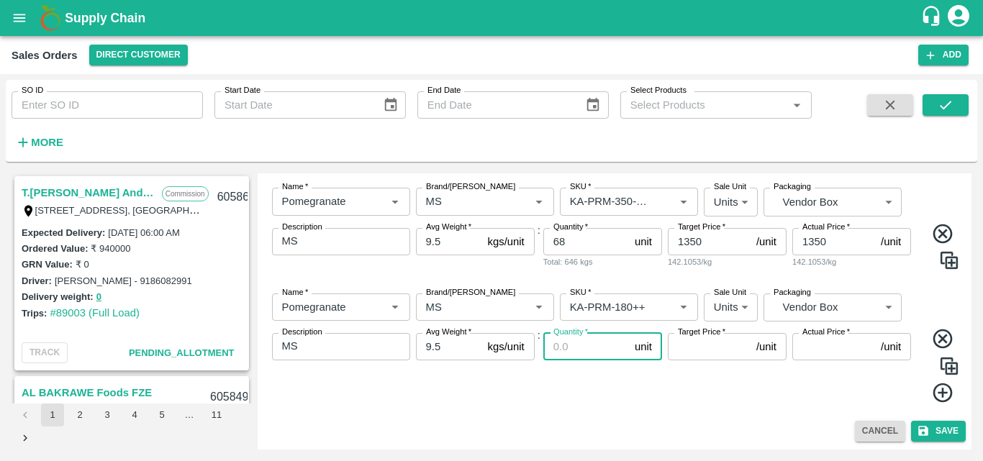
click at [561, 352] on input "Quantity   *" at bounding box center [586, 346] width 86 height 27
type input "108"
click at [689, 351] on input "Target Price   *" at bounding box center [709, 346] width 83 height 27
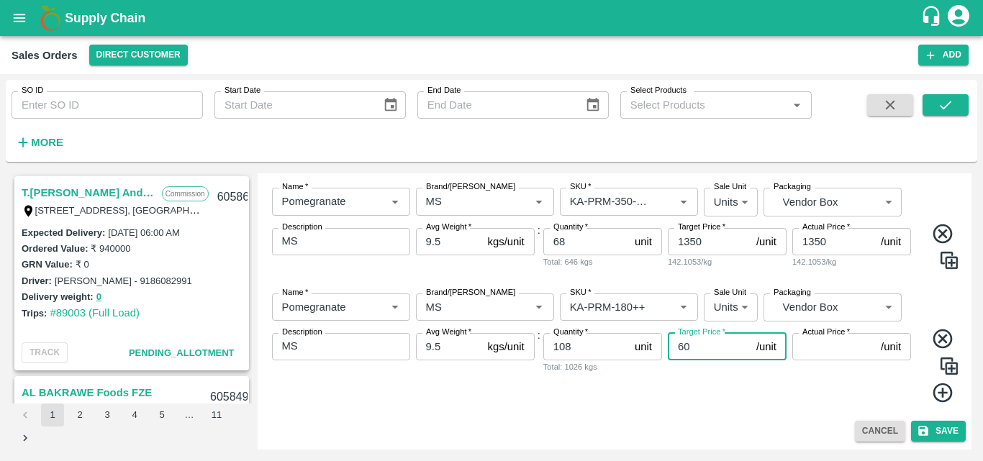
type input "600"
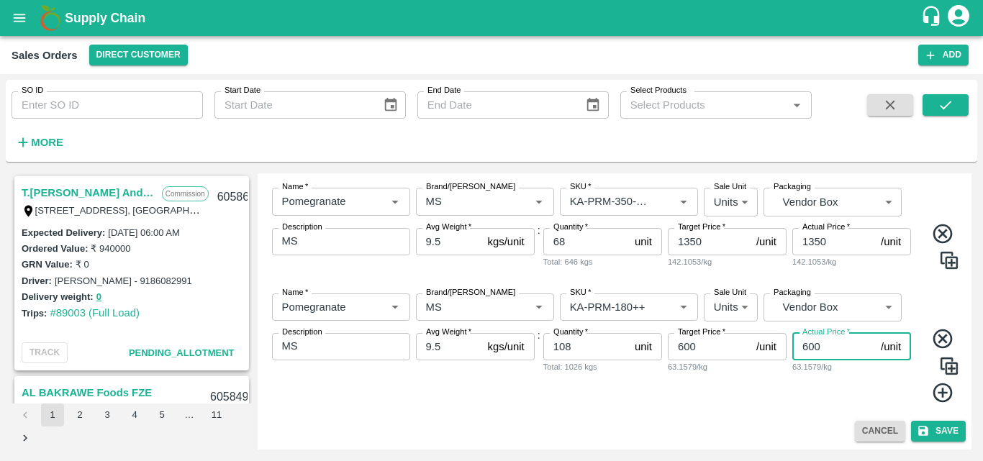
type input "600"
click at [841, 401] on div "Actual Price   * 600 /unit Actual Price 63.1579/kg" at bounding box center [851, 368] width 119 height 71
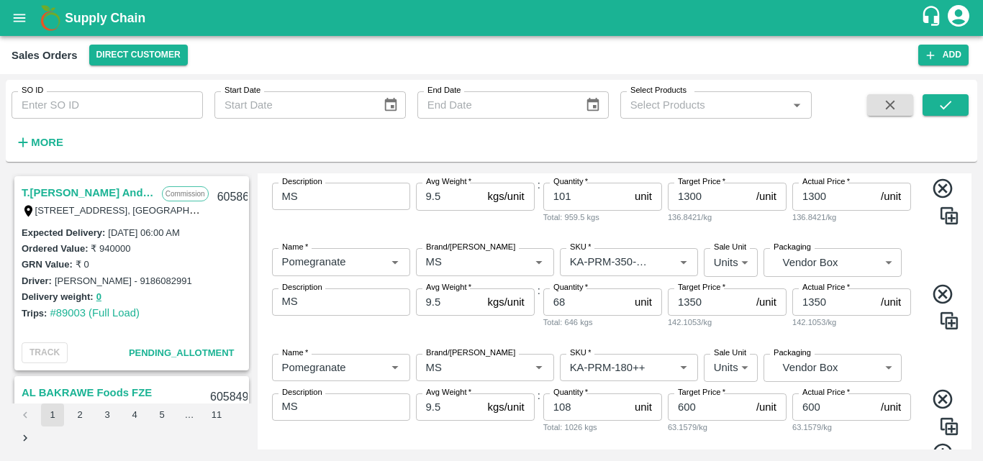
scroll to position [884, 0]
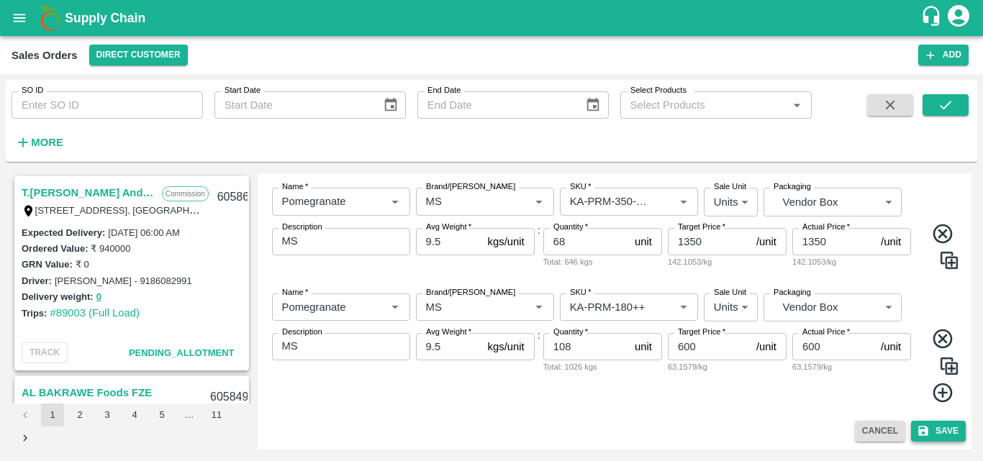
click at [932, 432] on button "Save" at bounding box center [938, 431] width 55 height 21
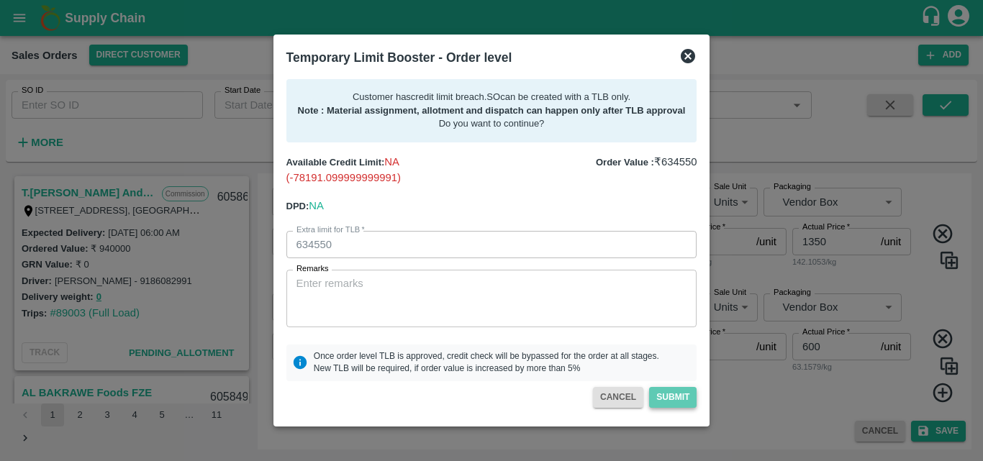
click at [677, 395] on button "Submit" at bounding box center [672, 397] width 47 height 21
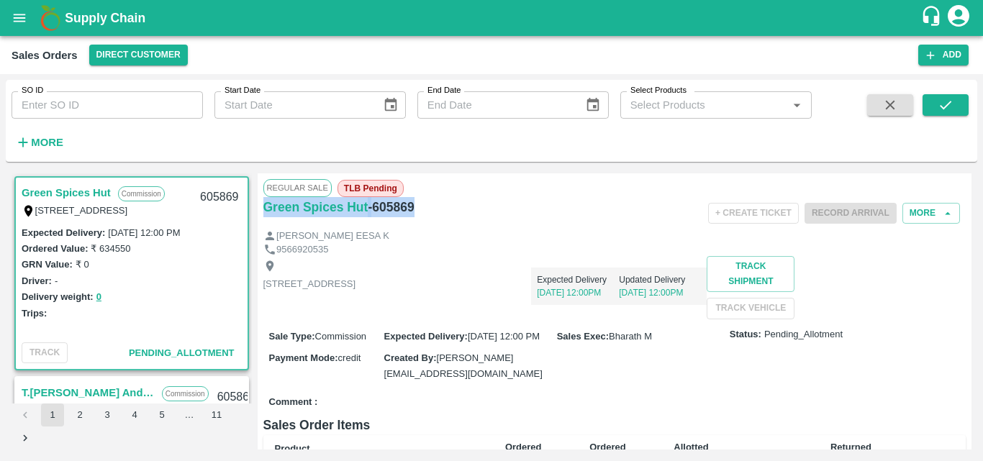
drag, startPoint x: 424, startPoint y: 211, endPoint x: 263, endPoint y: 227, distance: 161.9
click at [263, 227] on div "Green Spices Hut - 605869" at bounding box center [380, 213] width 234 height 32
copy div "Green Spices Hut - 605869"
click at [664, 251] on div "9566920535" at bounding box center [614, 250] width 703 height 14
